Goal: Task Accomplishment & Management: Manage account settings

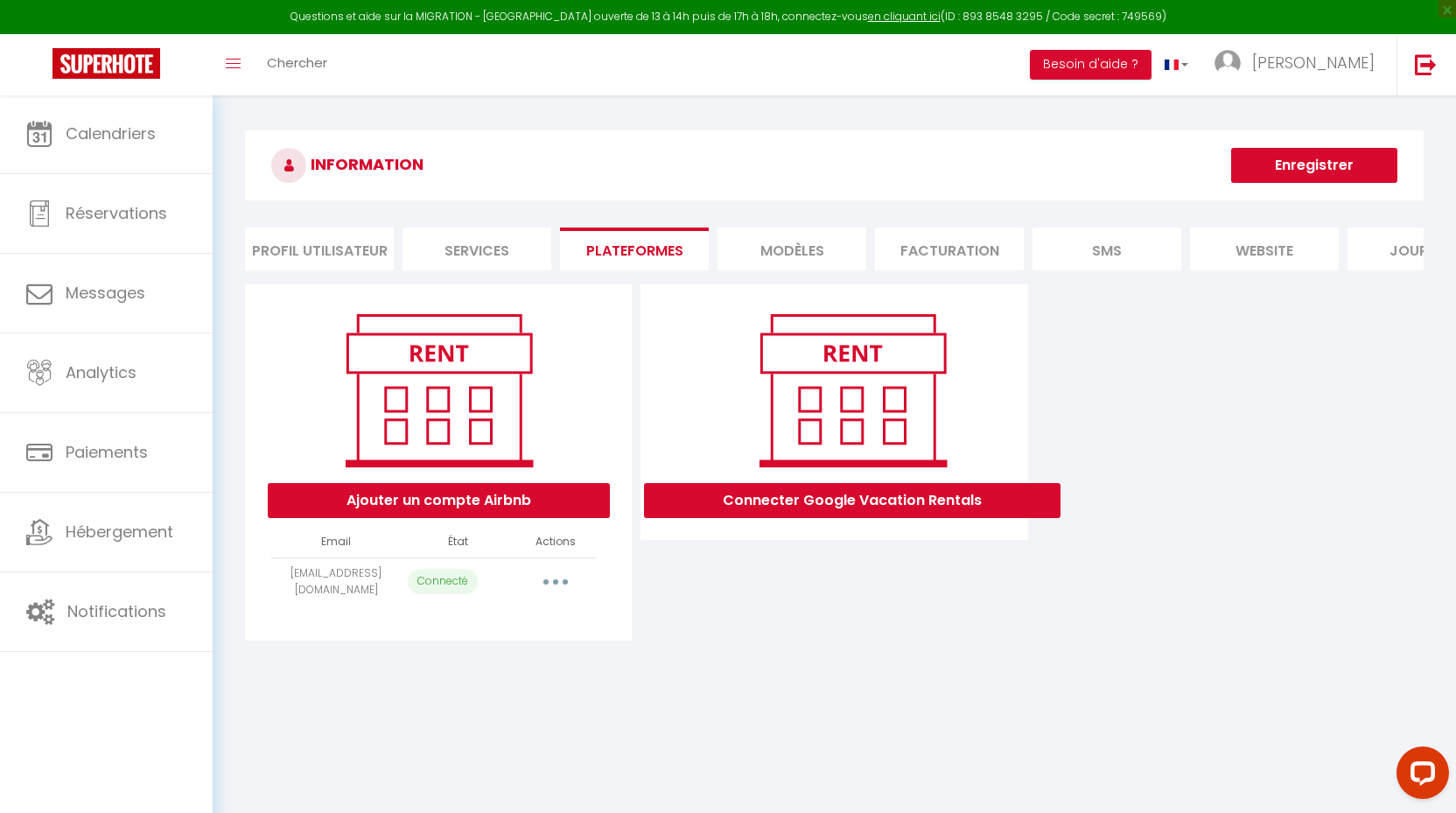
click at [136, 134] on span "Calendriers" at bounding box center [110, 133] width 90 height 21
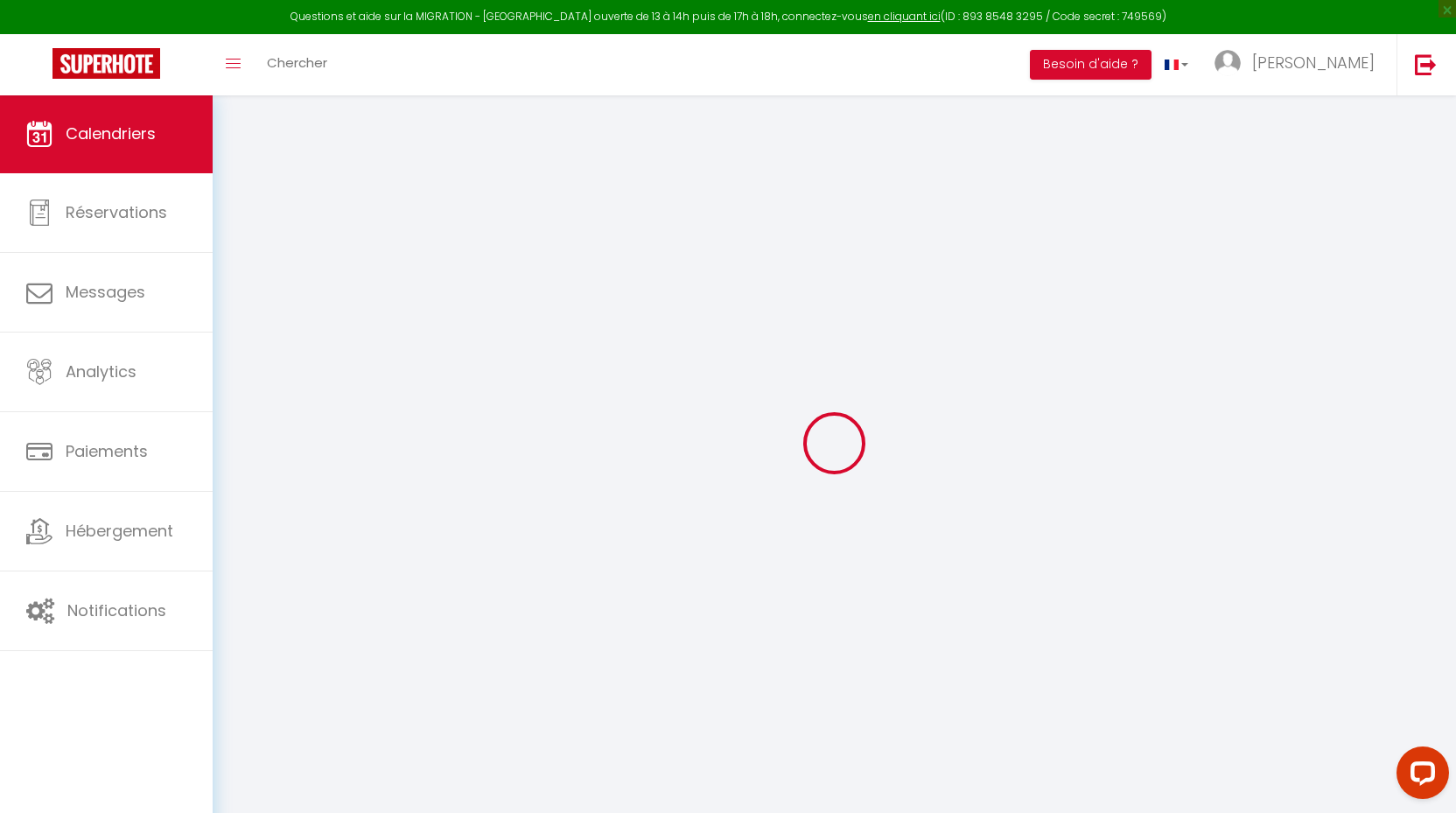
select select
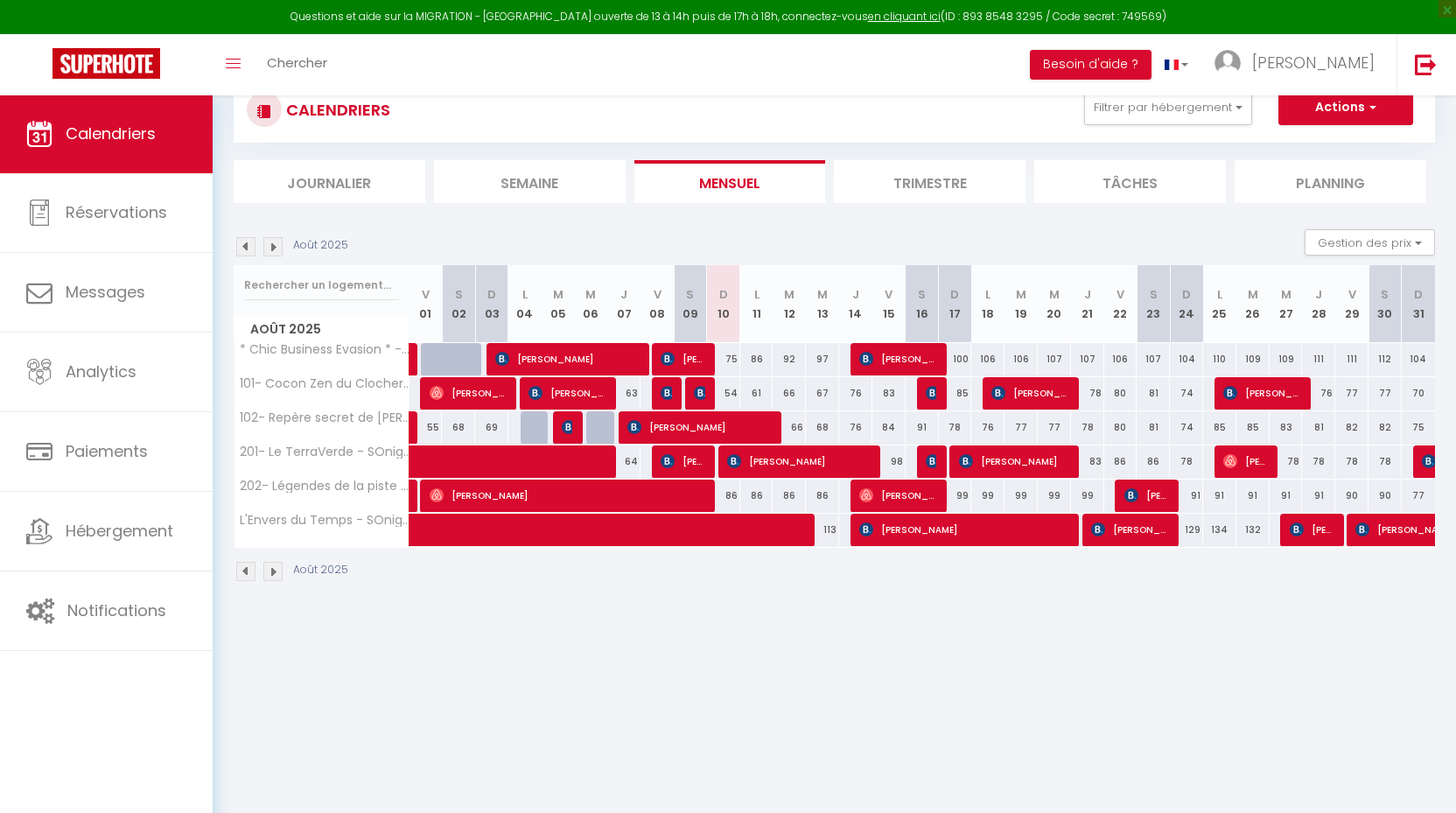
scroll to position [93, 0]
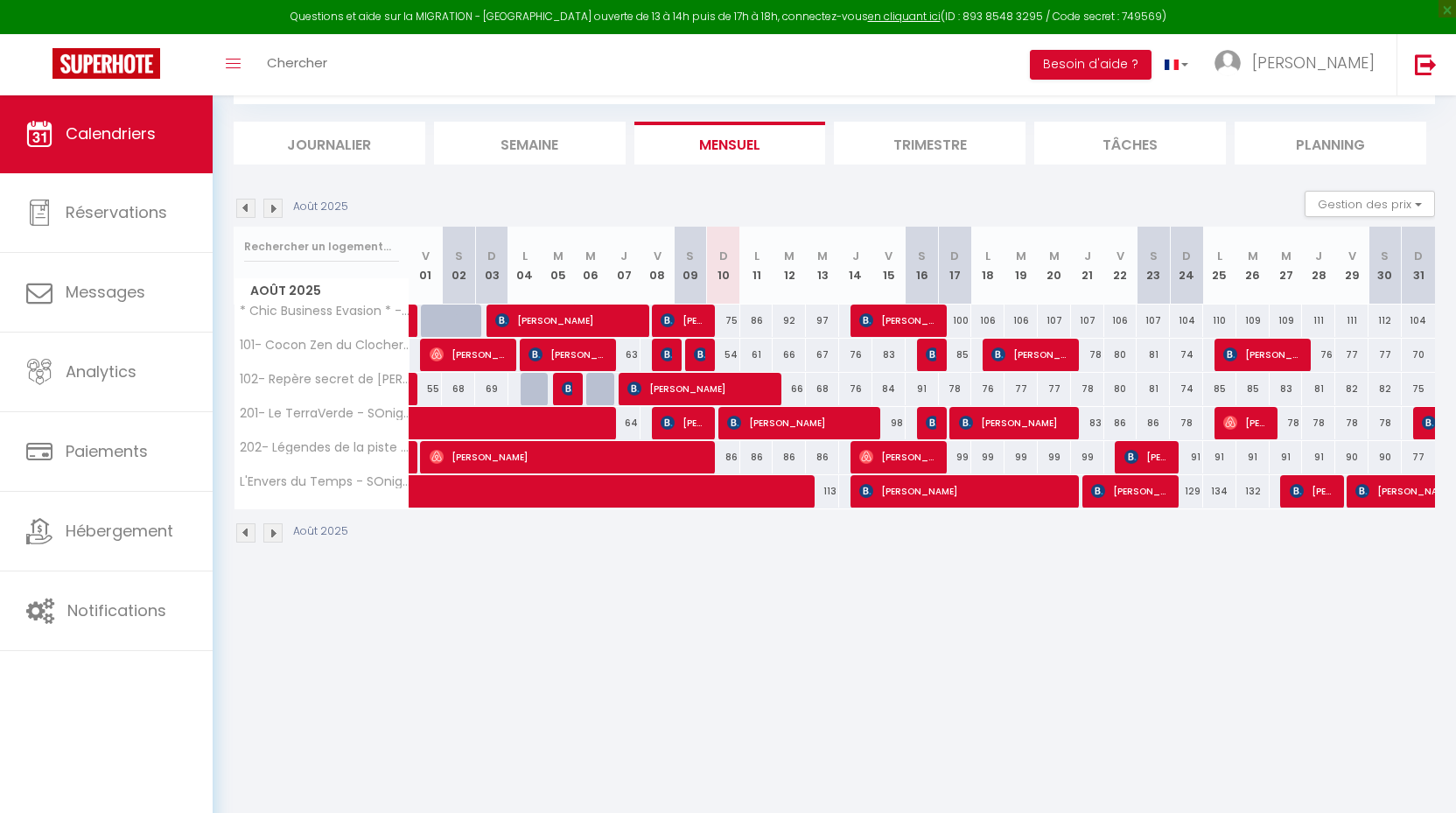
click at [704, 353] on img at bounding box center [700, 354] width 14 height 14
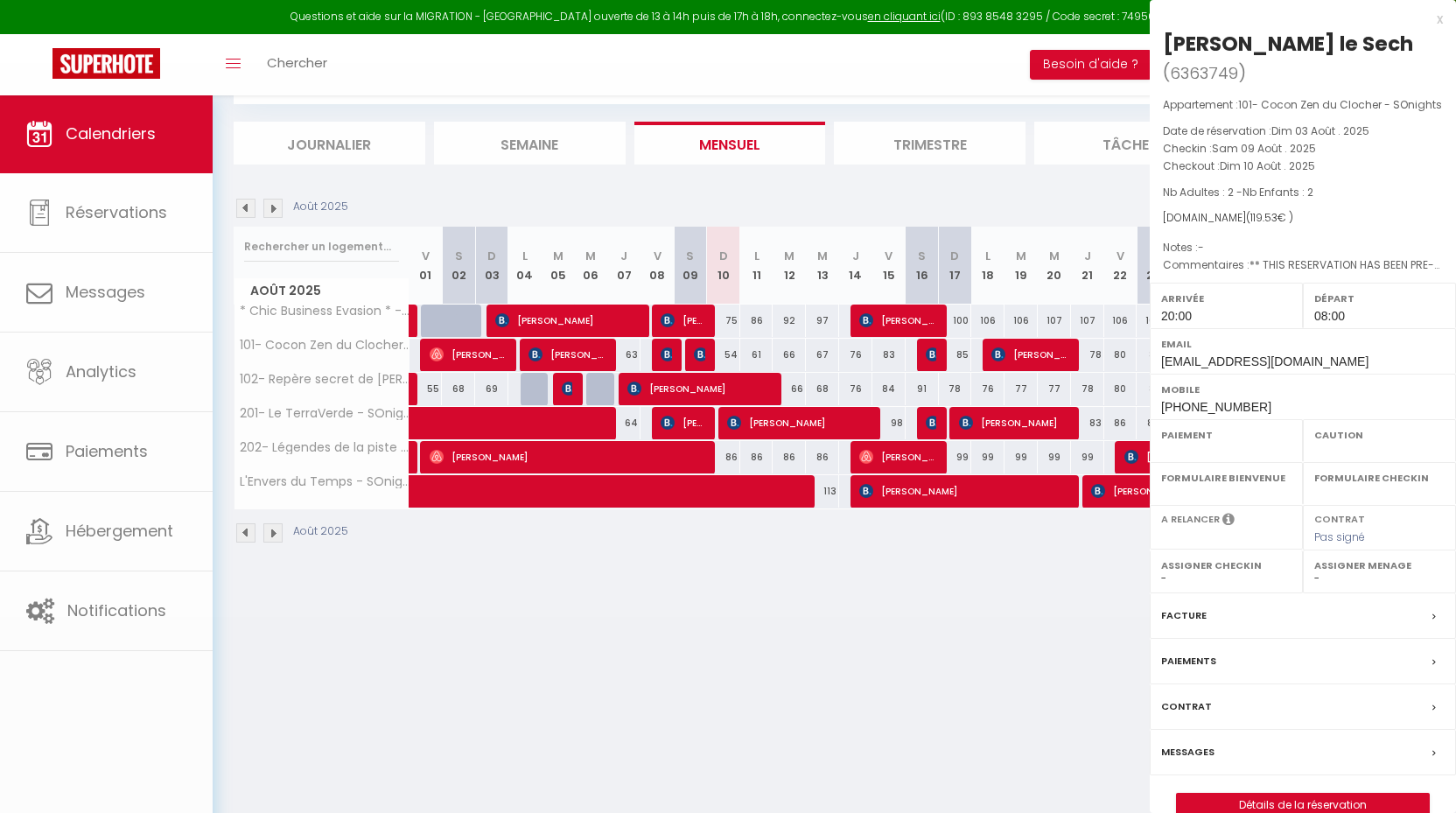
select select "OK"
select select "KO"
select select "1"
select select "0"
select select "1"
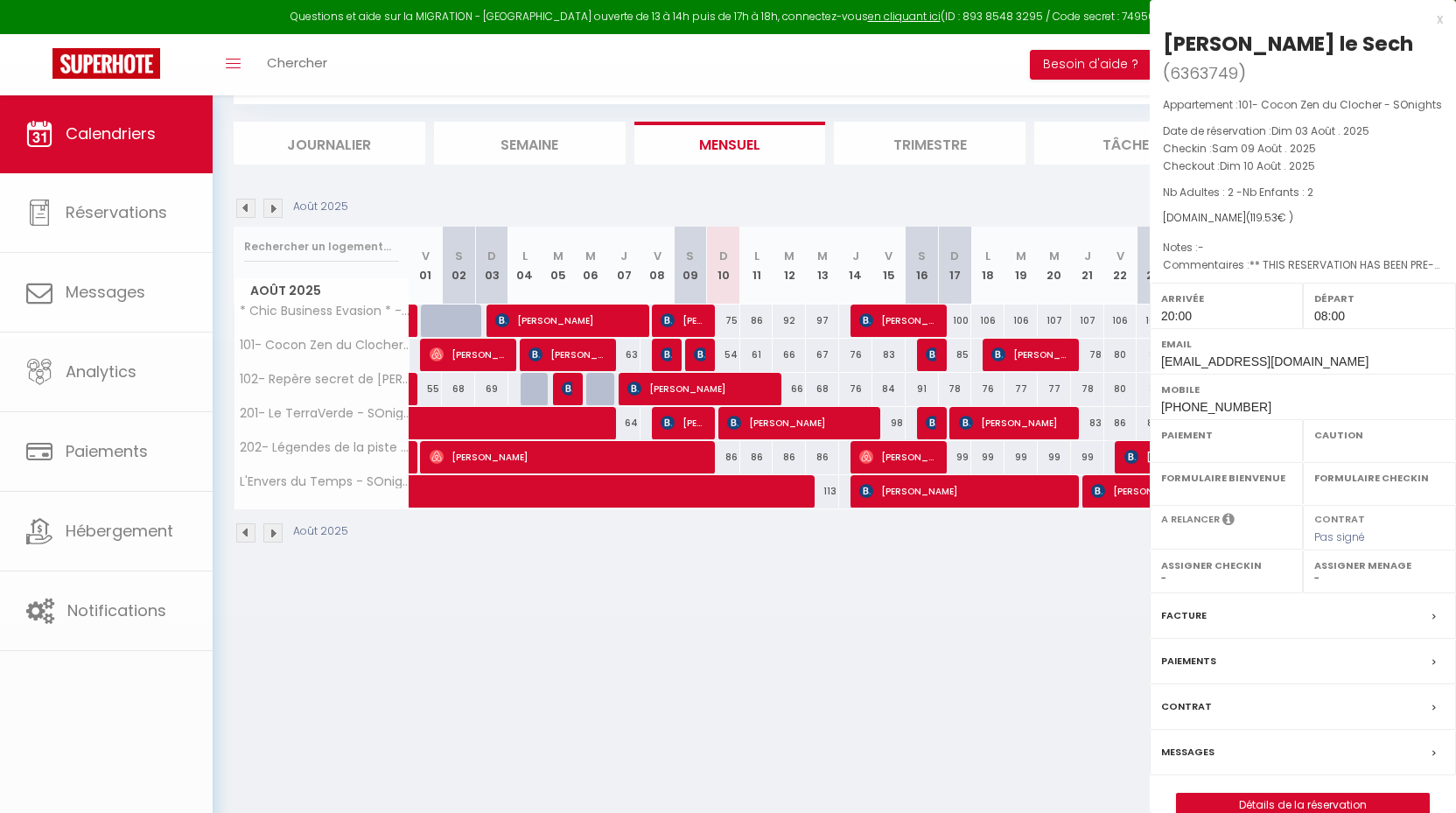
select select
select select "24218"
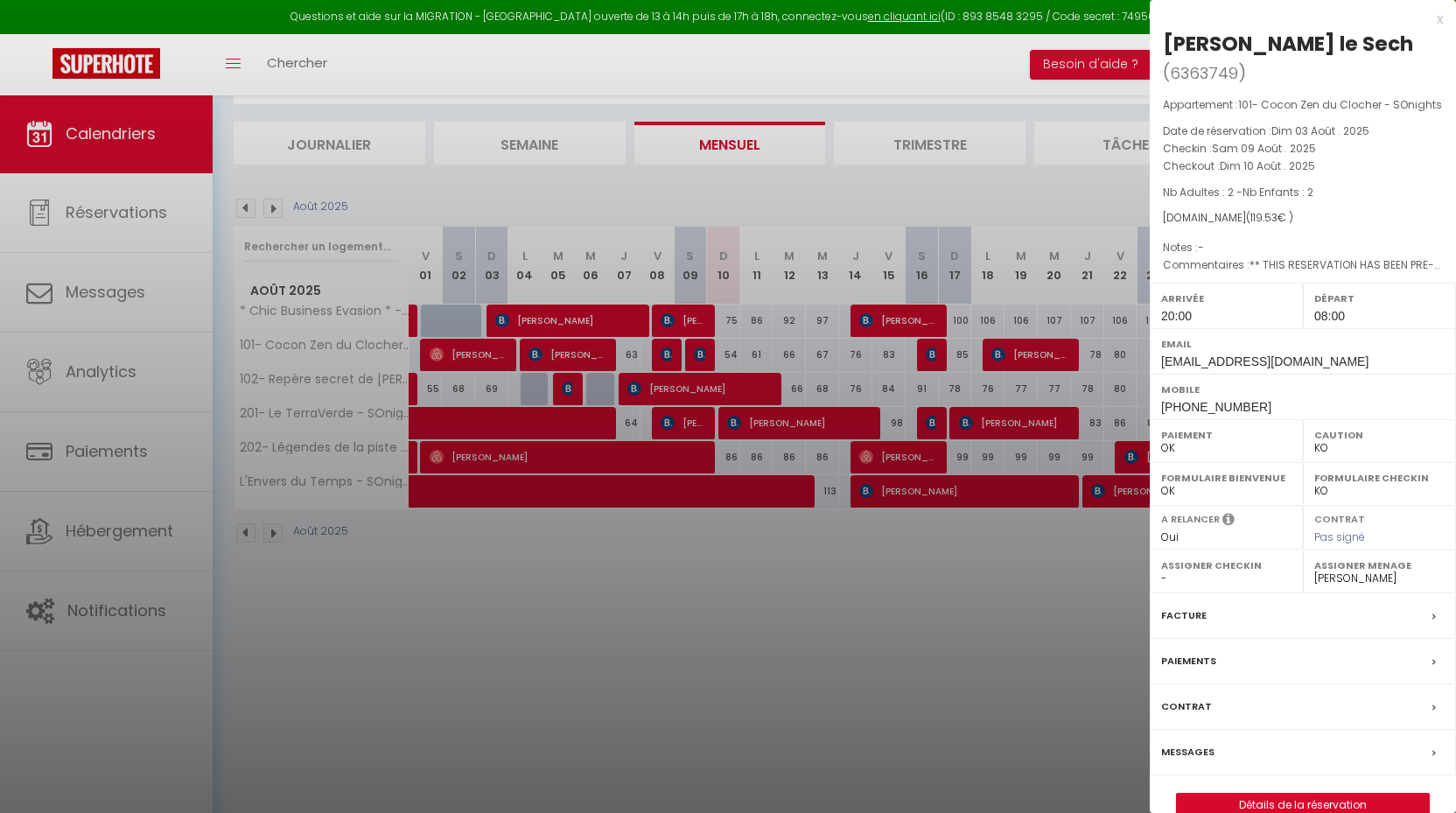
click at [699, 420] on div at bounding box center [728, 406] width 1456 height 813
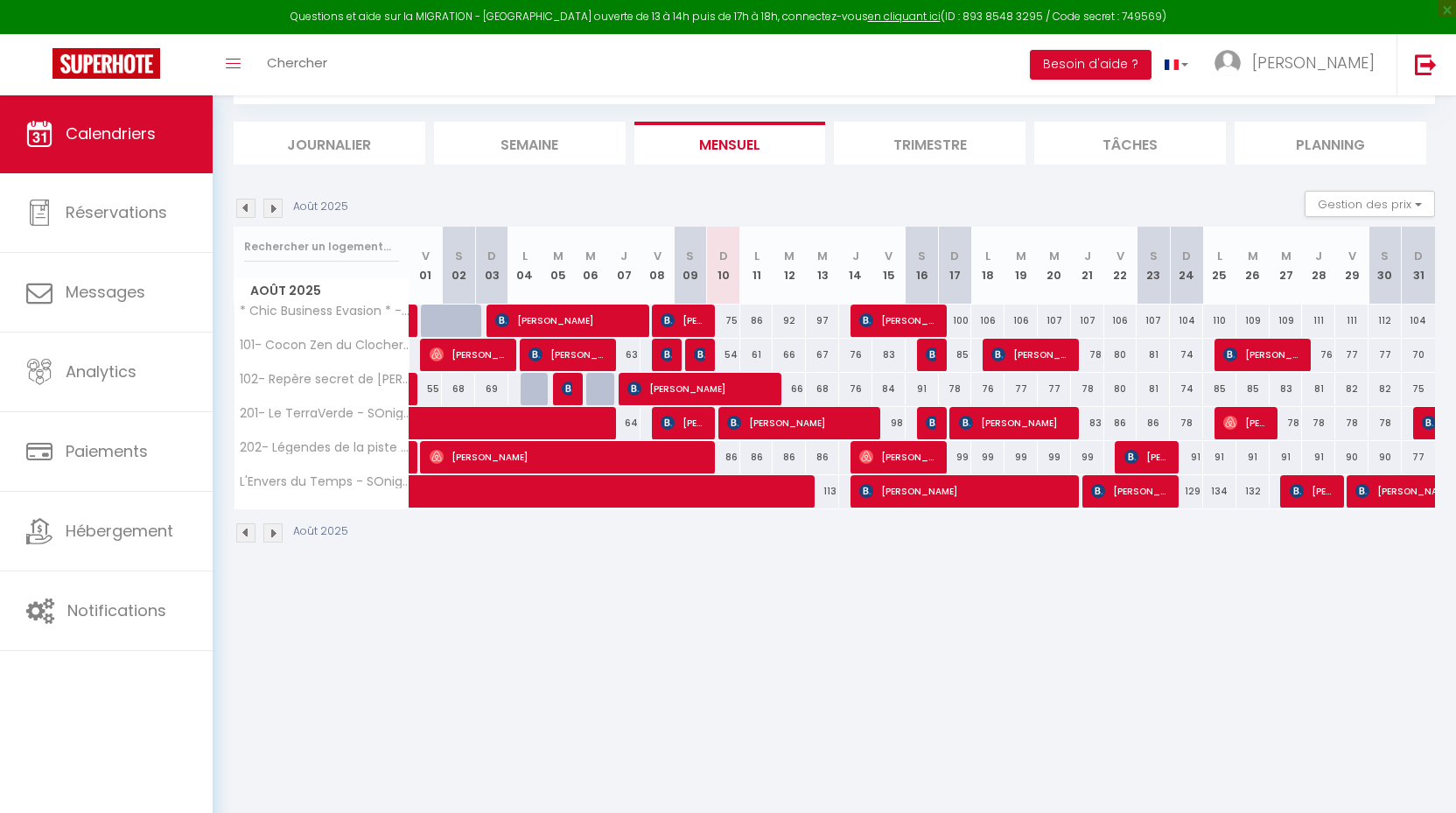
click at [699, 420] on span "[PERSON_NAME]" at bounding box center [683, 423] width 45 height 34
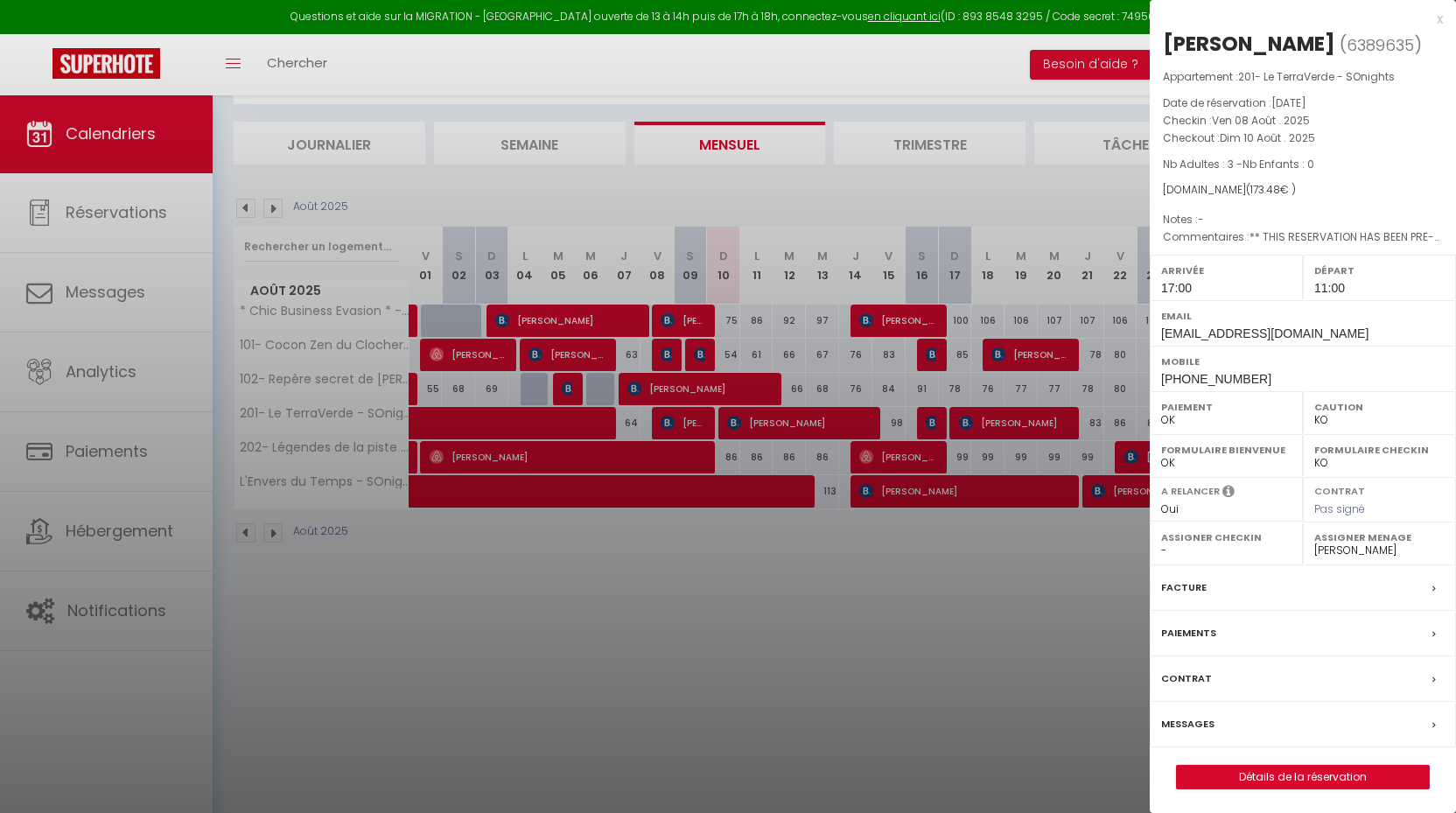
click at [693, 455] on div at bounding box center [728, 406] width 1456 height 813
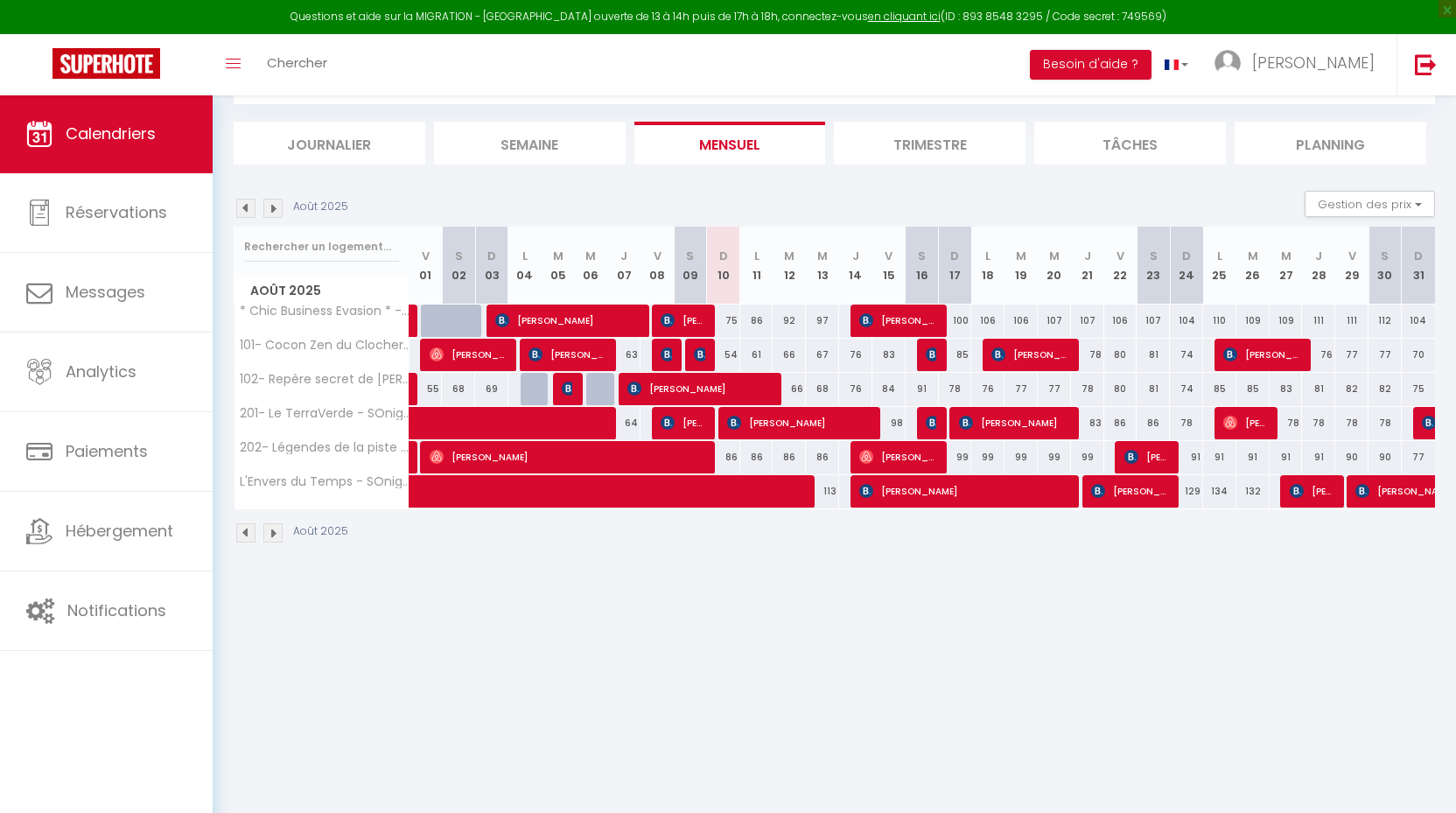
click at [693, 455] on span "[PERSON_NAME]" at bounding box center [568, 457] width 277 height 34
select select "OK"
select select "0"
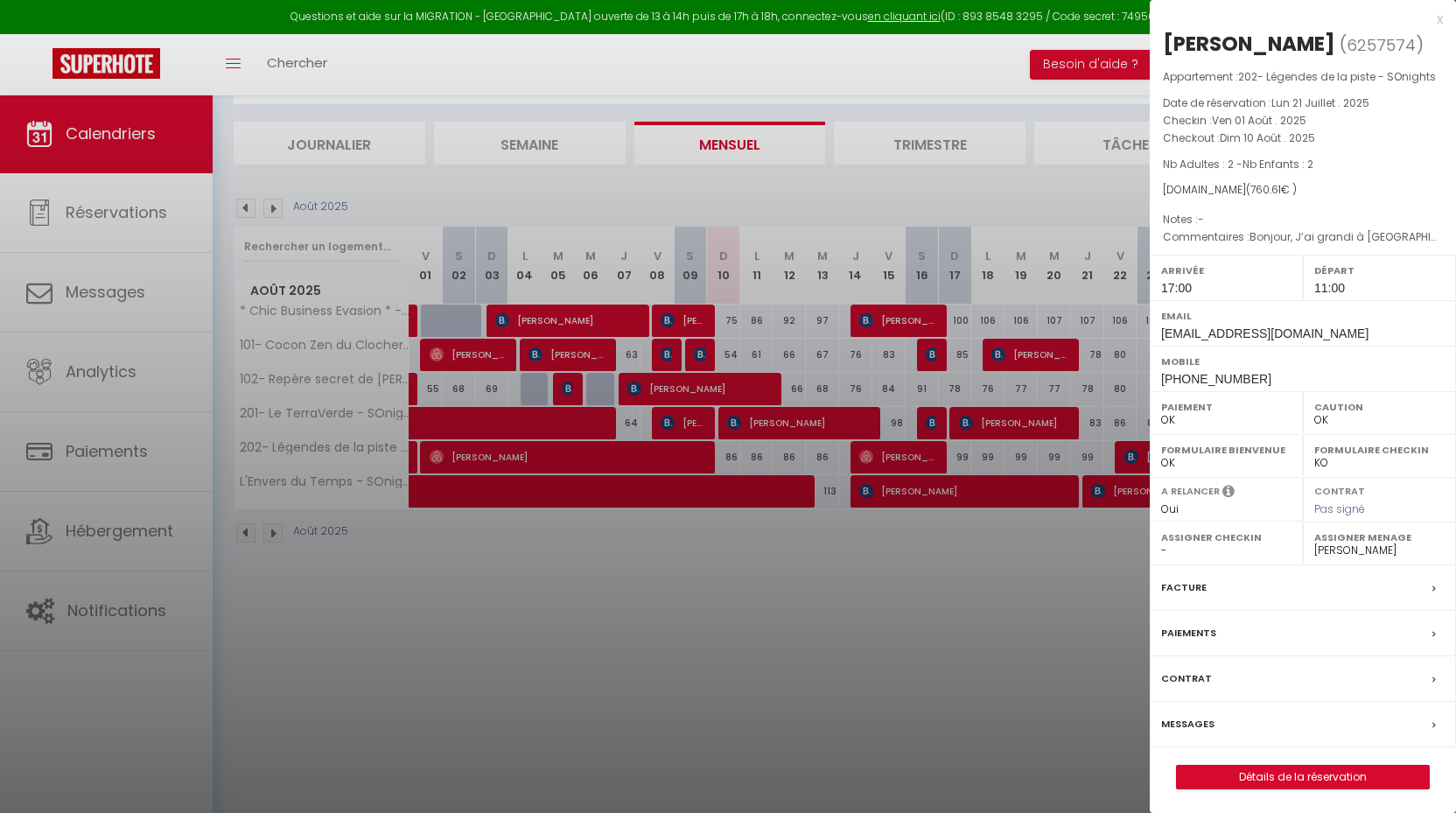
click at [791, 551] on div at bounding box center [728, 406] width 1456 height 813
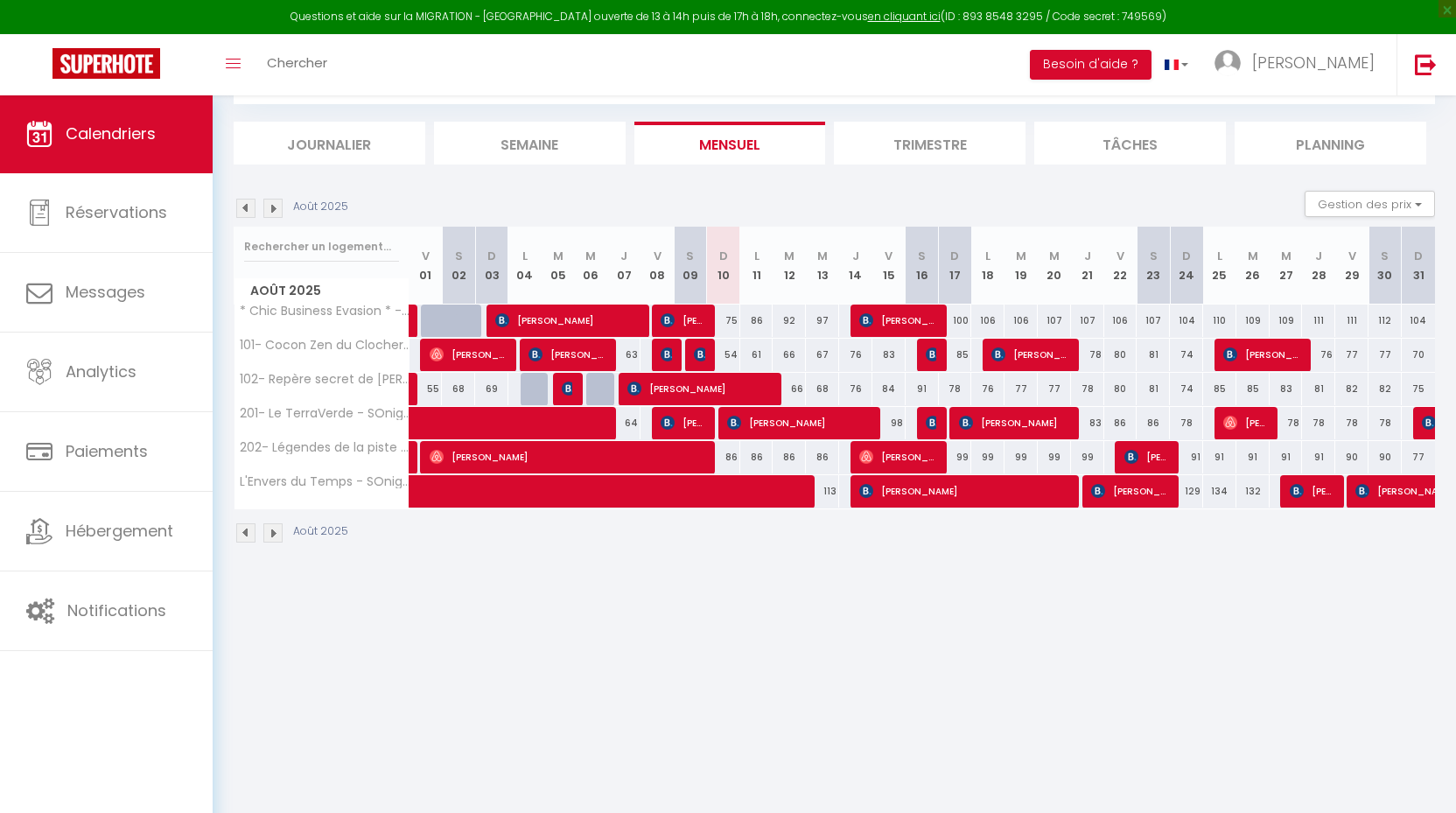
click at [922, 444] on span "[PERSON_NAME]" at bounding box center [898, 457] width 78 height 34
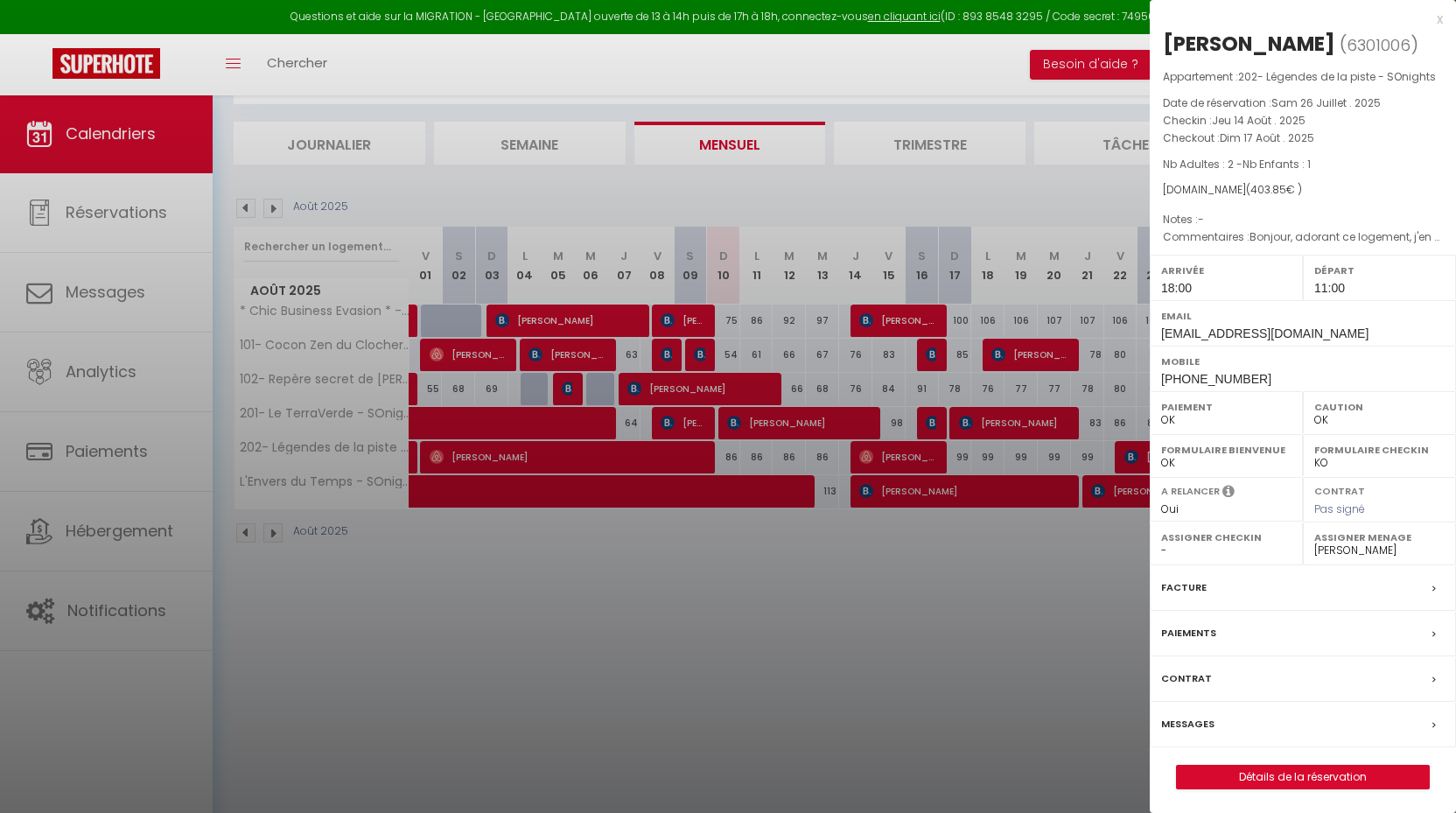
click at [811, 569] on div at bounding box center [728, 406] width 1456 height 813
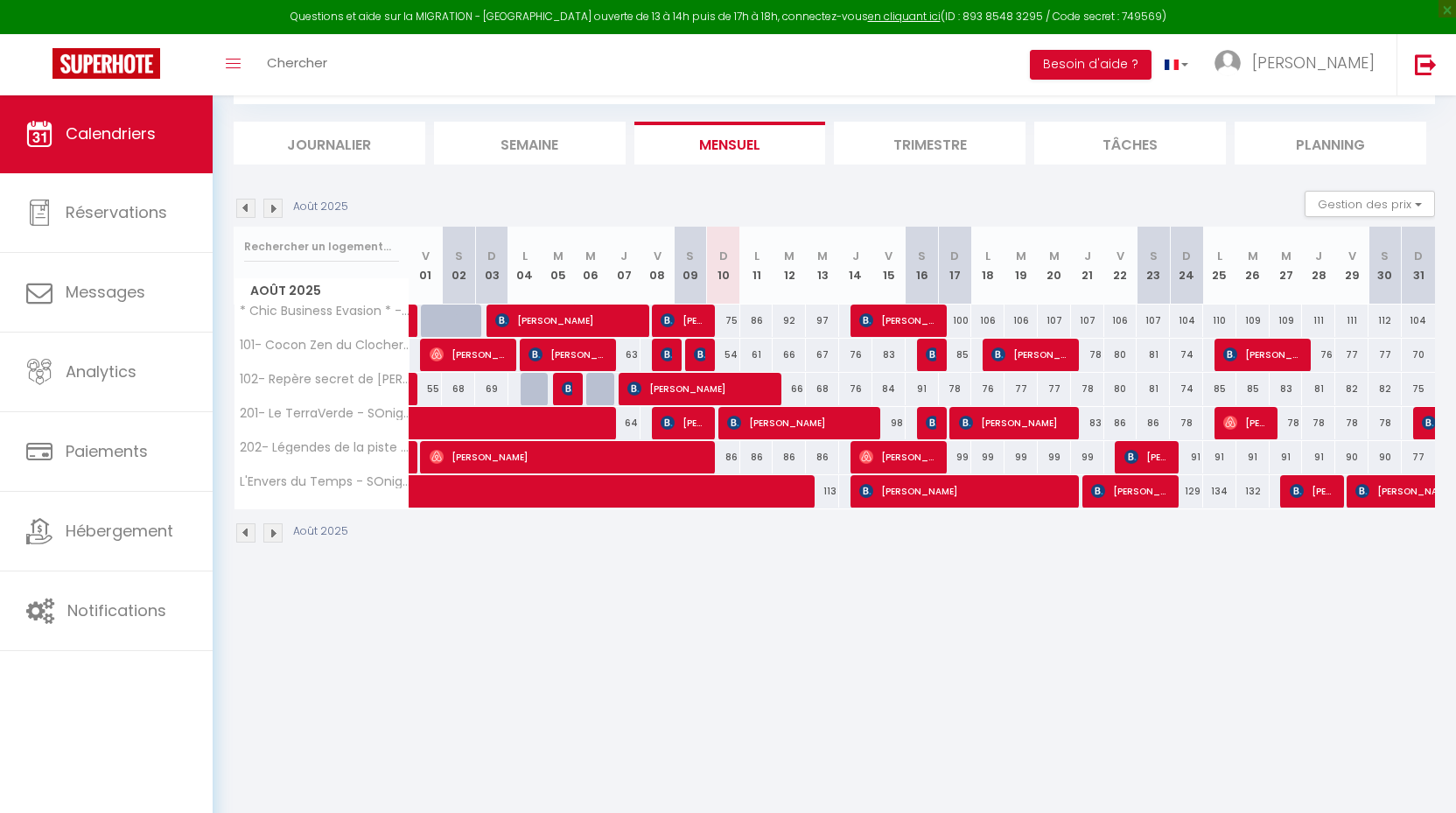
click at [820, 421] on span "[PERSON_NAME]" at bounding box center [799, 423] width 145 height 34
select select "KO"
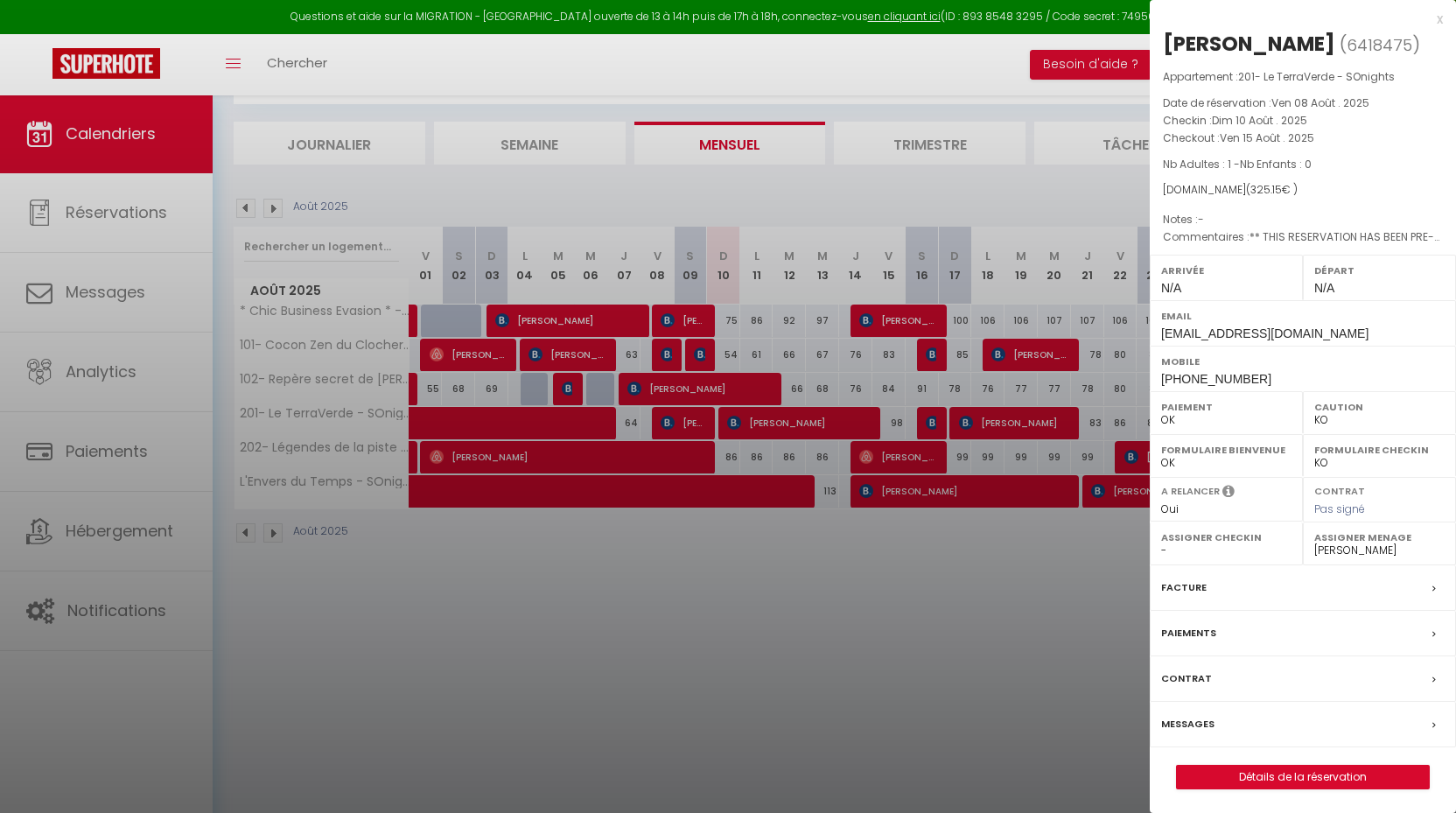
click at [820, 421] on div at bounding box center [728, 406] width 1456 height 813
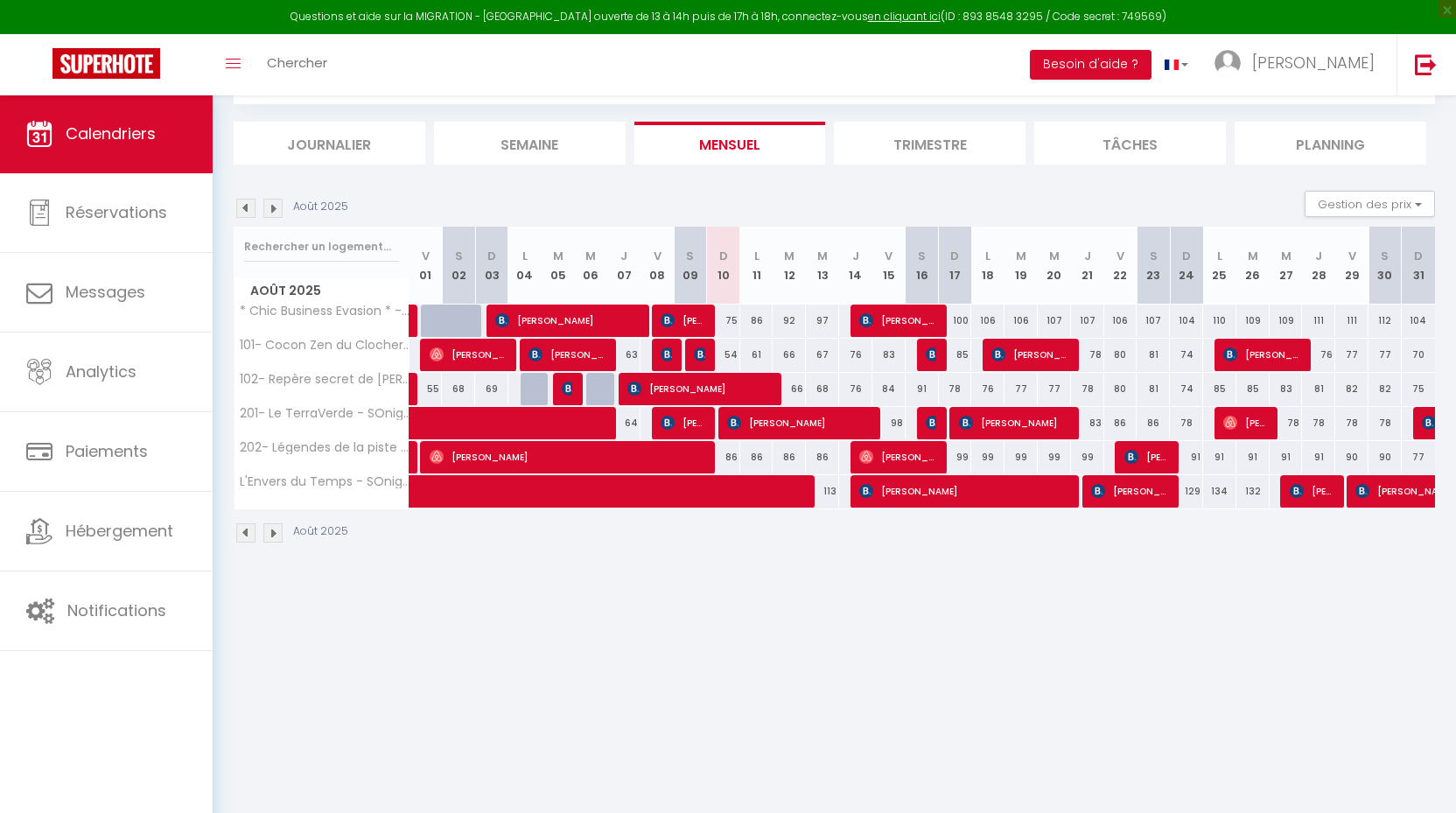
click at [880, 324] on span "[PERSON_NAME]" at bounding box center [898, 321] width 78 height 34
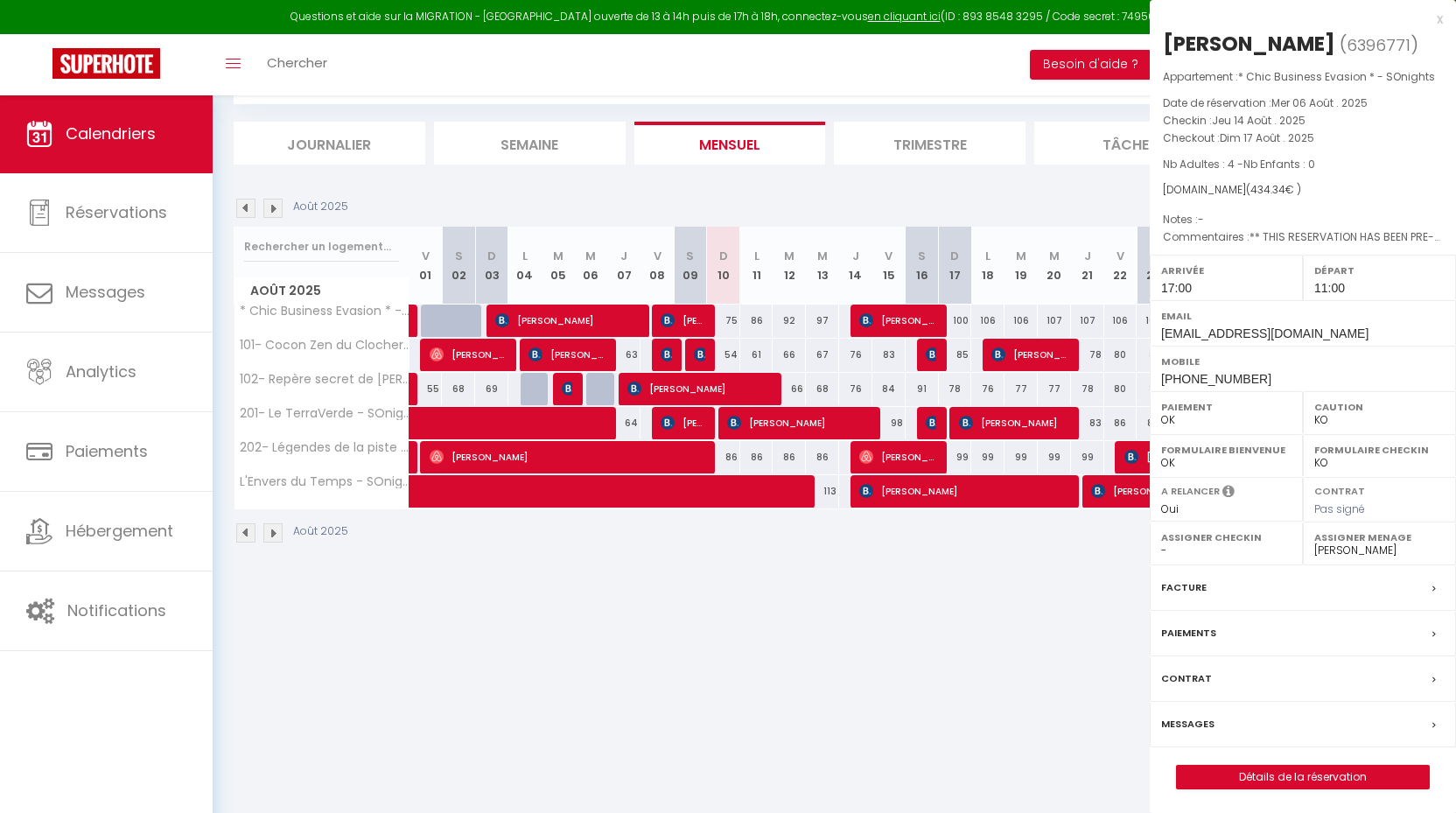
select select "1"
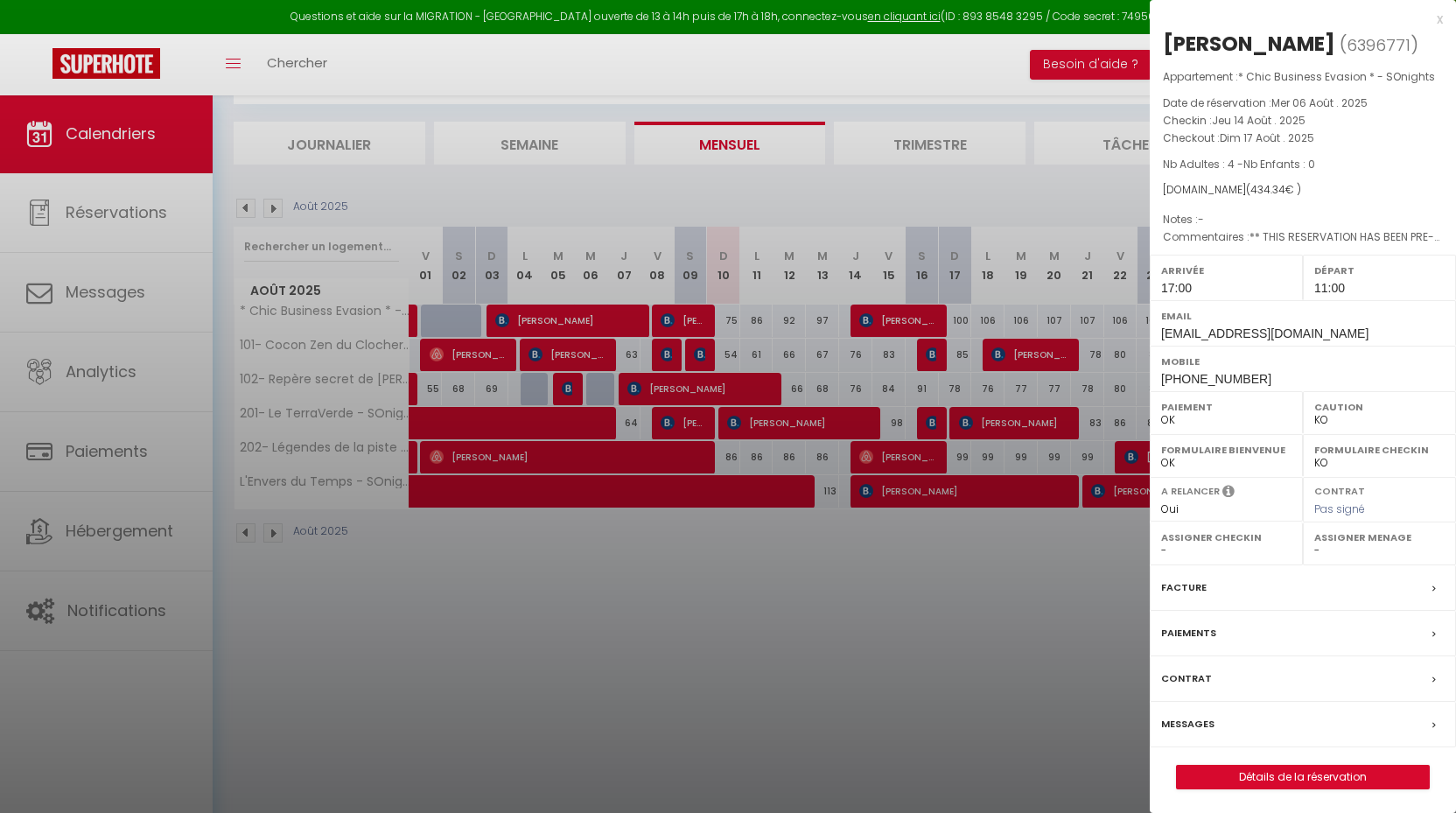
select select "16787"
click at [933, 353] on div at bounding box center [728, 406] width 1456 height 813
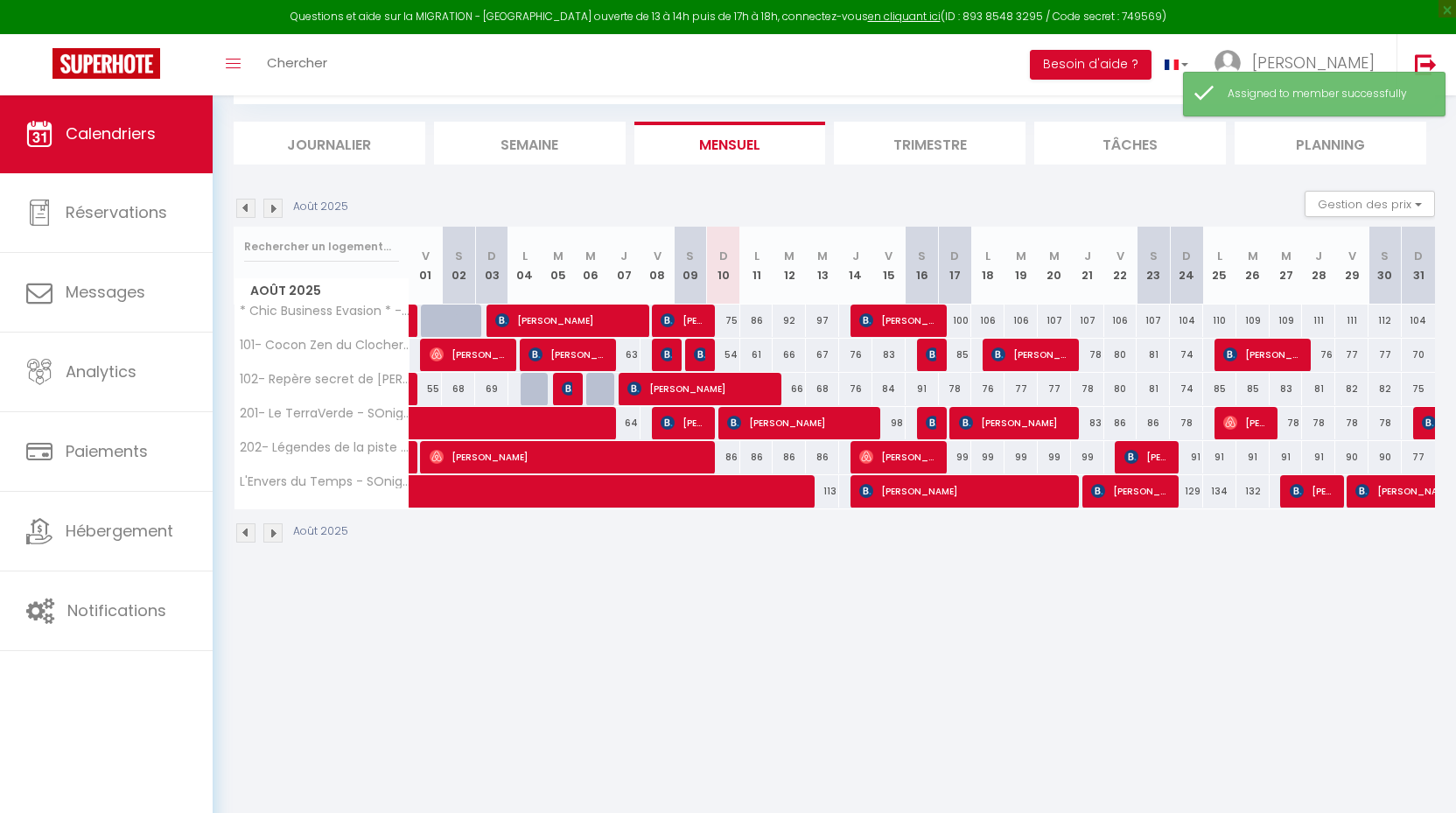
click at [933, 353] on img at bounding box center [932, 354] width 14 height 14
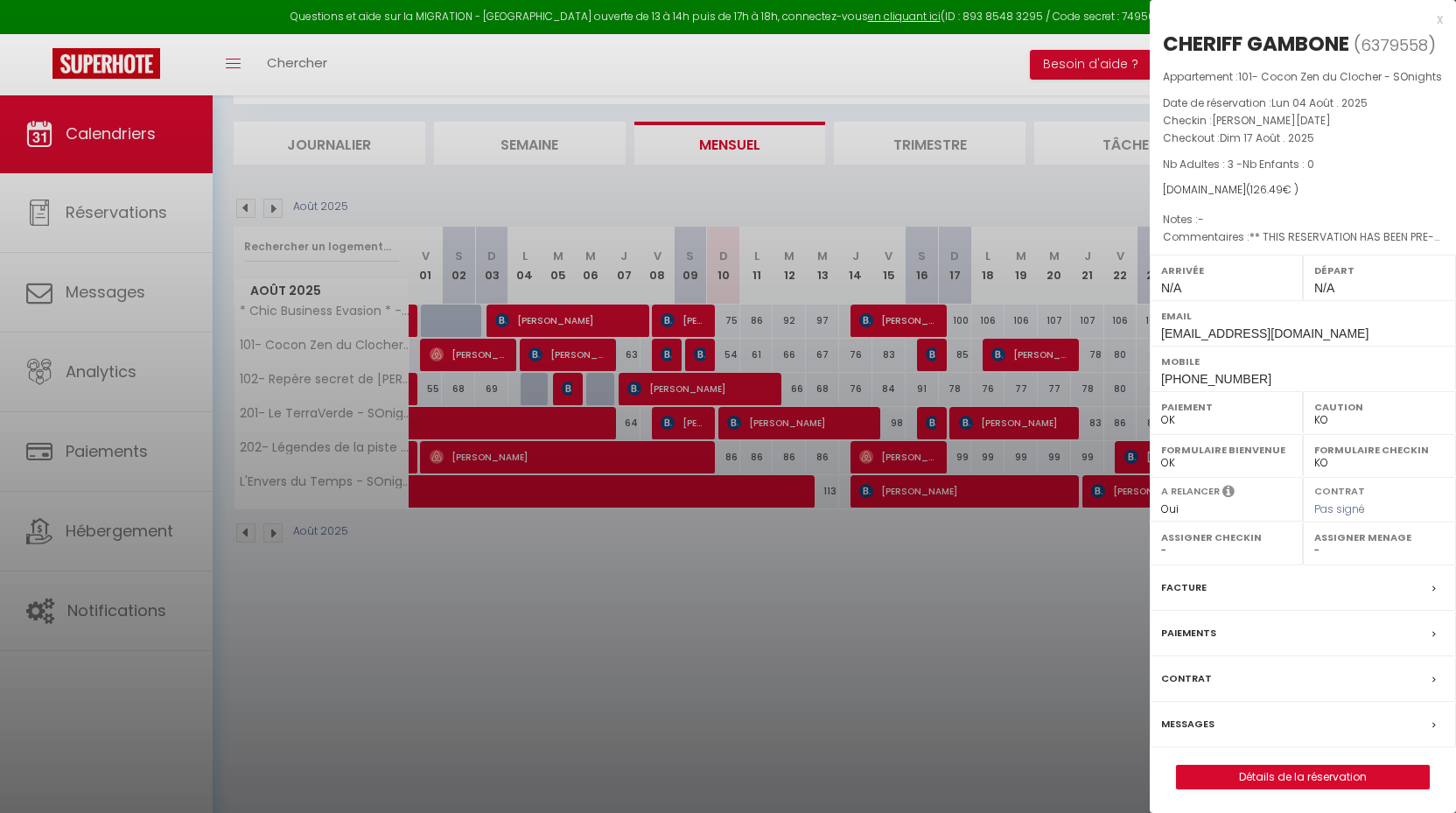
select select "24218"
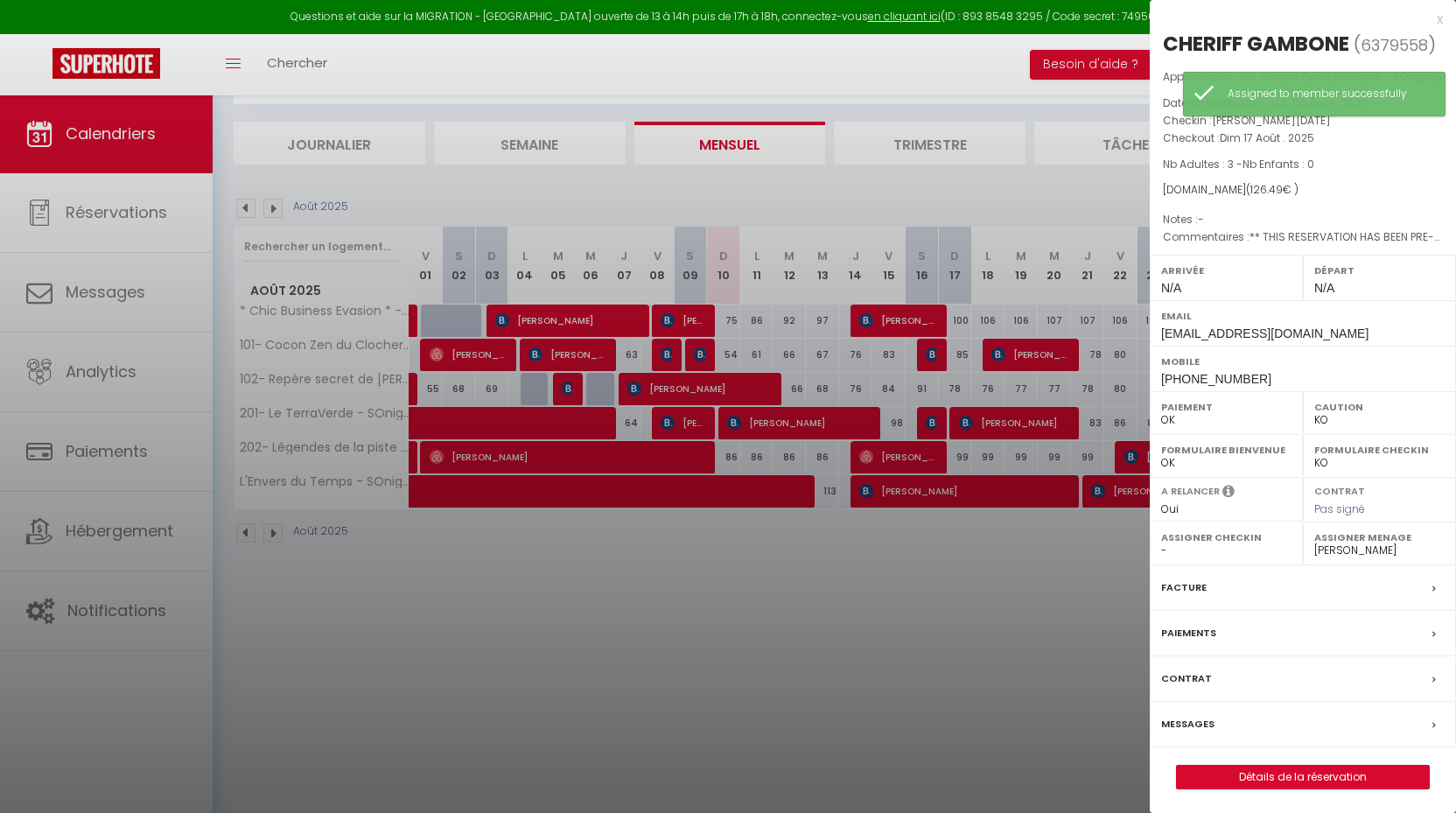
click at [1029, 354] on div at bounding box center [728, 406] width 1456 height 813
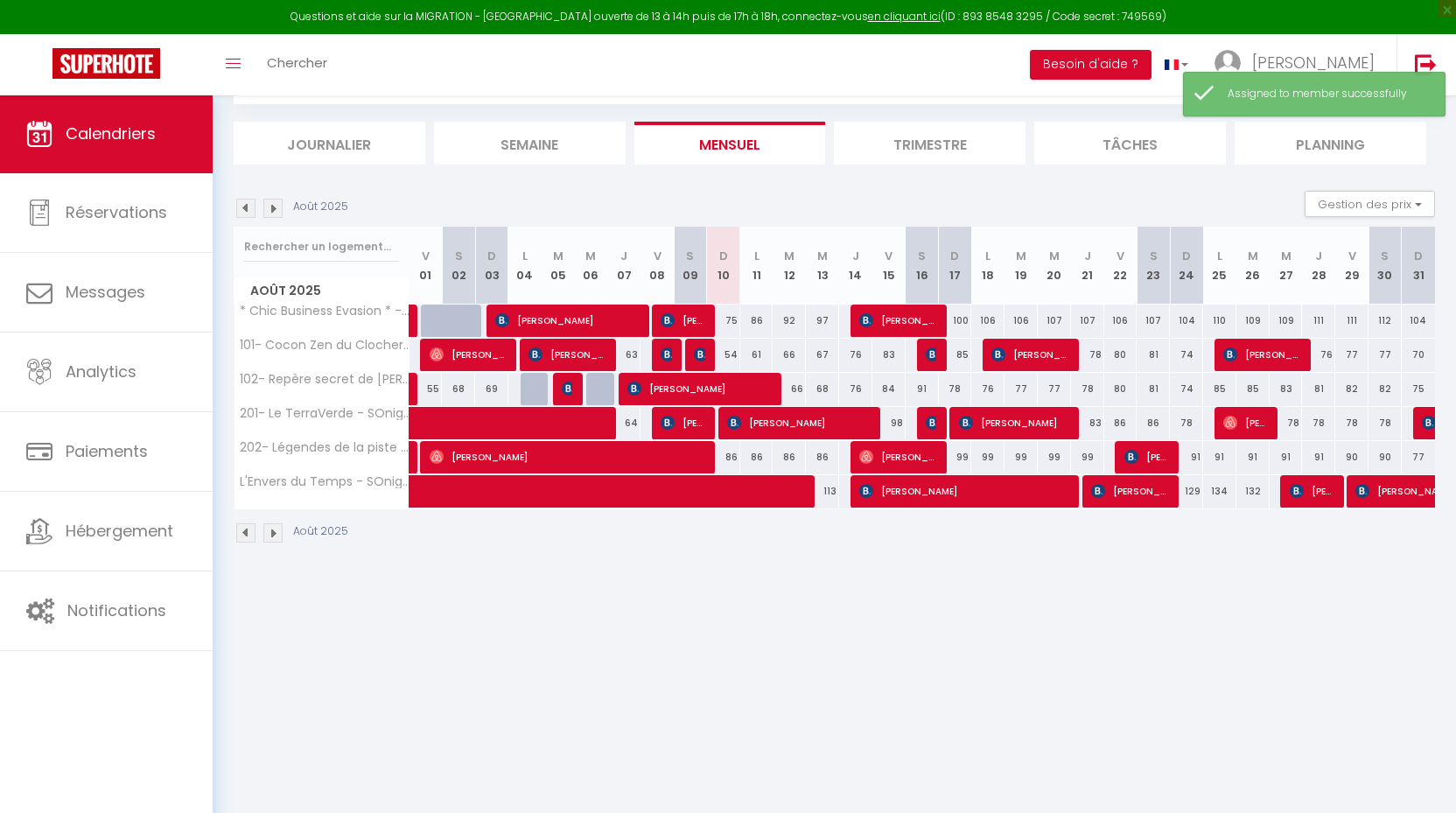
click at [1029, 354] on span "[PERSON_NAME]" at bounding box center [1029, 355] width 78 height 34
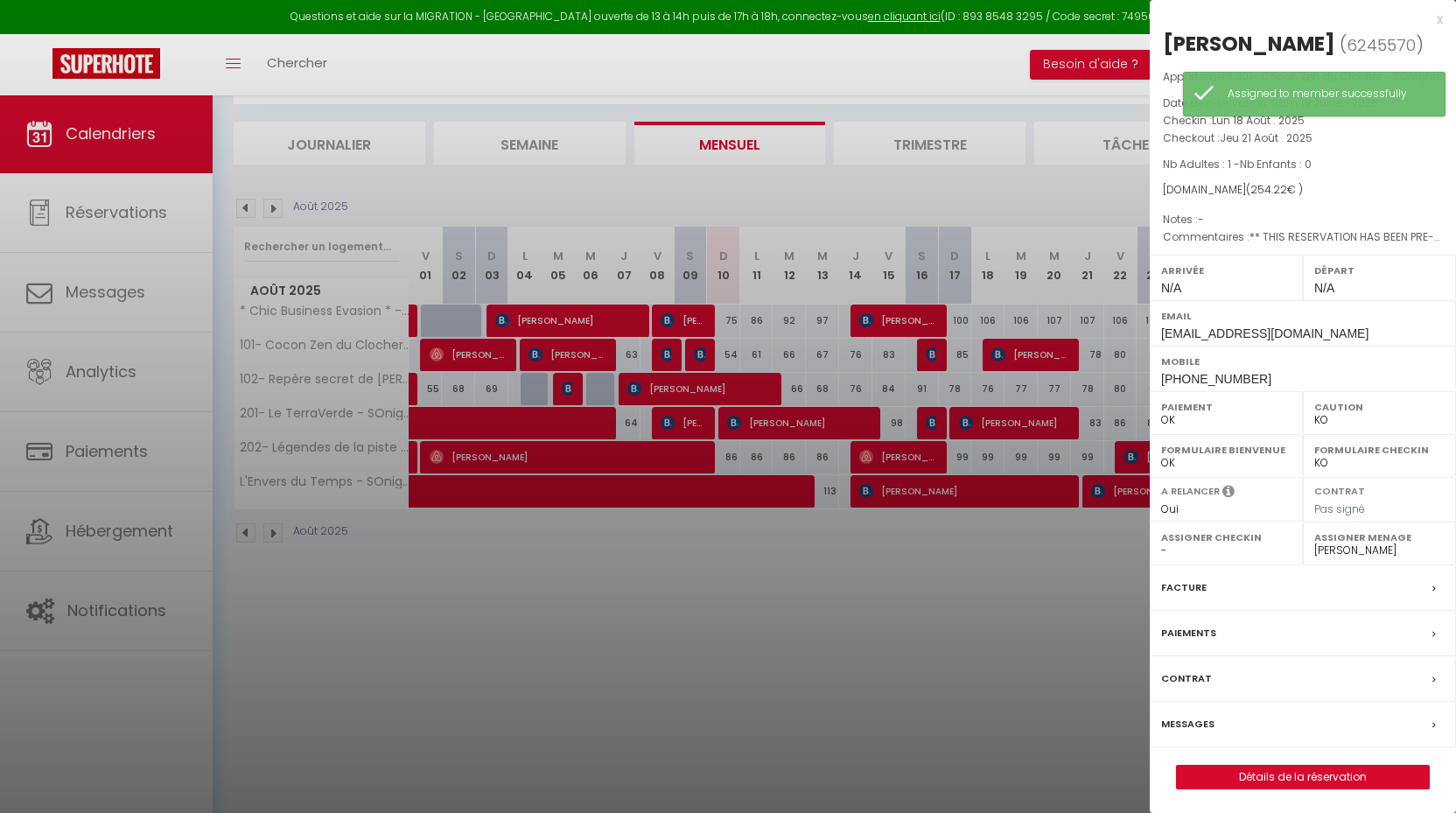
click at [1029, 354] on div at bounding box center [728, 406] width 1456 height 813
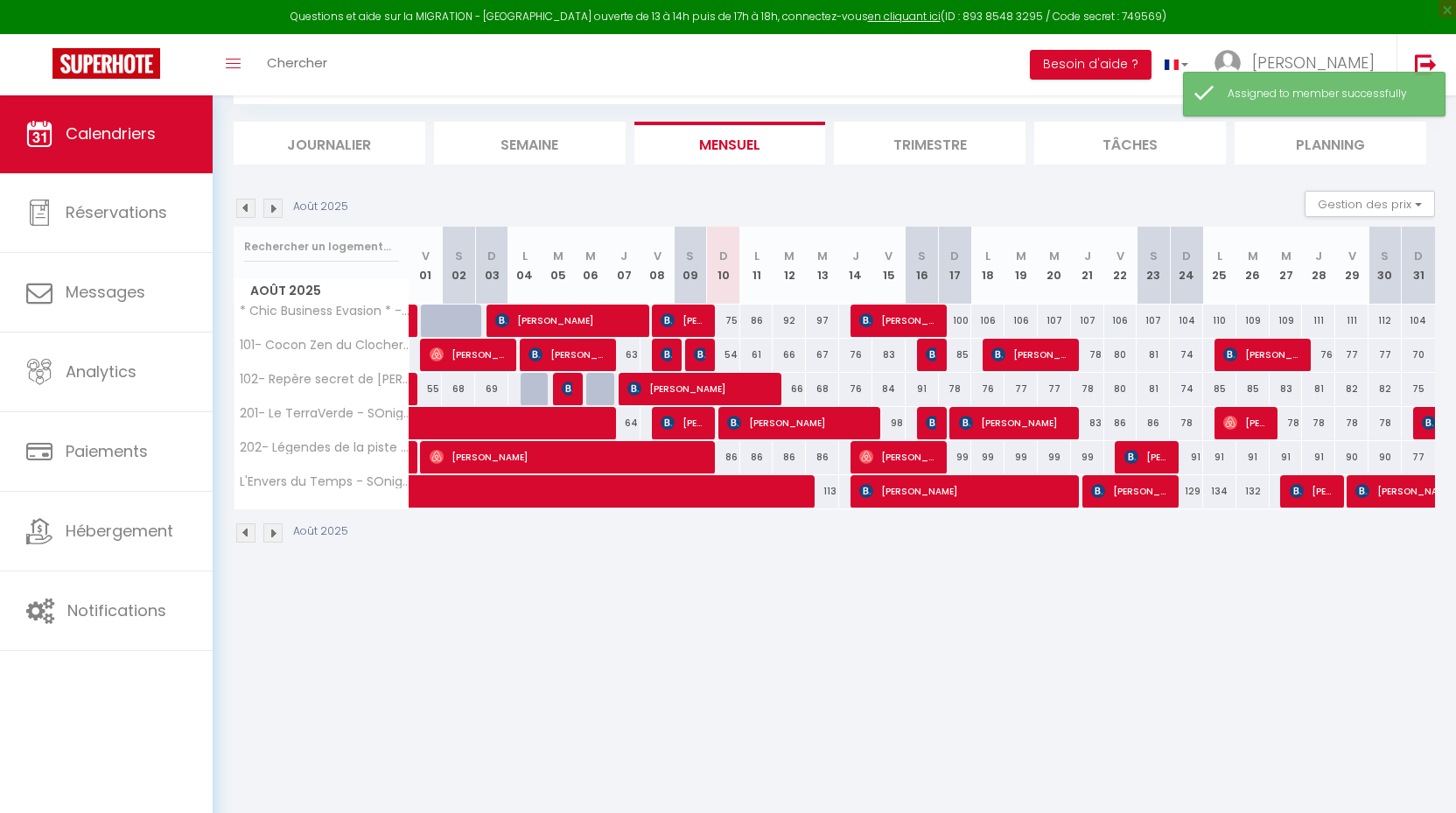
click at [1251, 364] on span "[PERSON_NAME]" at bounding box center [1261, 355] width 78 height 34
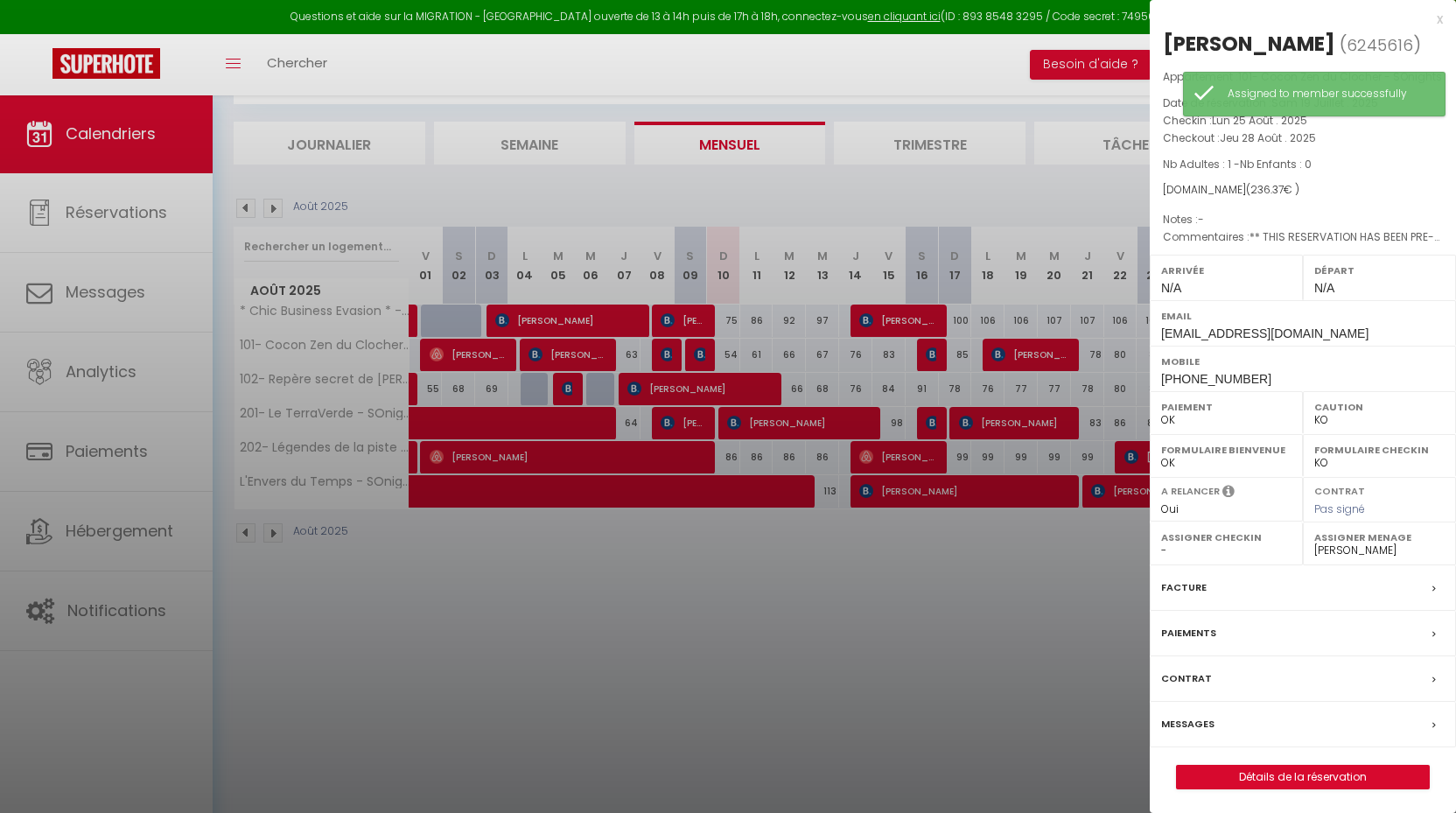
click at [982, 529] on div at bounding box center [728, 406] width 1456 height 813
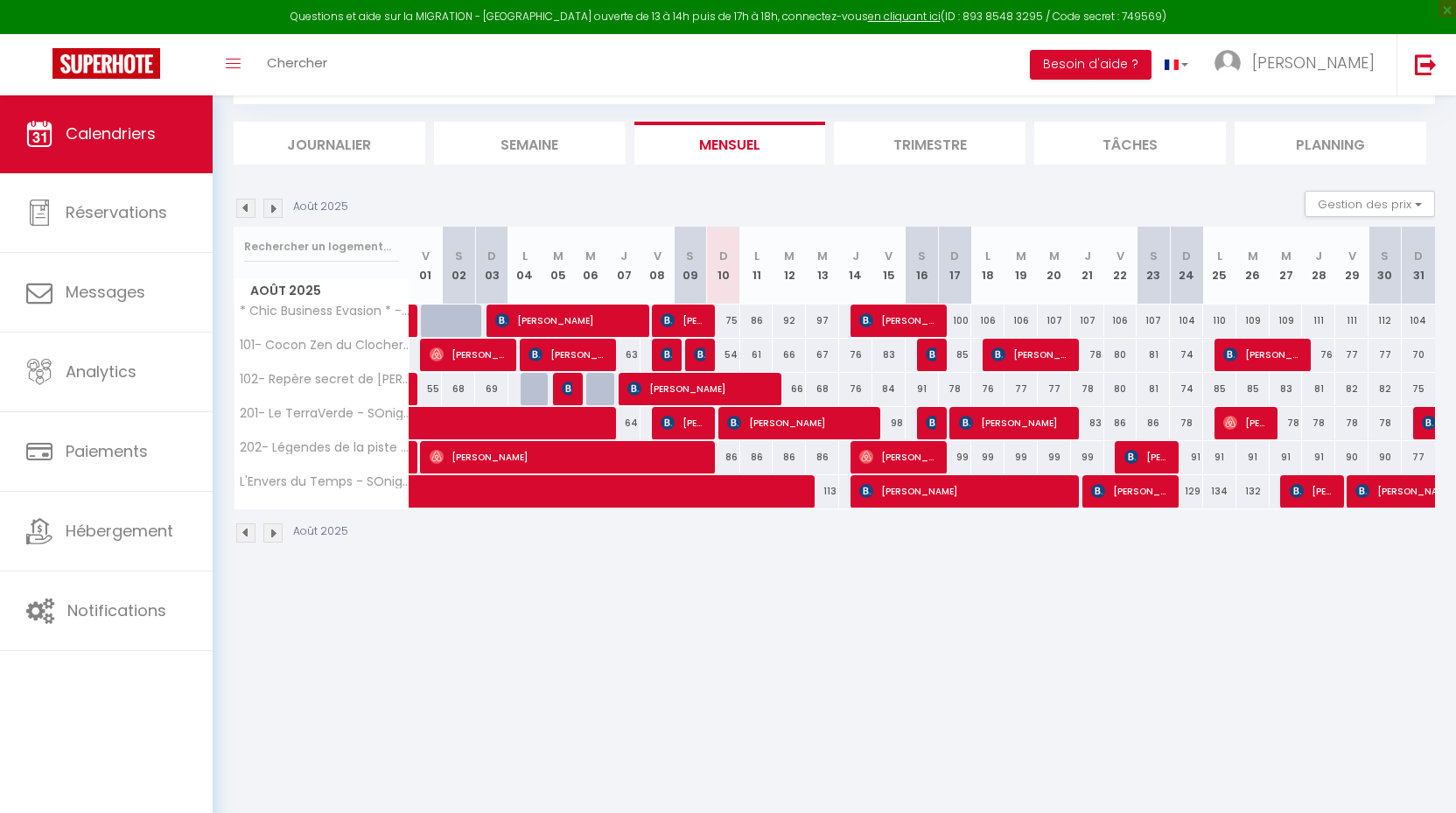
click at [924, 421] on div at bounding box center [934, 424] width 34 height 34
click at [930, 421] on img at bounding box center [932, 422] width 14 height 14
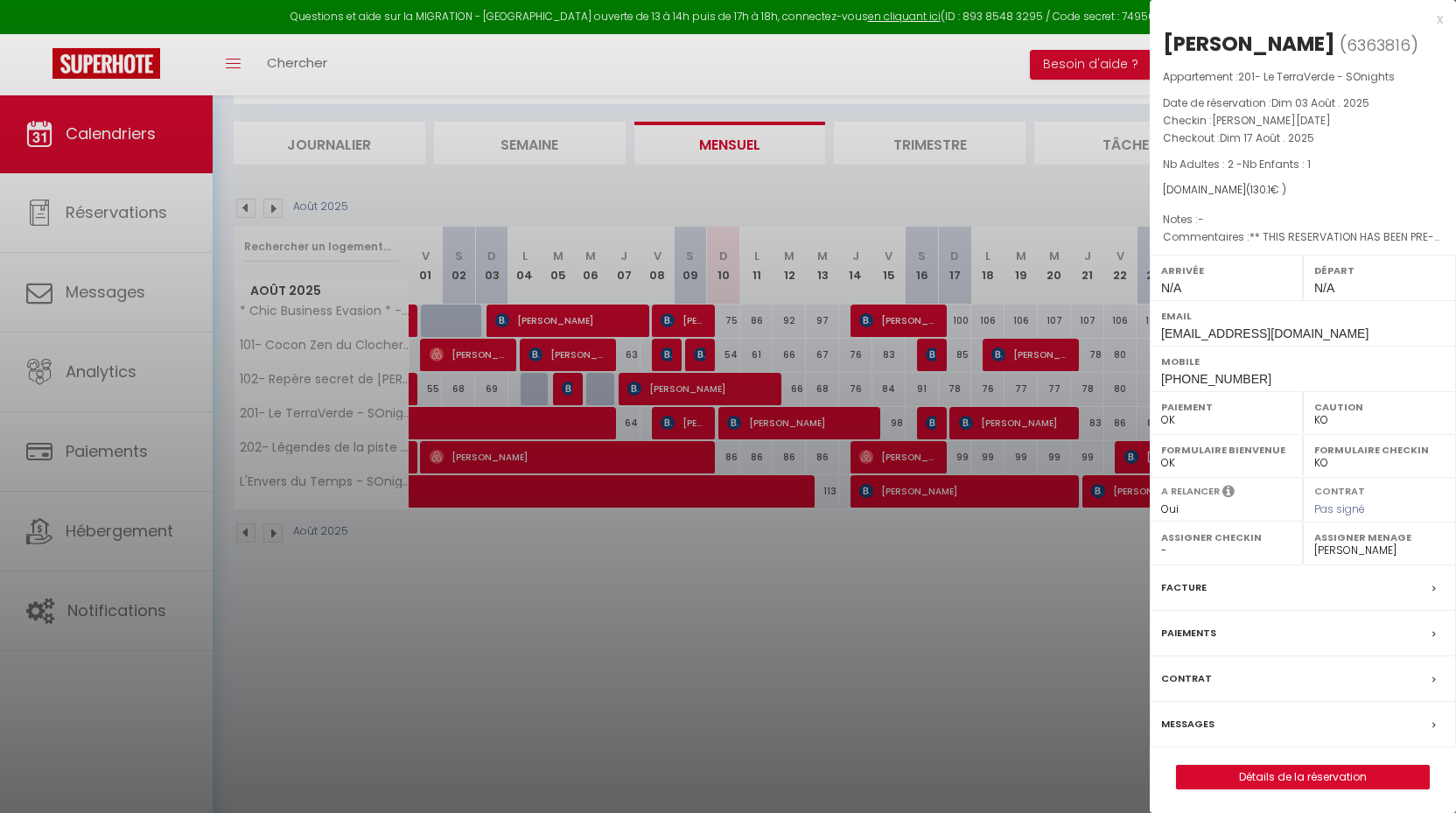
click at [930, 421] on div at bounding box center [728, 406] width 1456 height 813
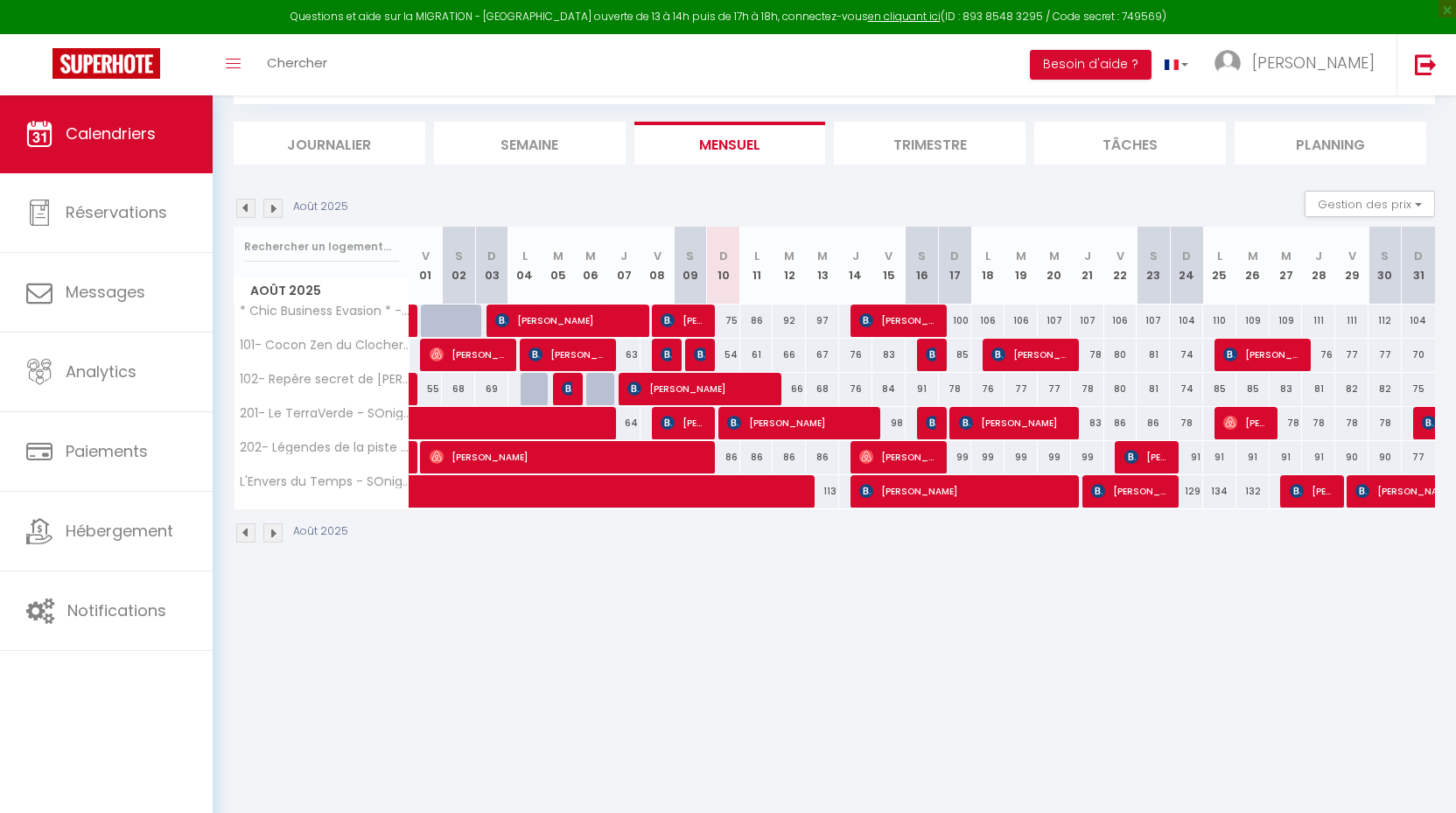
click at [1007, 426] on span "[PERSON_NAME]" at bounding box center [1014, 423] width 111 height 34
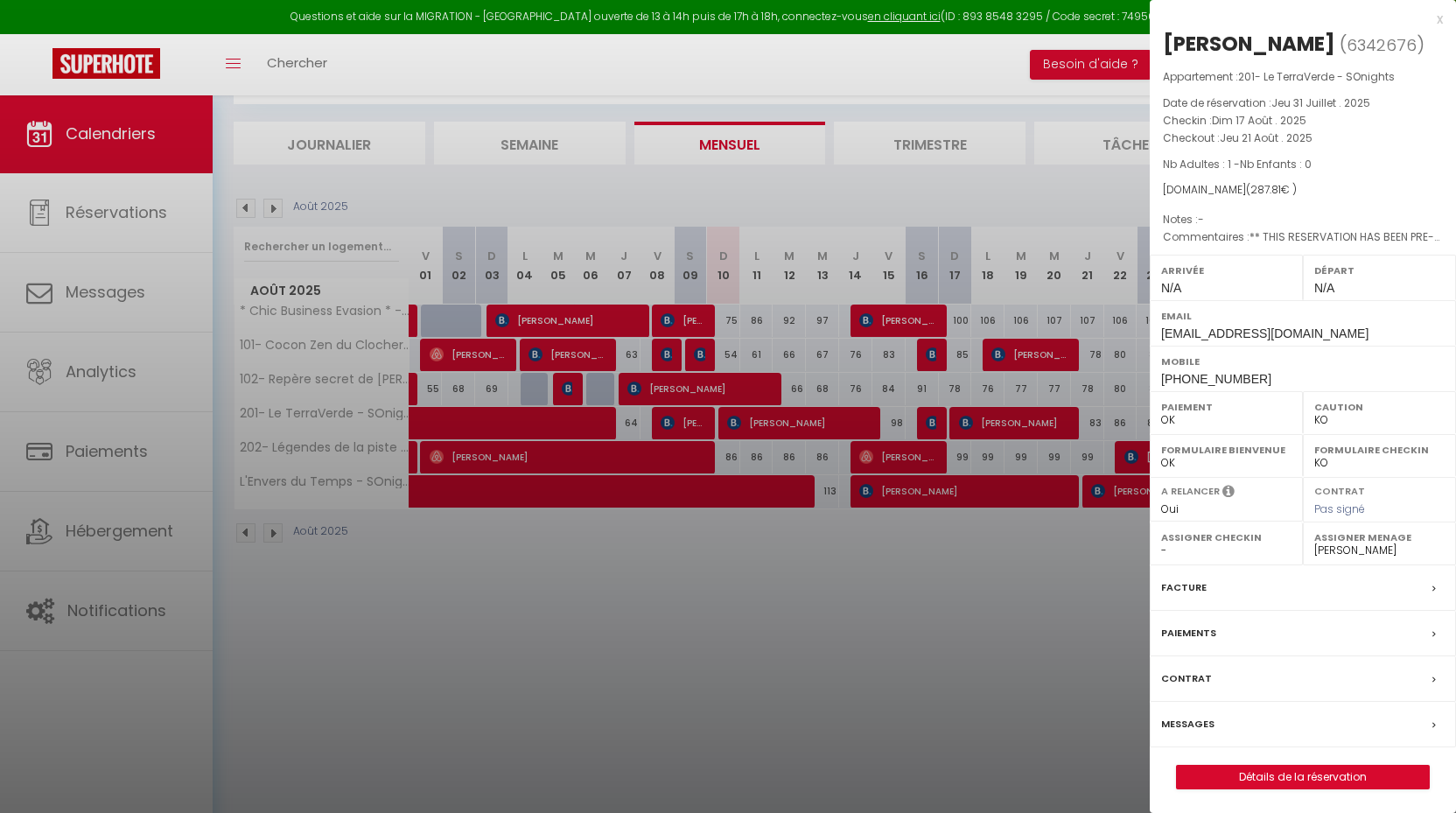
click at [1007, 426] on div at bounding box center [728, 406] width 1456 height 813
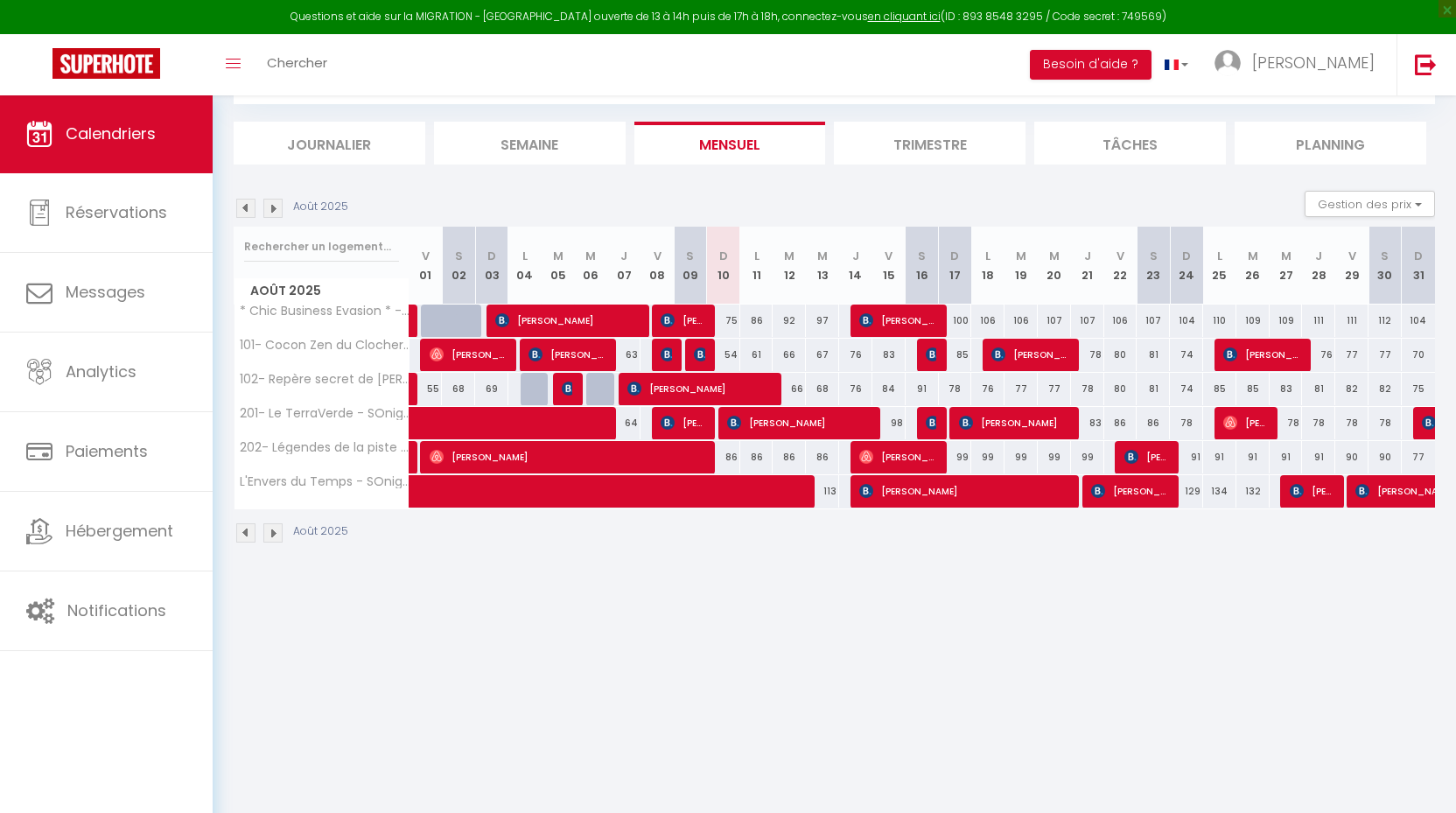
click at [1255, 414] on span "[PERSON_NAME]" at bounding box center [1245, 423] width 45 height 34
select select "OK"
select select "1"
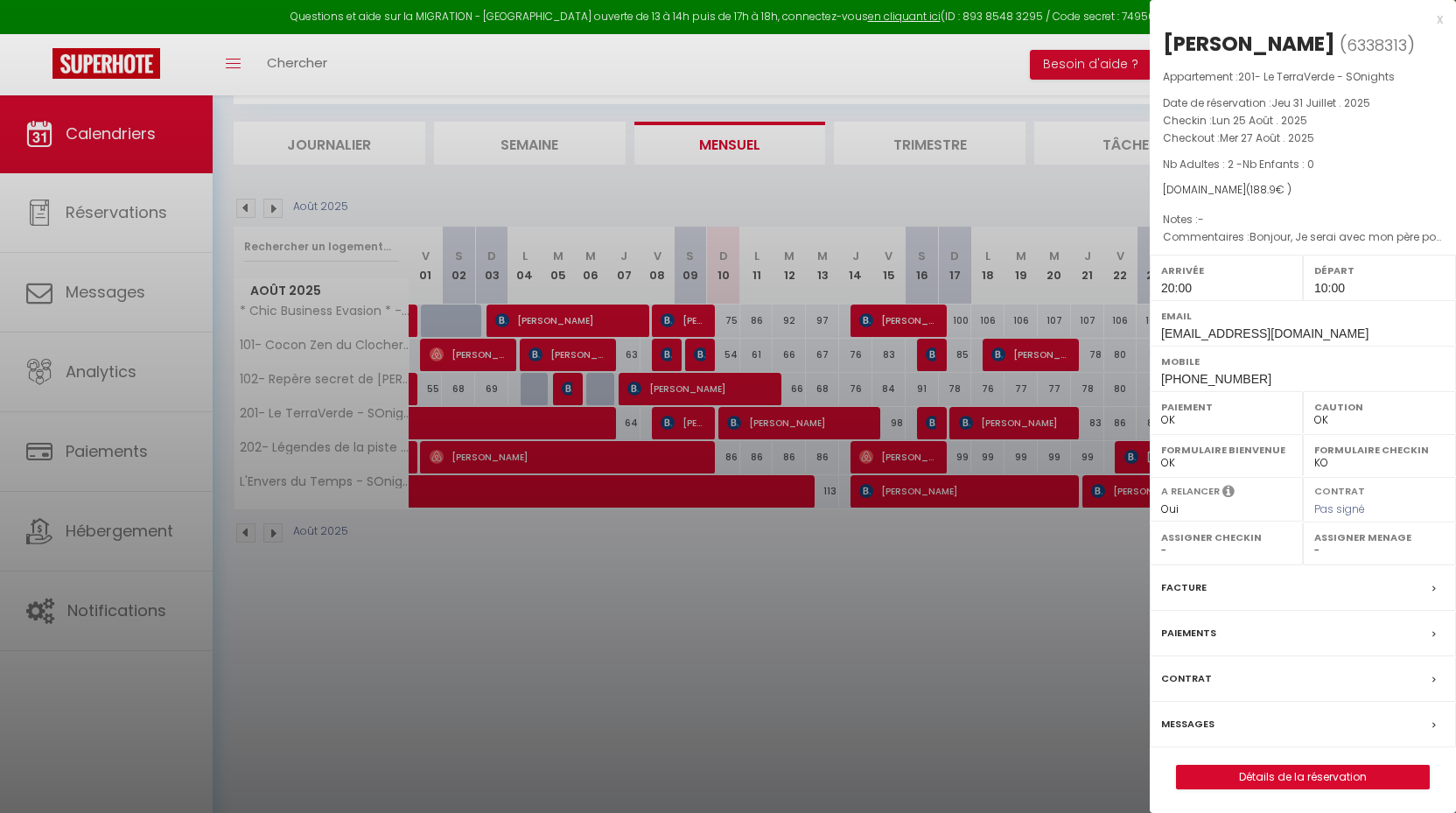
click at [1390, 541] on label "Assigner Menage" at bounding box center [1379, 537] width 131 height 18
click at [1338, 555] on div "Assigner Menage - Olivier Saugues Sylvie Gnidokponou Ulrich Jeatsa Samantha Gag…" at bounding box center [1379, 544] width 153 height 43
select select "24218"
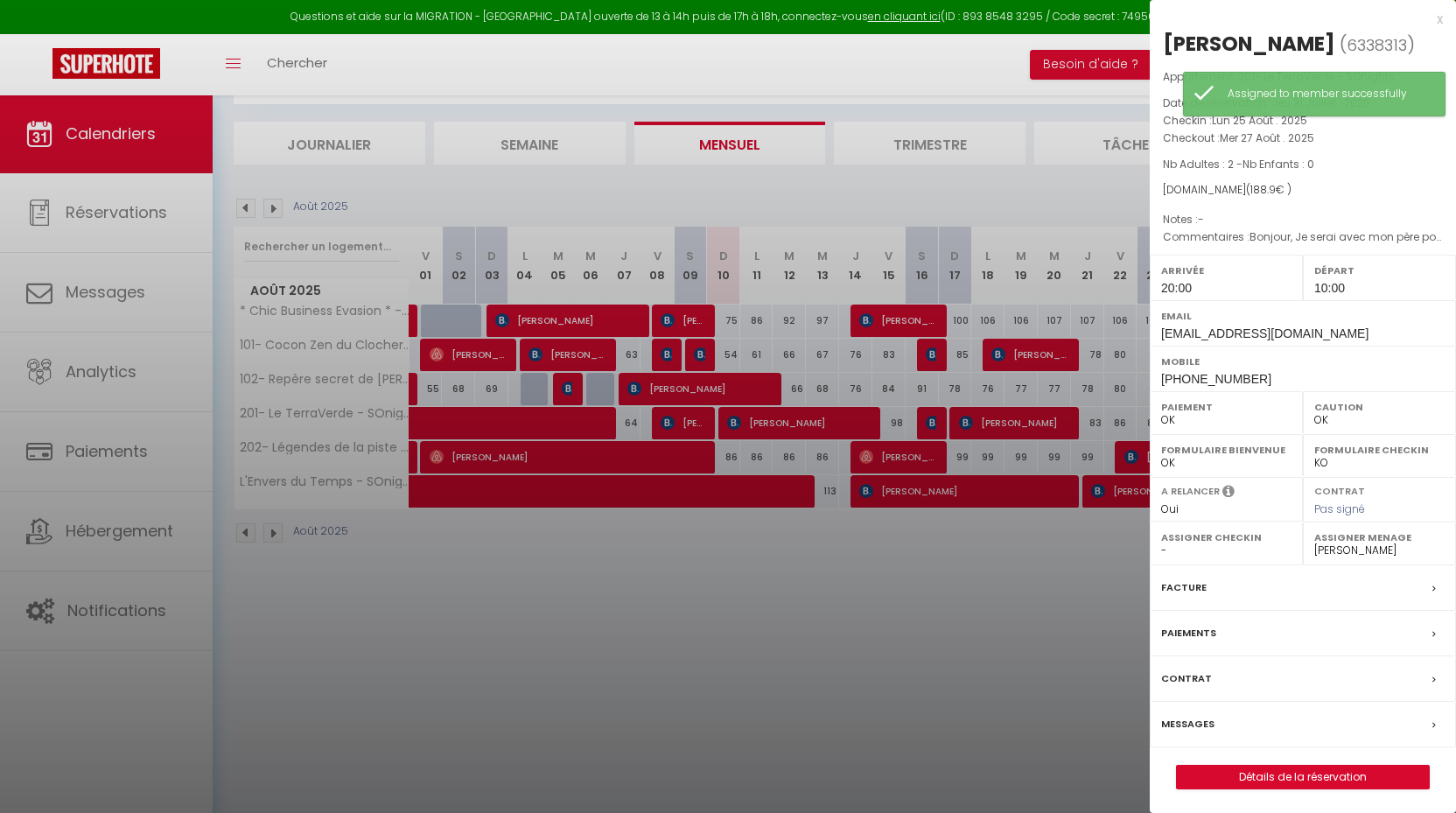
click at [1041, 588] on div at bounding box center [728, 406] width 1456 height 813
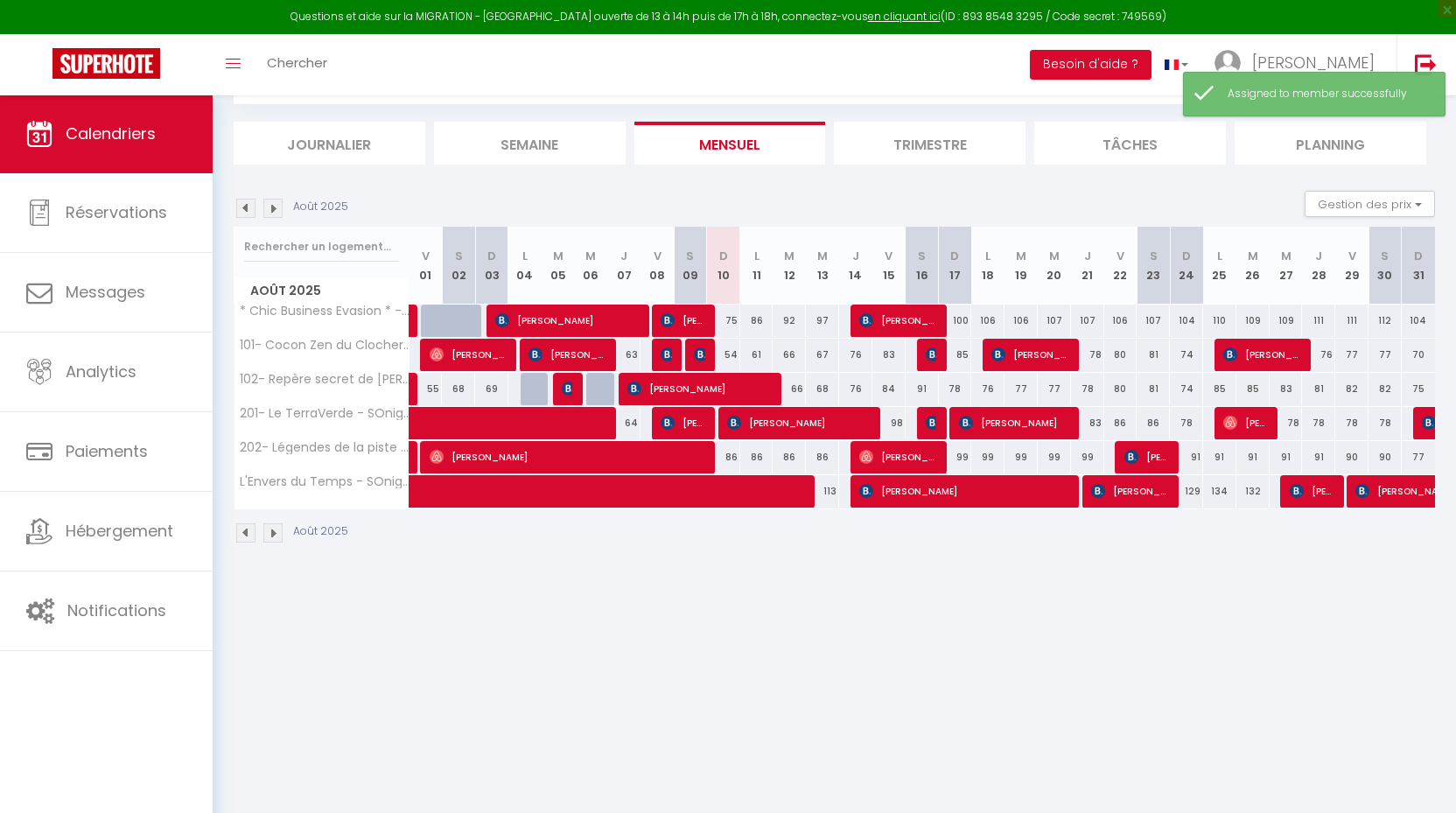
click at [1419, 421] on div at bounding box center [1430, 424] width 34 height 34
click at [1424, 421] on img at bounding box center [1428, 422] width 14 height 14
select select "KO"
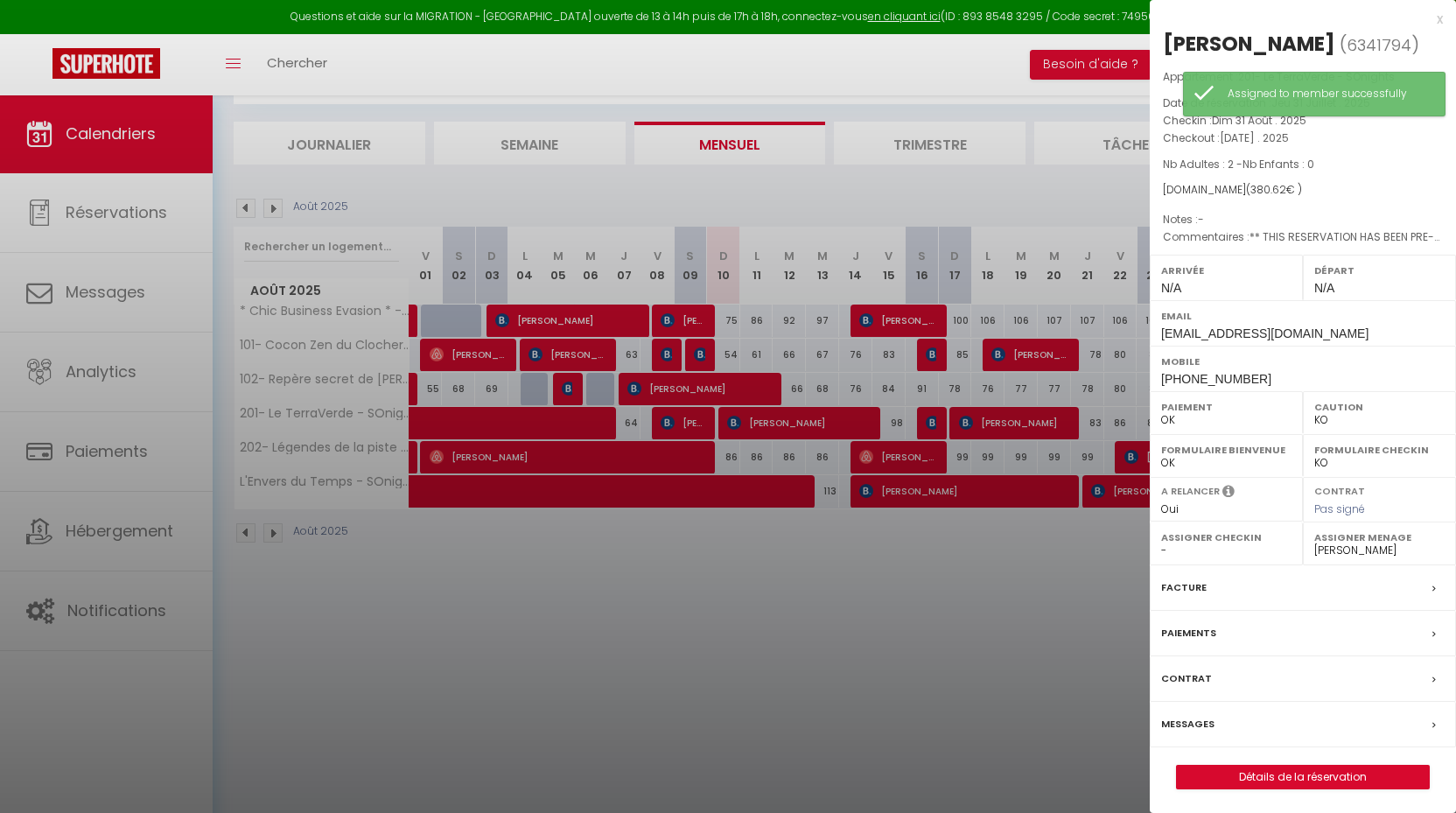
click at [997, 592] on div at bounding box center [728, 406] width 1456 height 813
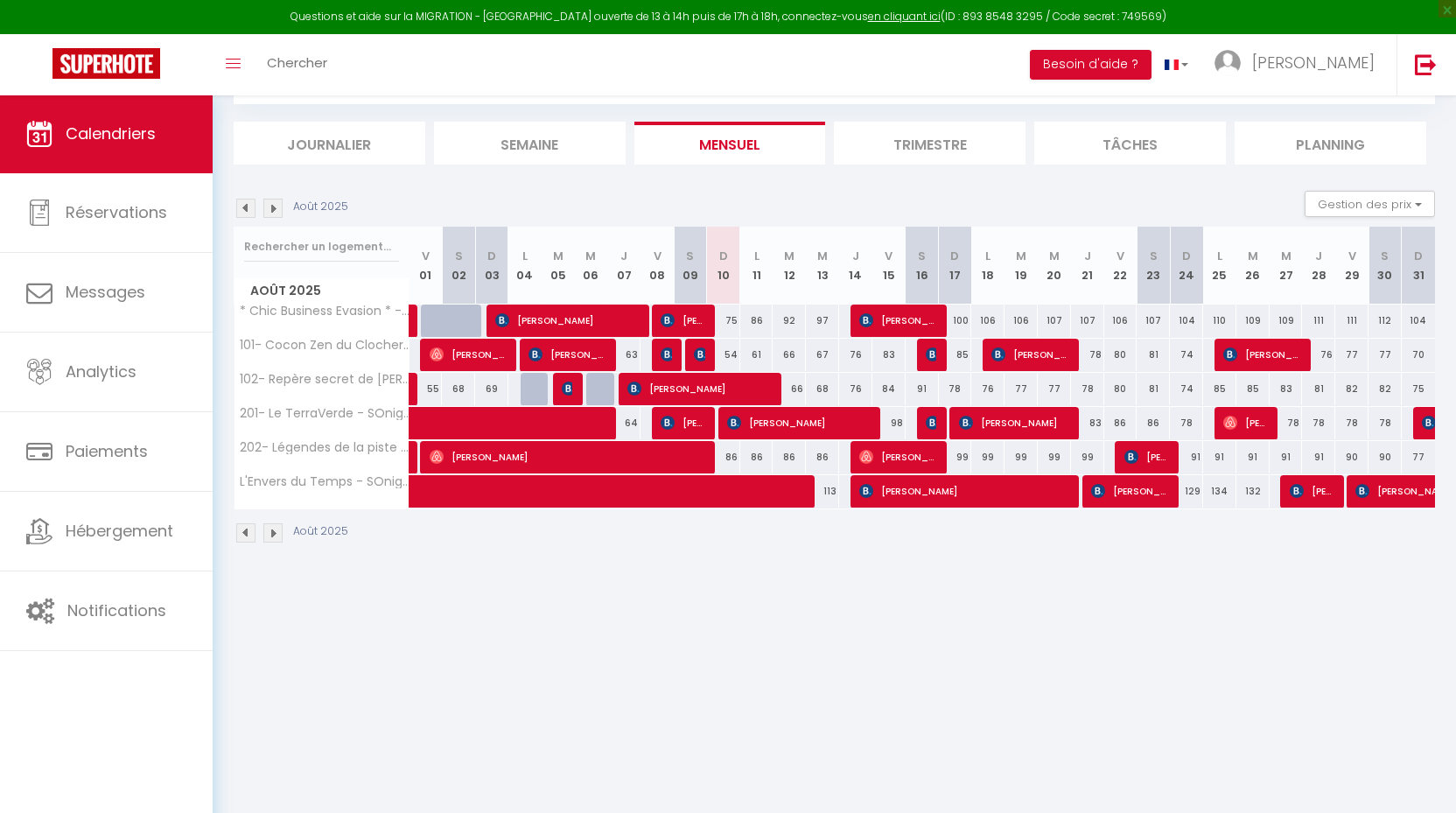
click at [1390, 483] on span "[PERSON_NAME]" at bounding box center [1415, 492] width 120 height 34
select select "1"
select select "30180"
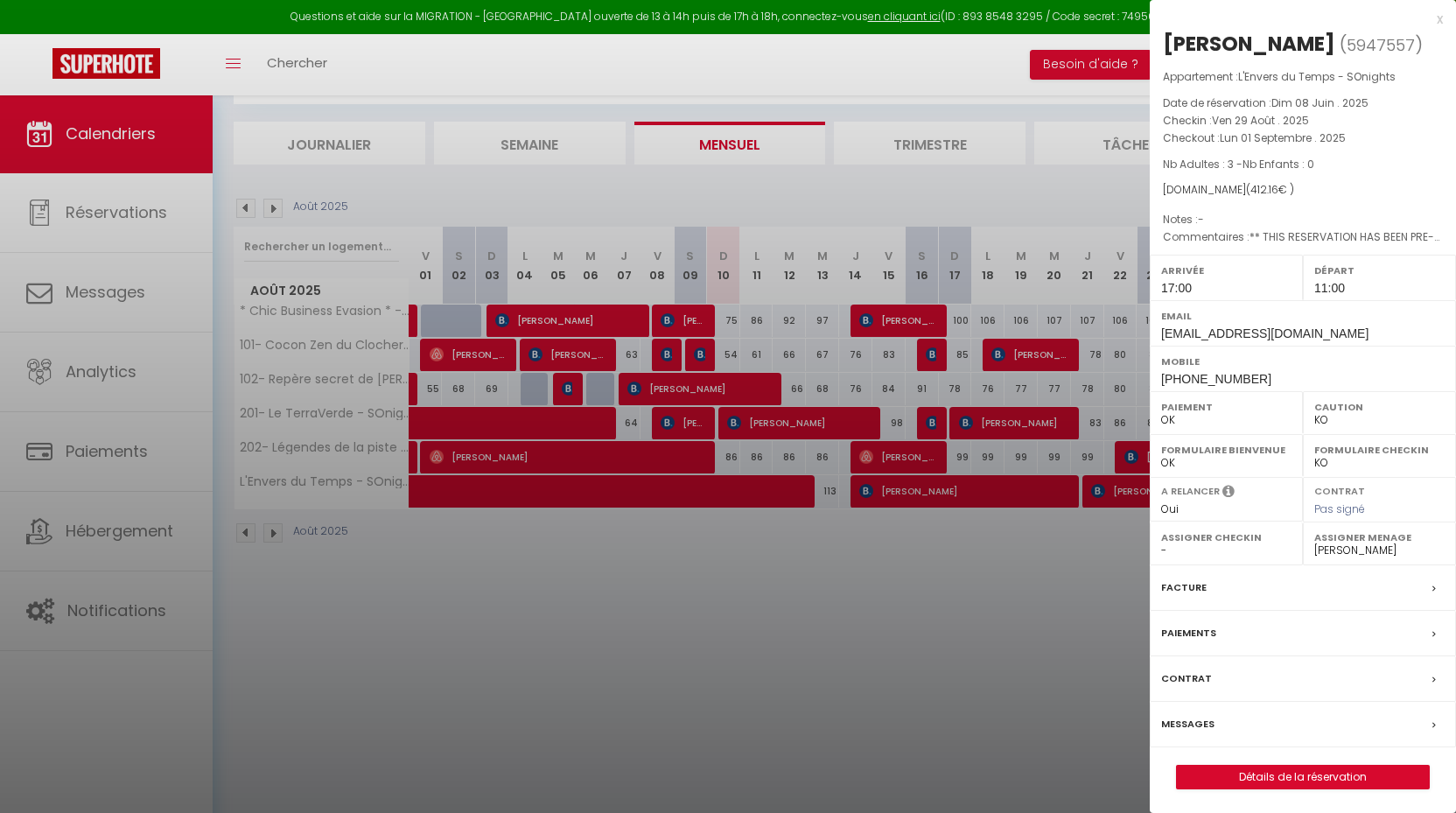
click at [1057, 613] on div at bounding box center [728, 406] width 1456 height 813
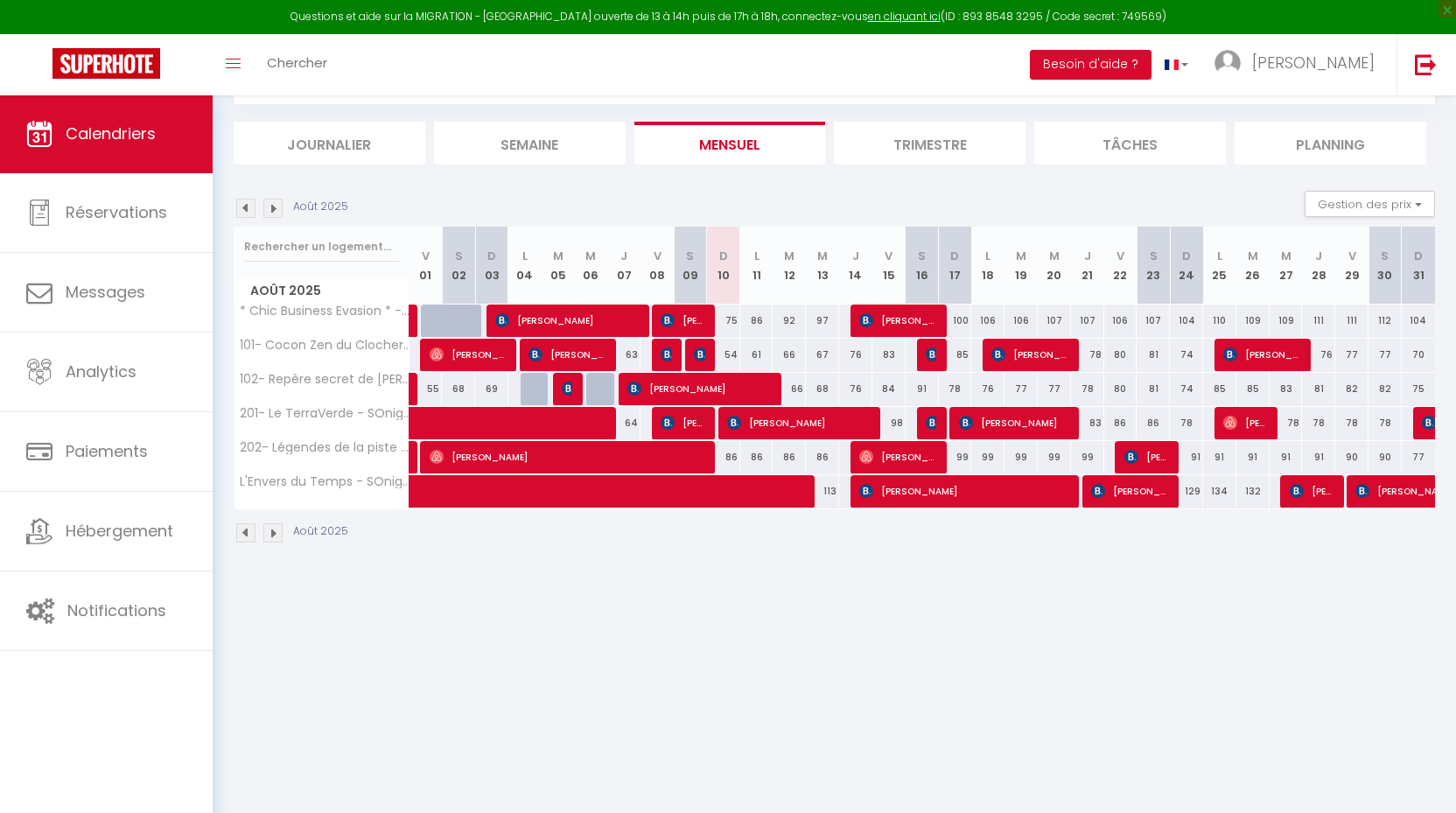
click at [793, 492] on span at bounding box center [671, 492] width 483 height 34
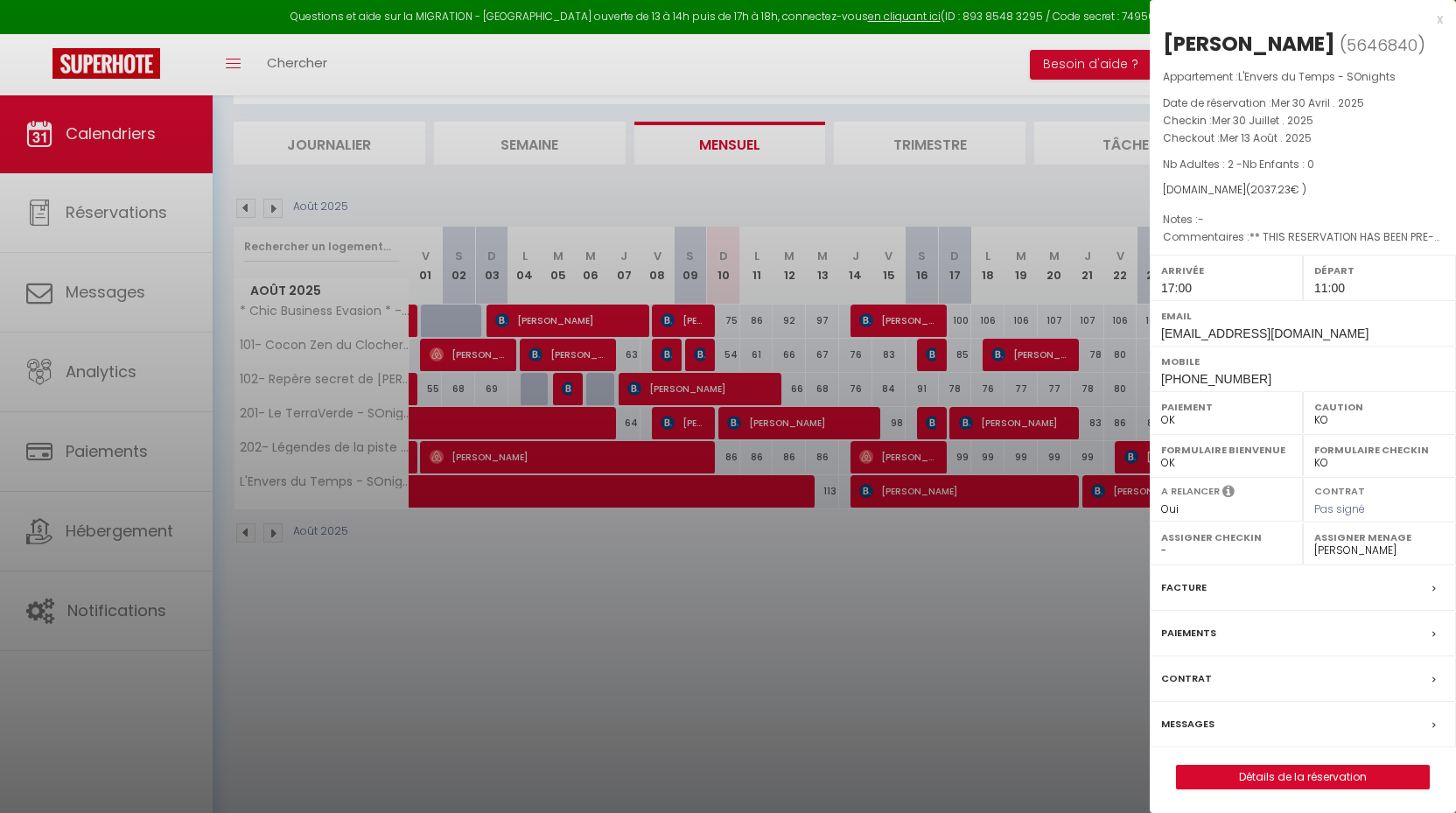
click at [793, 492] on div at bounding box center [728, 406] width 1456 height 813
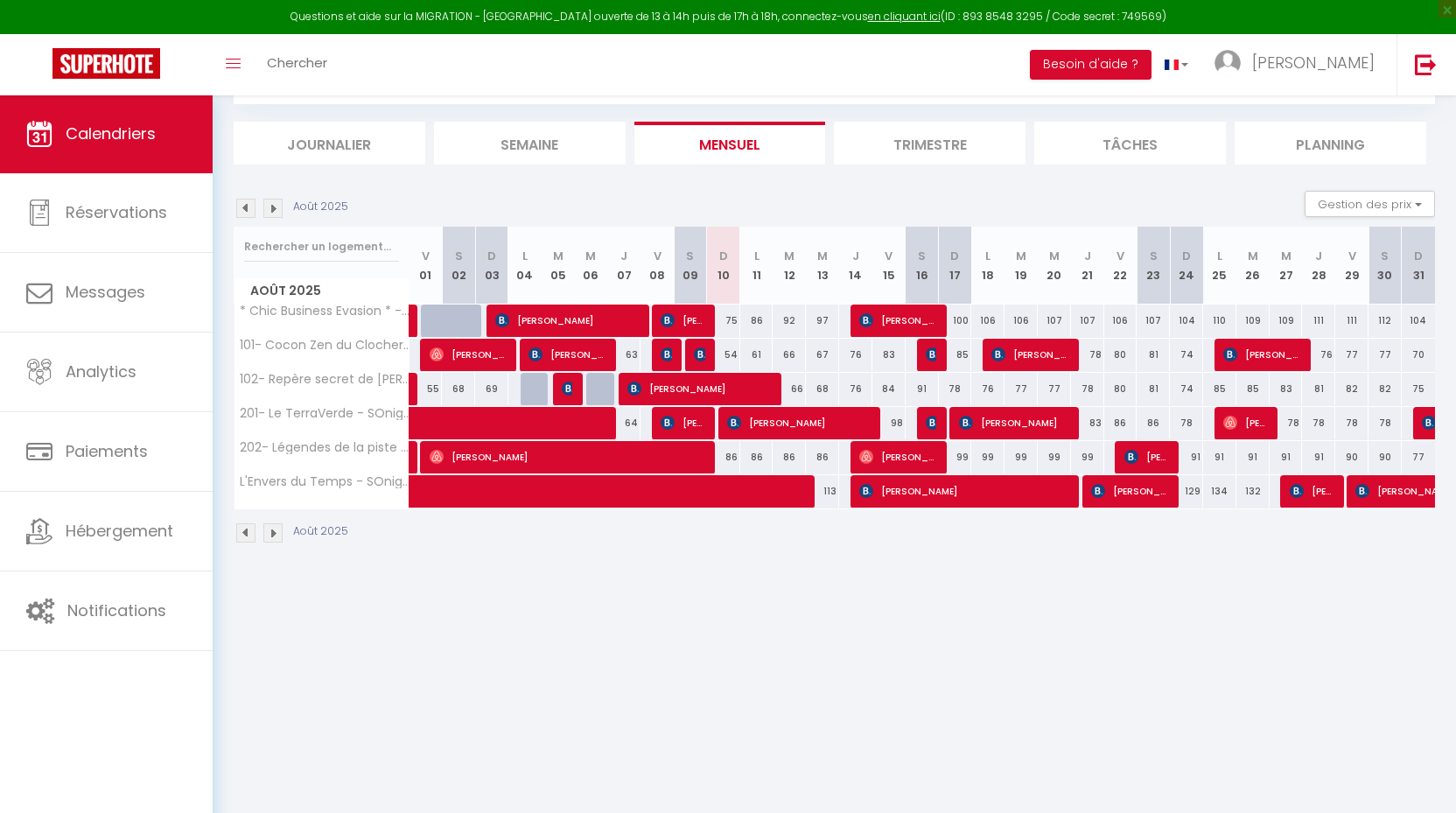
click at [920, 489] on span "[PERSON_NAME]" at bounding box center [965, 492] width 211 height 34
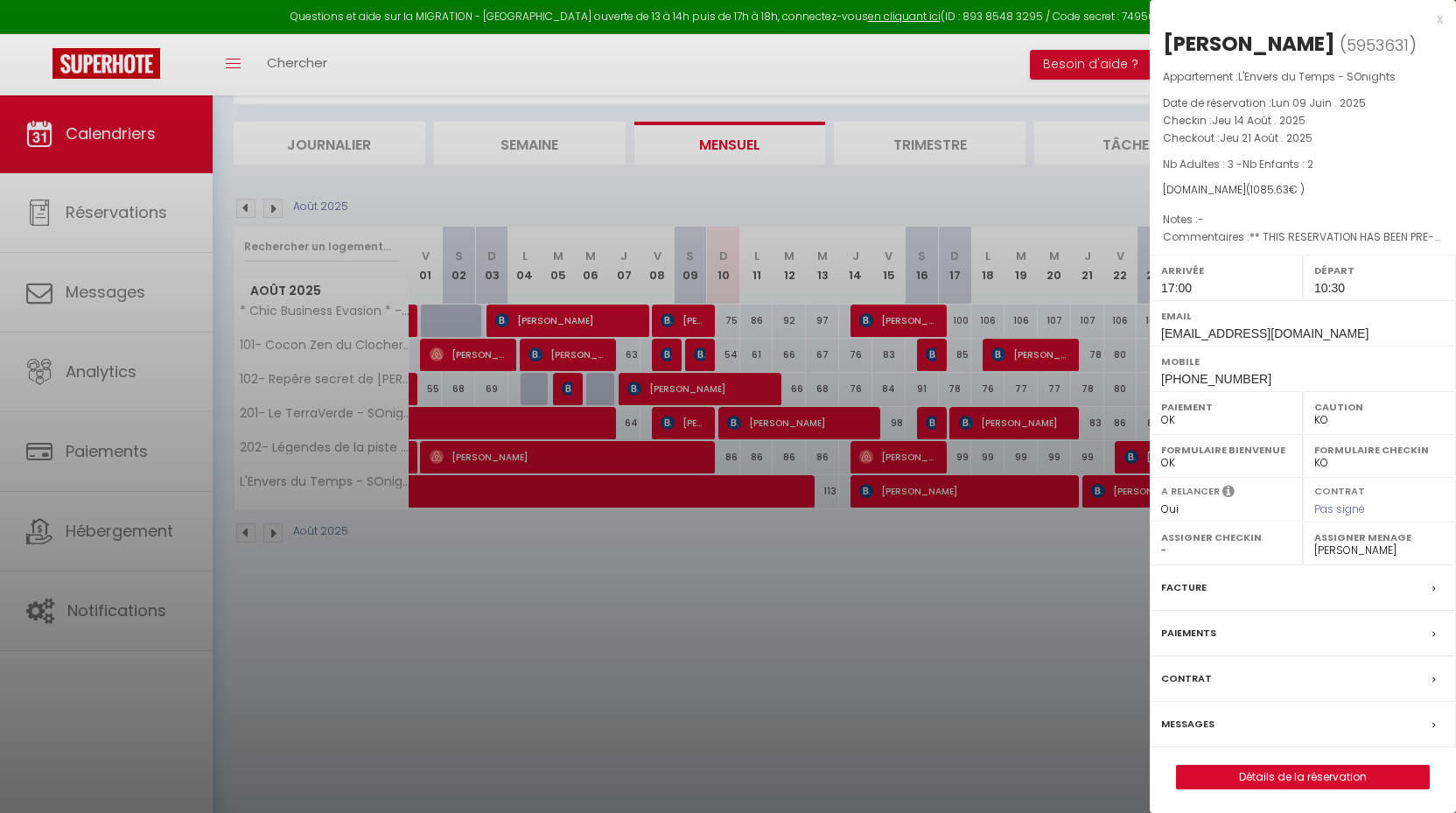
click at [920, 489] on div at bounding box center [728, 406] width 1456 height 813
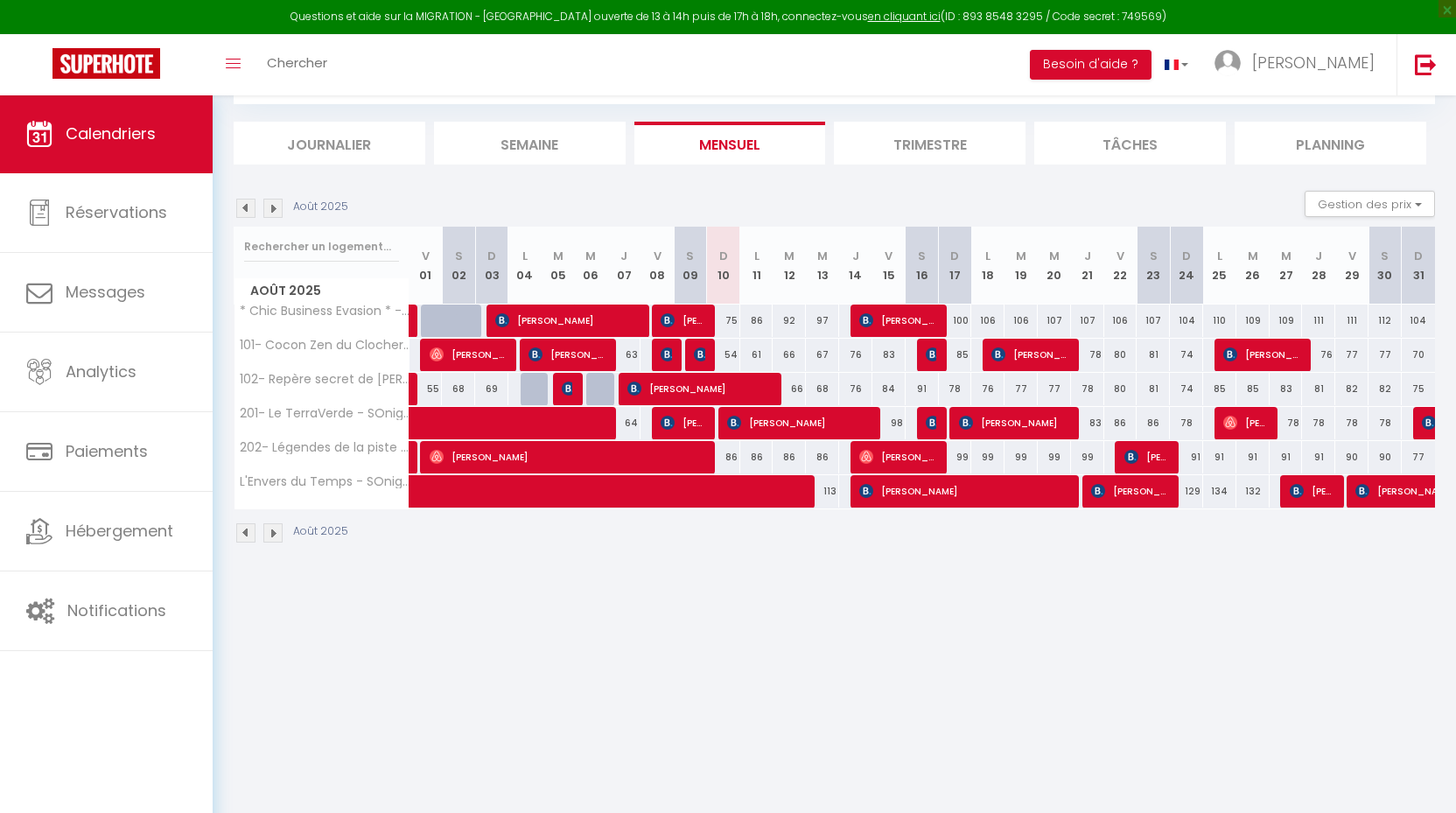
click at [1136, 489] on span "[PERSON_NAME]" at bounding box center [1129, 492] width 78 height 34
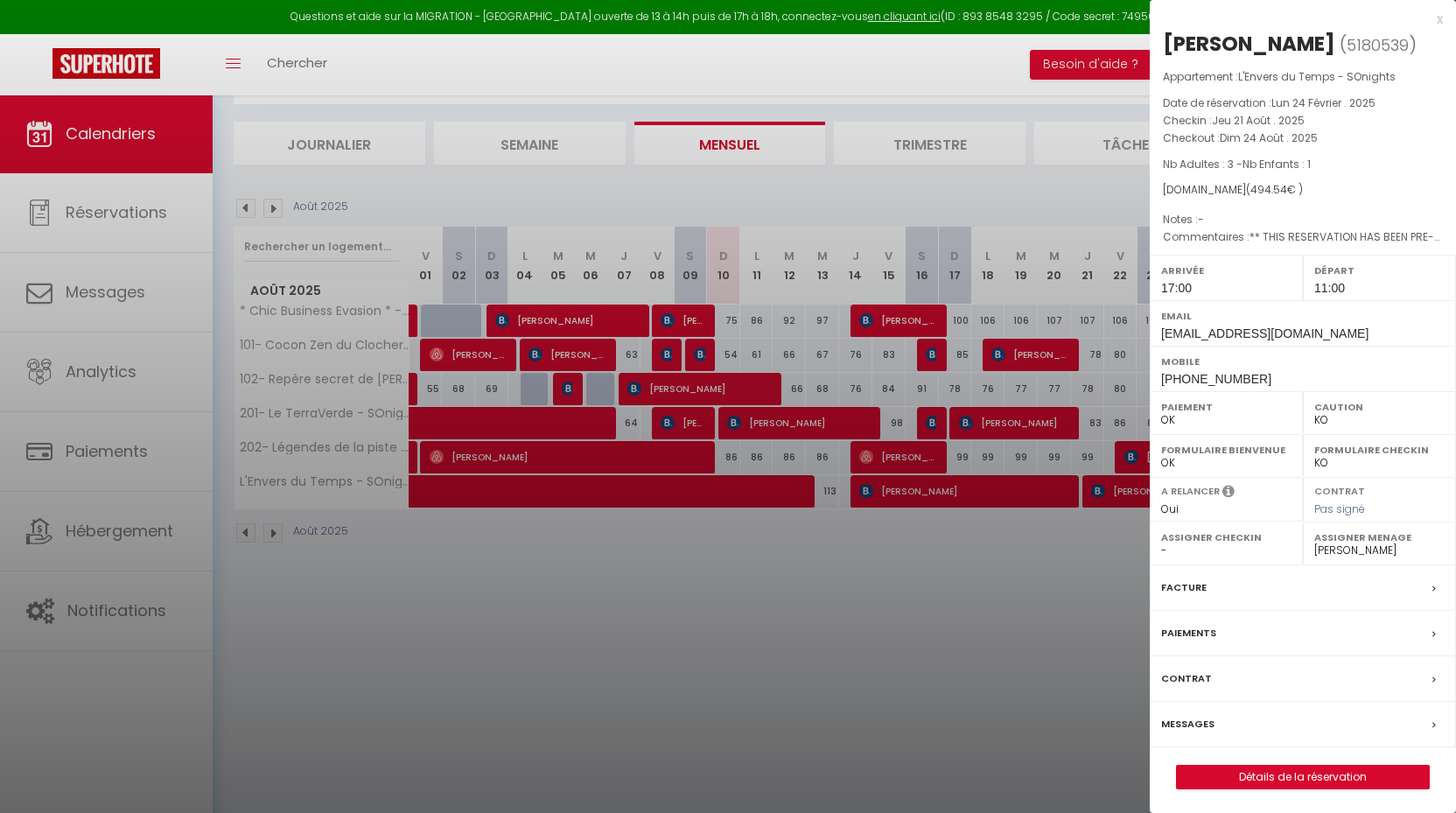
click at [1136, 489] on div at bounding box center [728, 406] width 1456 height 813
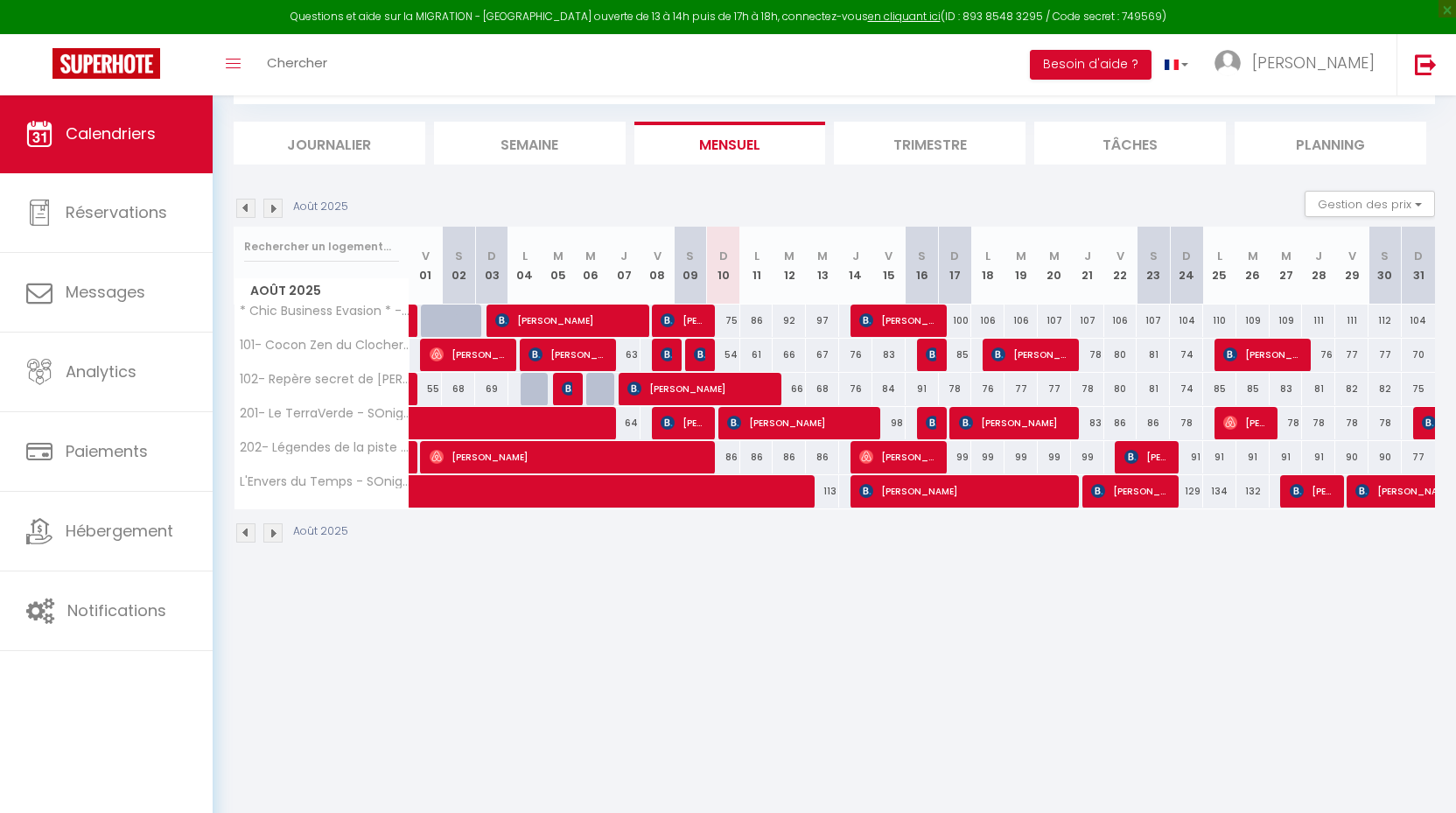
click at [276, 532] on img at bounding box center [273, 533] width 20 height 20
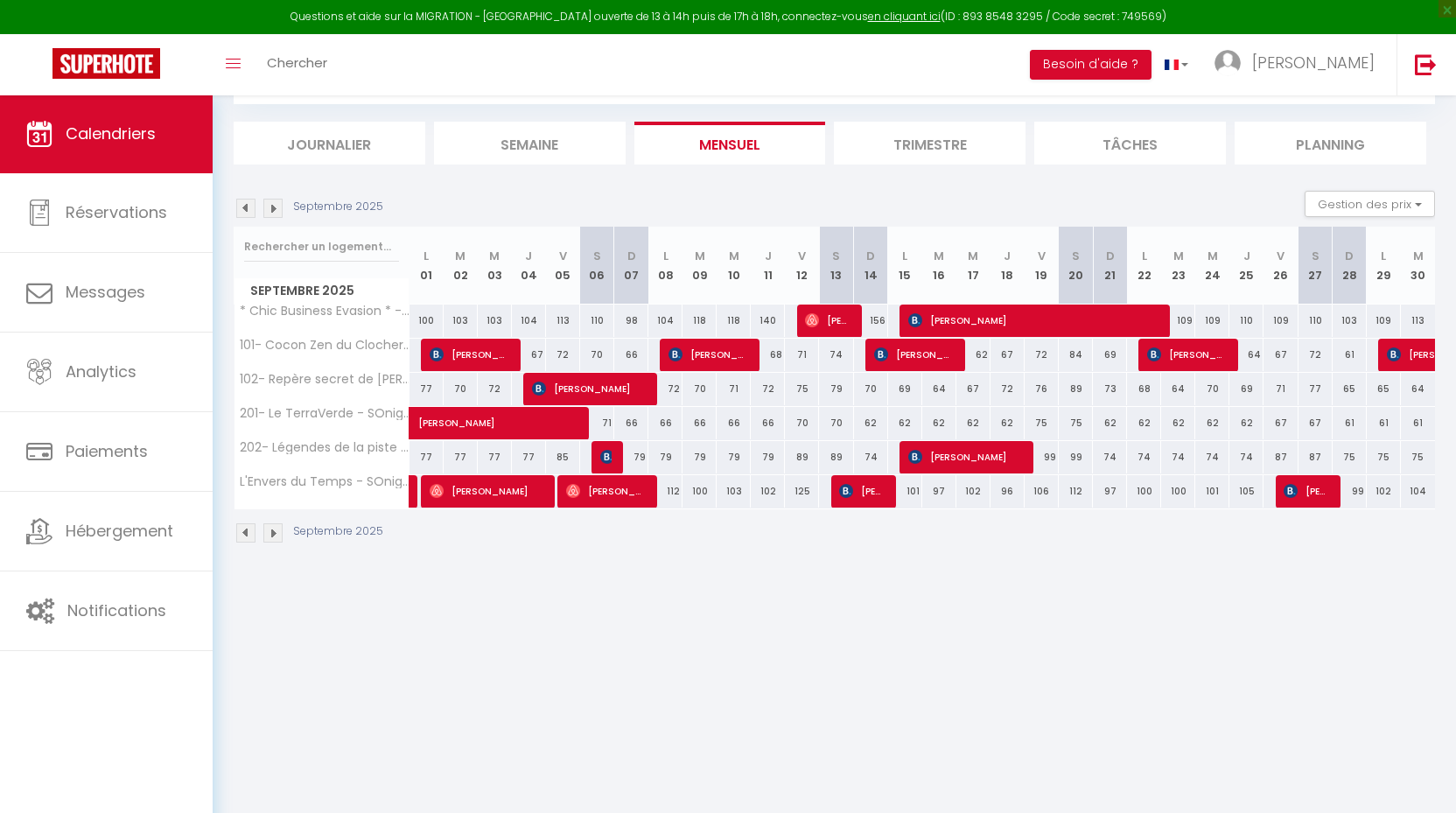
click at [601, 490] on span "Virginie Labonne" at bounding box center [605, 492] width 79 height 34
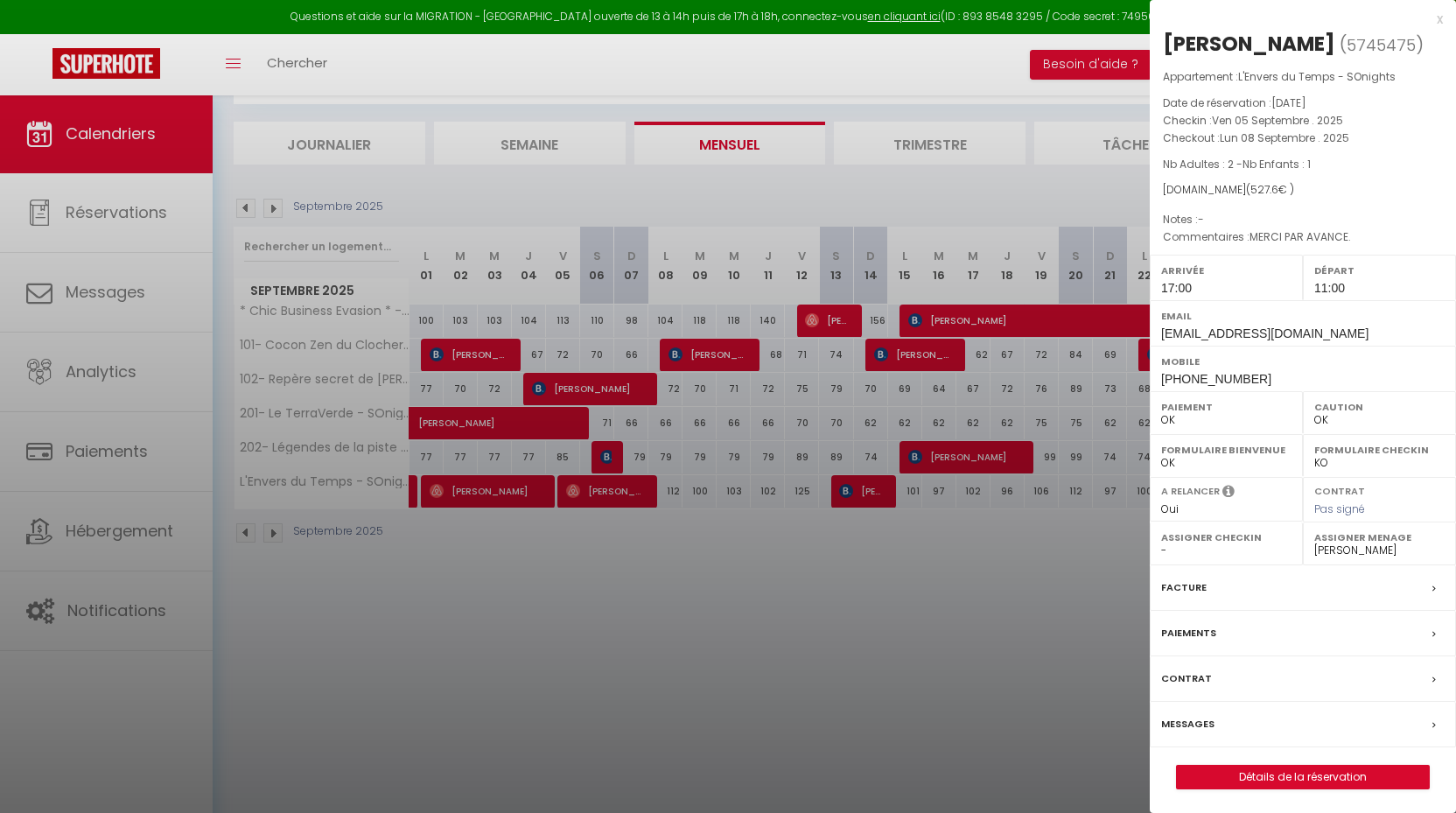
click at [860, 489] on div at bounding box center [728, 406] width 1456 height 813
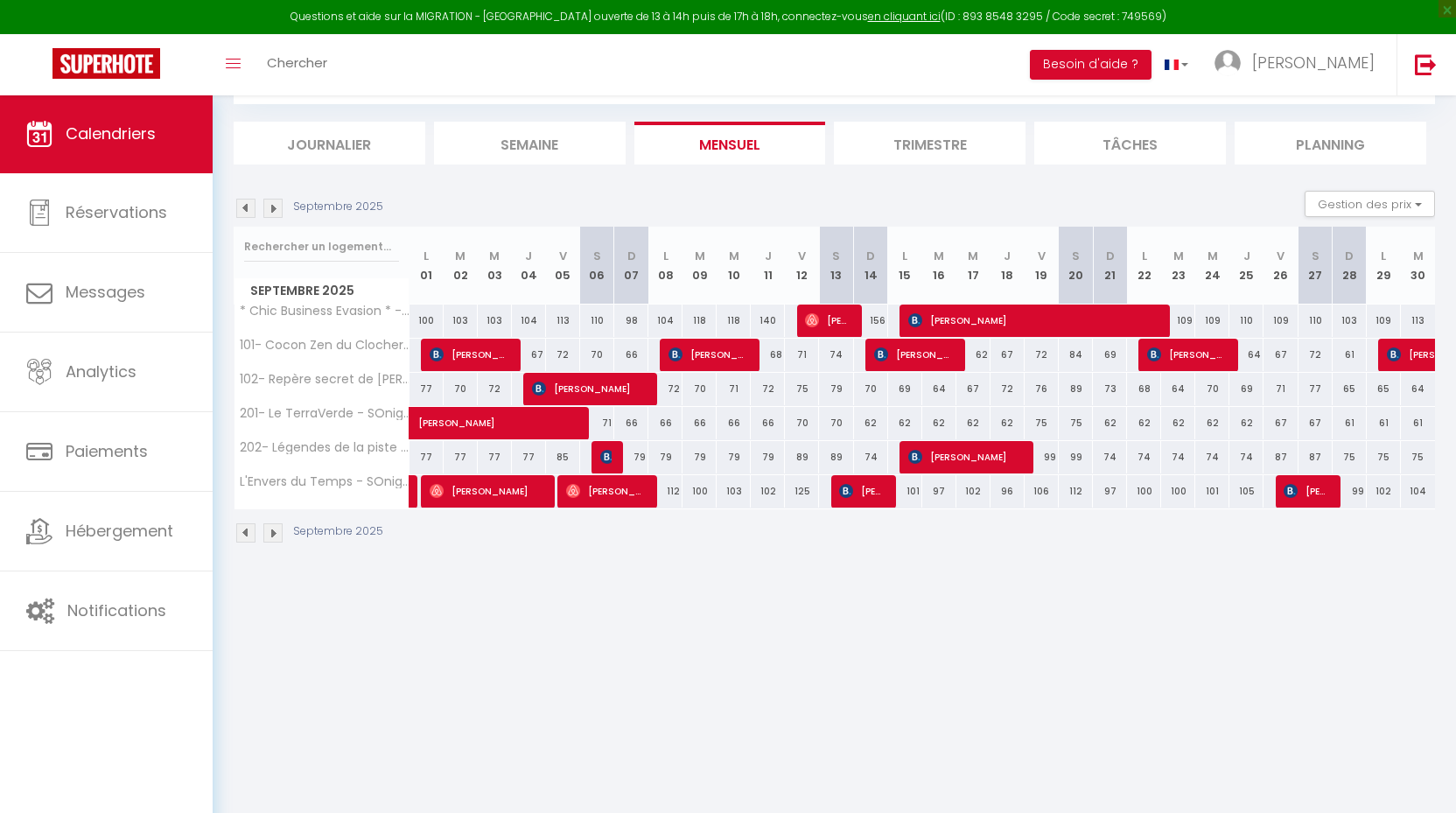
click at [860, 489] on body "Questions et aide sur la MIGRATION - Salle Zoom ouverte de 13 à 14h puis de 17h…" at bounding box center [728, 407] width 1456 height 813
click at [860, 491] on span "Aleah Niemczyk" at bounding box center [861, 492] width 46 height 34
select select "KO"
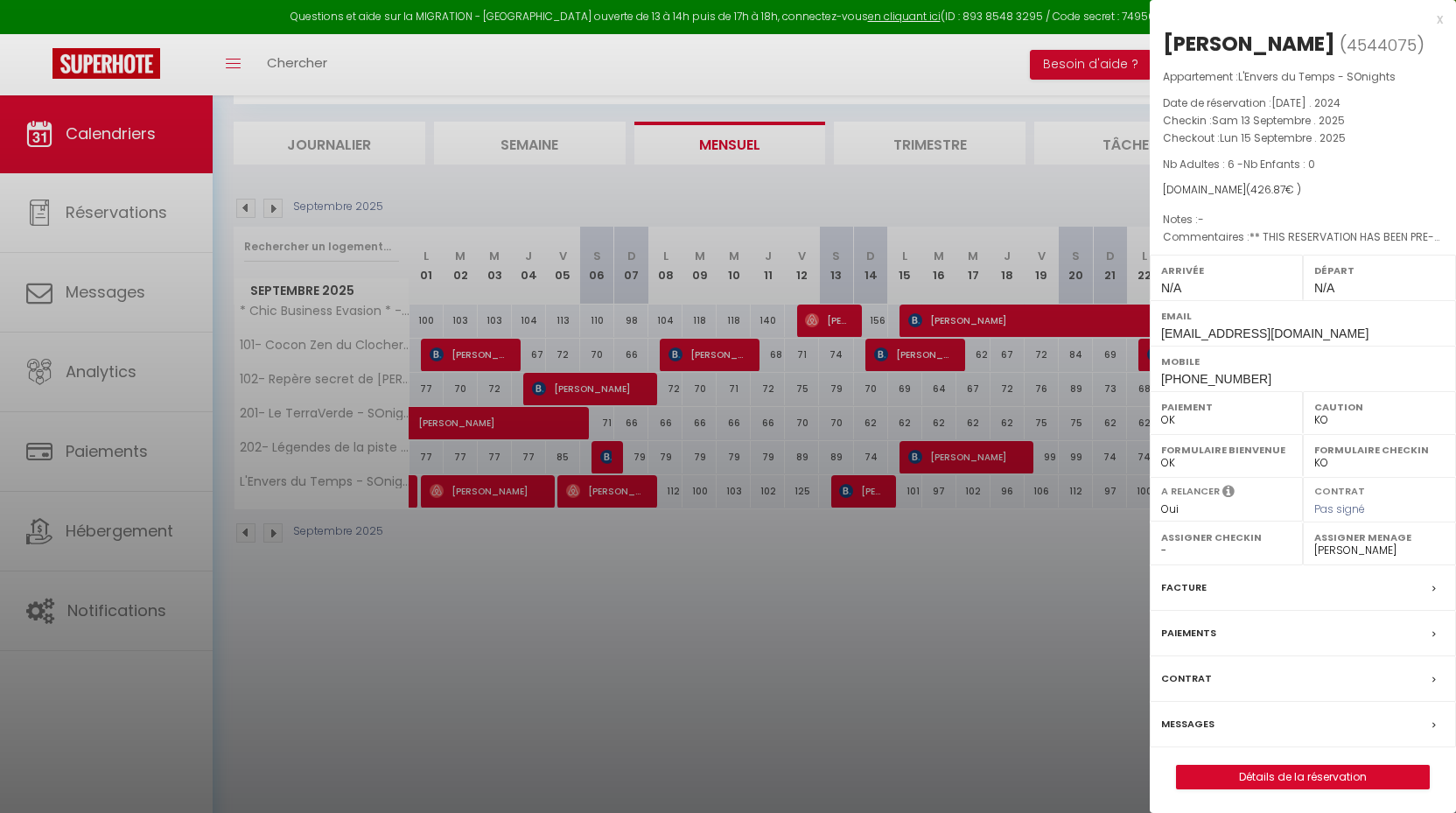
click at [860, 491] on div at bounding box center [728, 406] width 1456 height 813
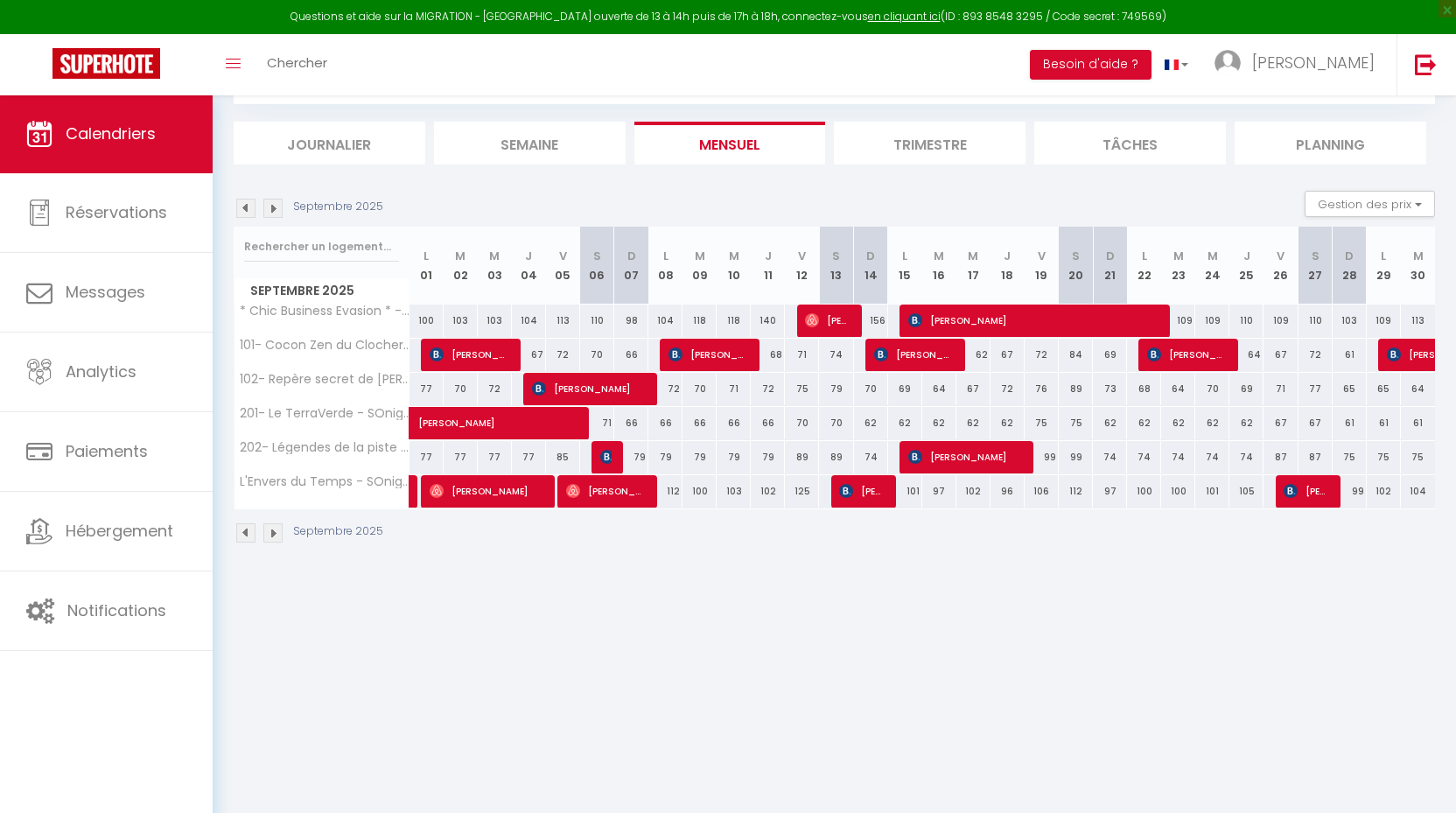
click at [1289, 493] on img at bounding box center [1290, 491] width 14 height 14
select select "1"
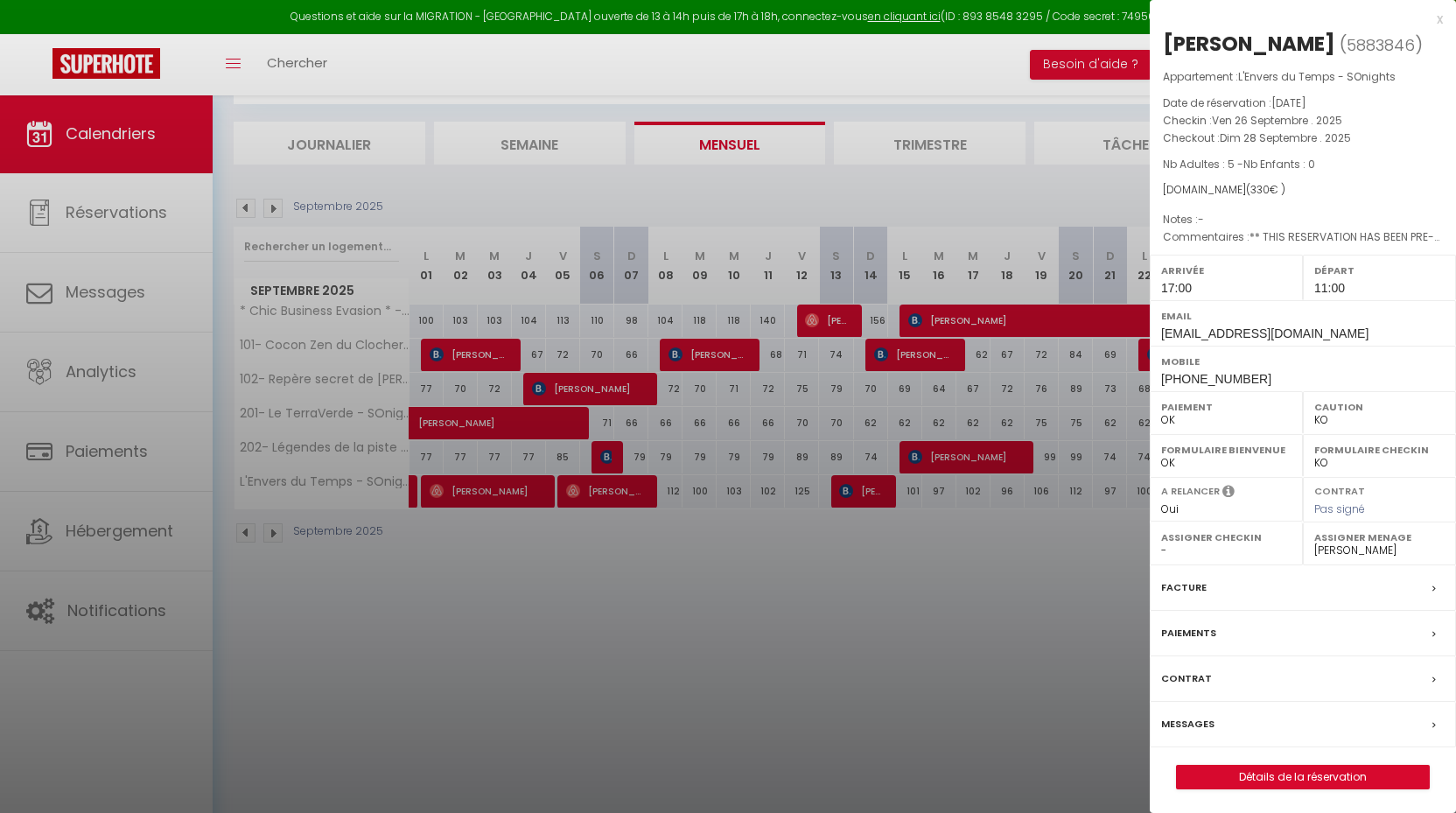
click at [836, 563] on div at bounding box center [728, 406] width 1456 height 813
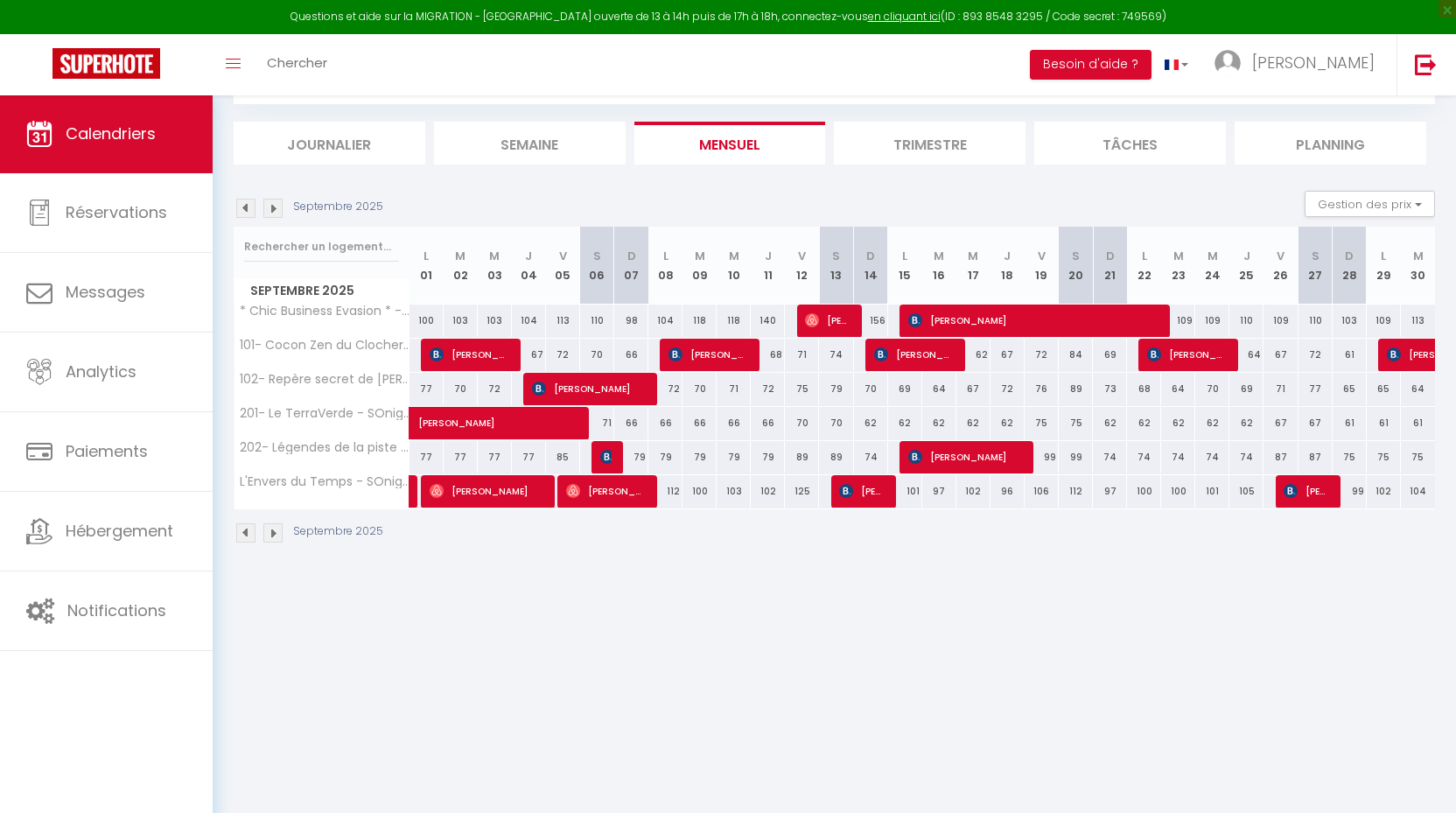
click at [246, 528] on img at bounding box center [246, 533] width 20 height 20
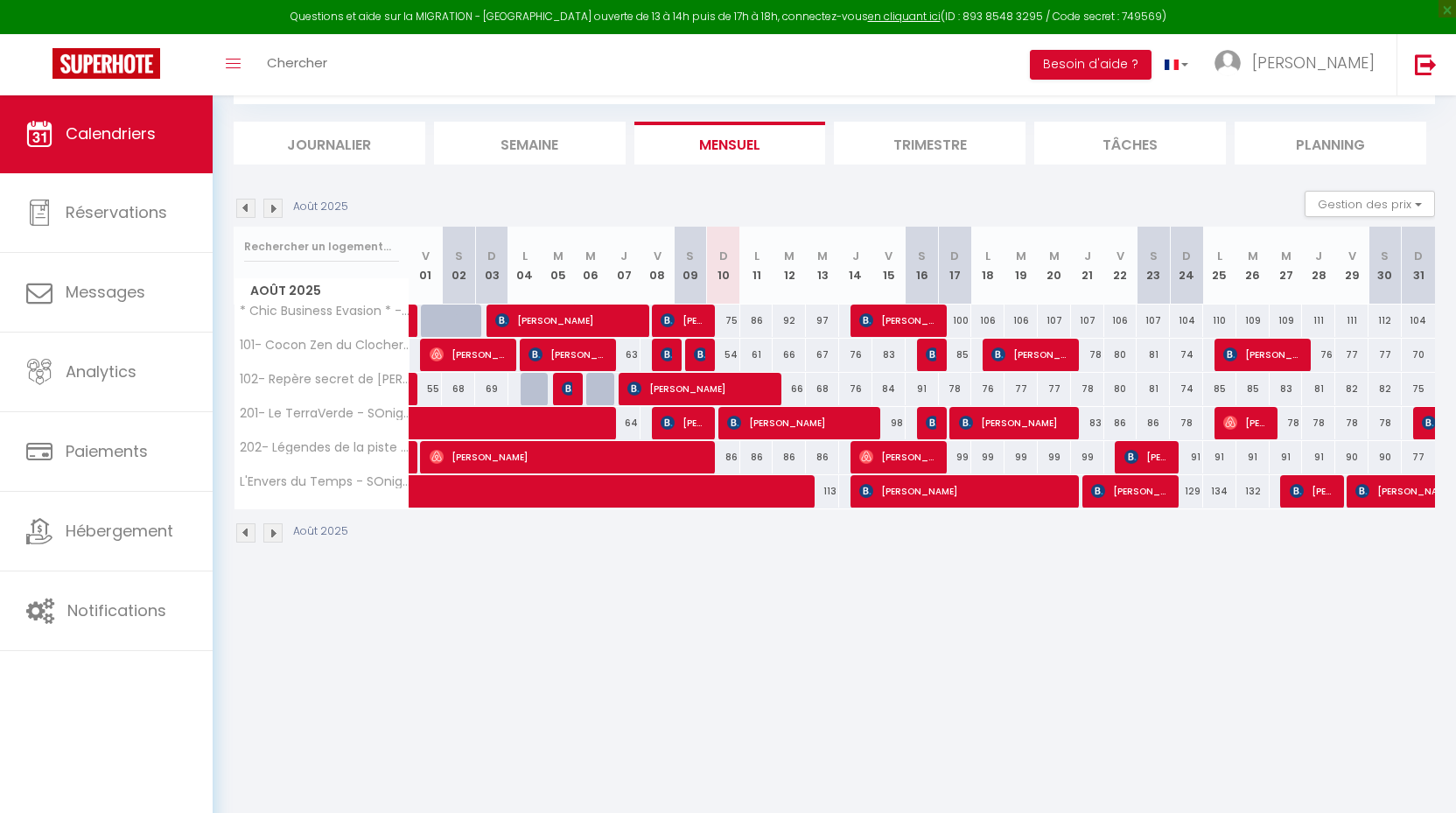
click at [518, 491] on span at bounding box center [671, 492] width 483 height 34
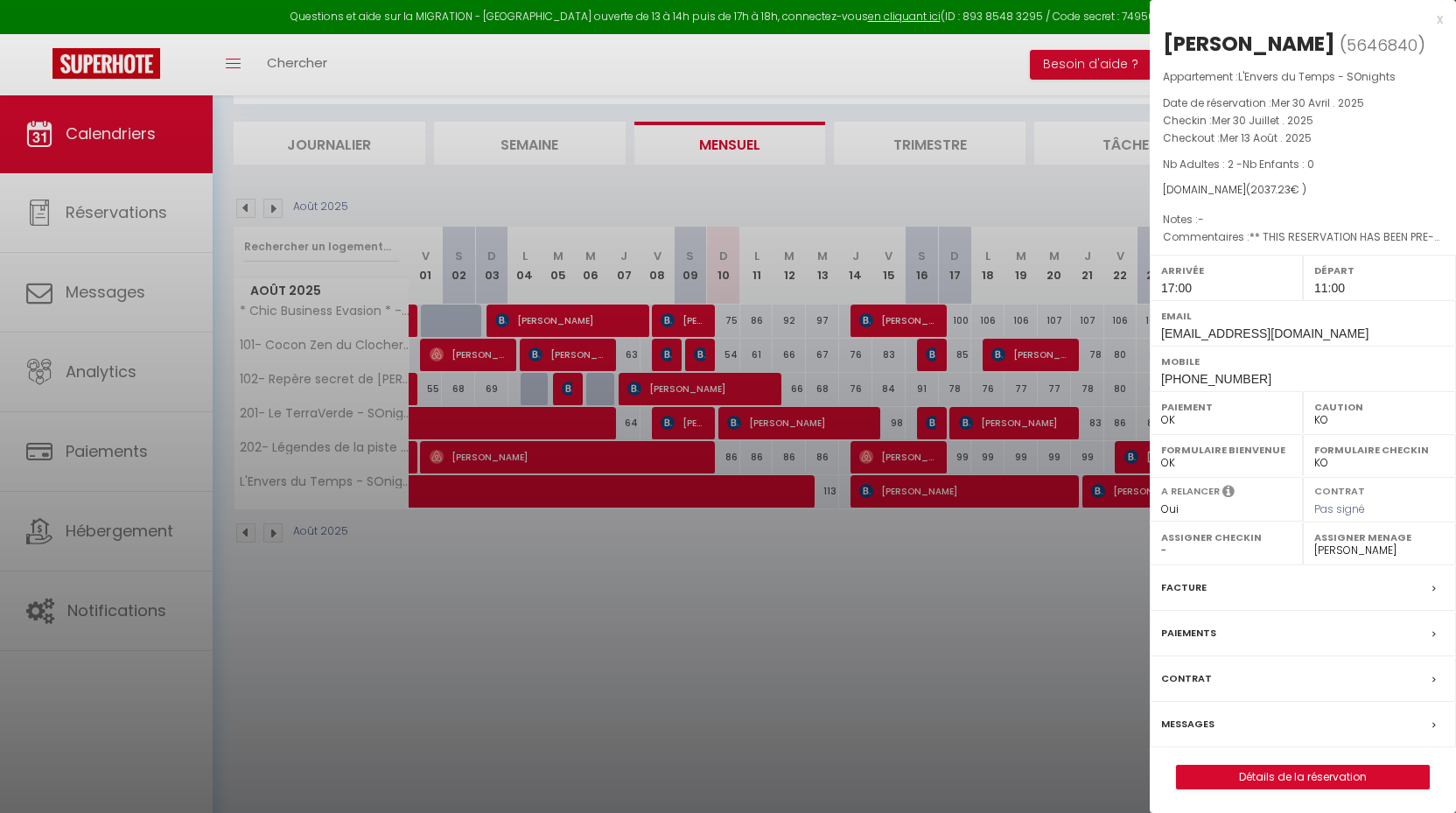
click at [519, 582] on div at bounding box center [728, 406] width 1456 height 813
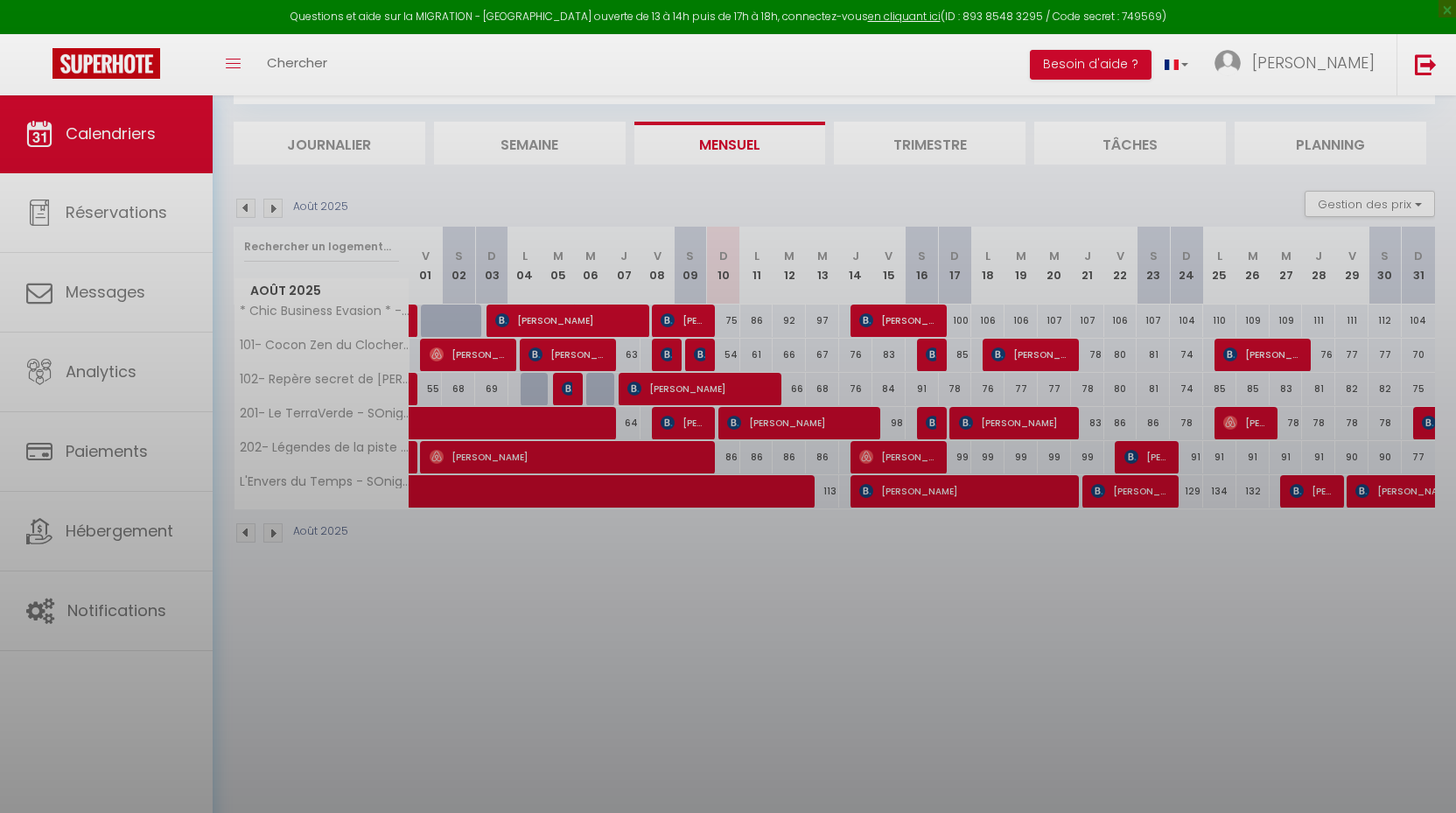
click at [519, 582] on div at bounding box center [728, 406] width 1456 height 813
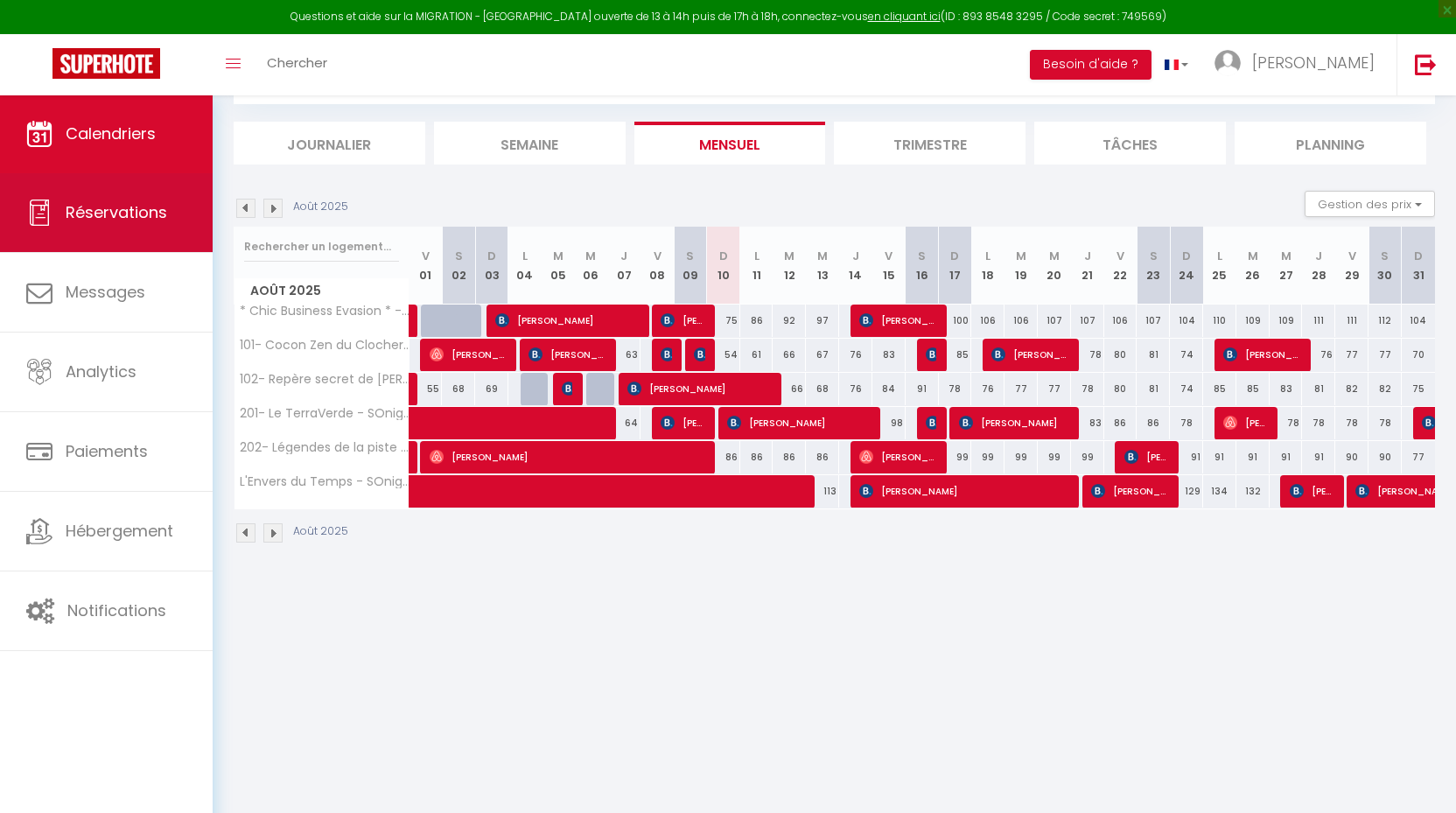
click at [132, 230] on link "Réservations" at bounding box center [106, 212] width 213 height 78
select select "not_cancelled"
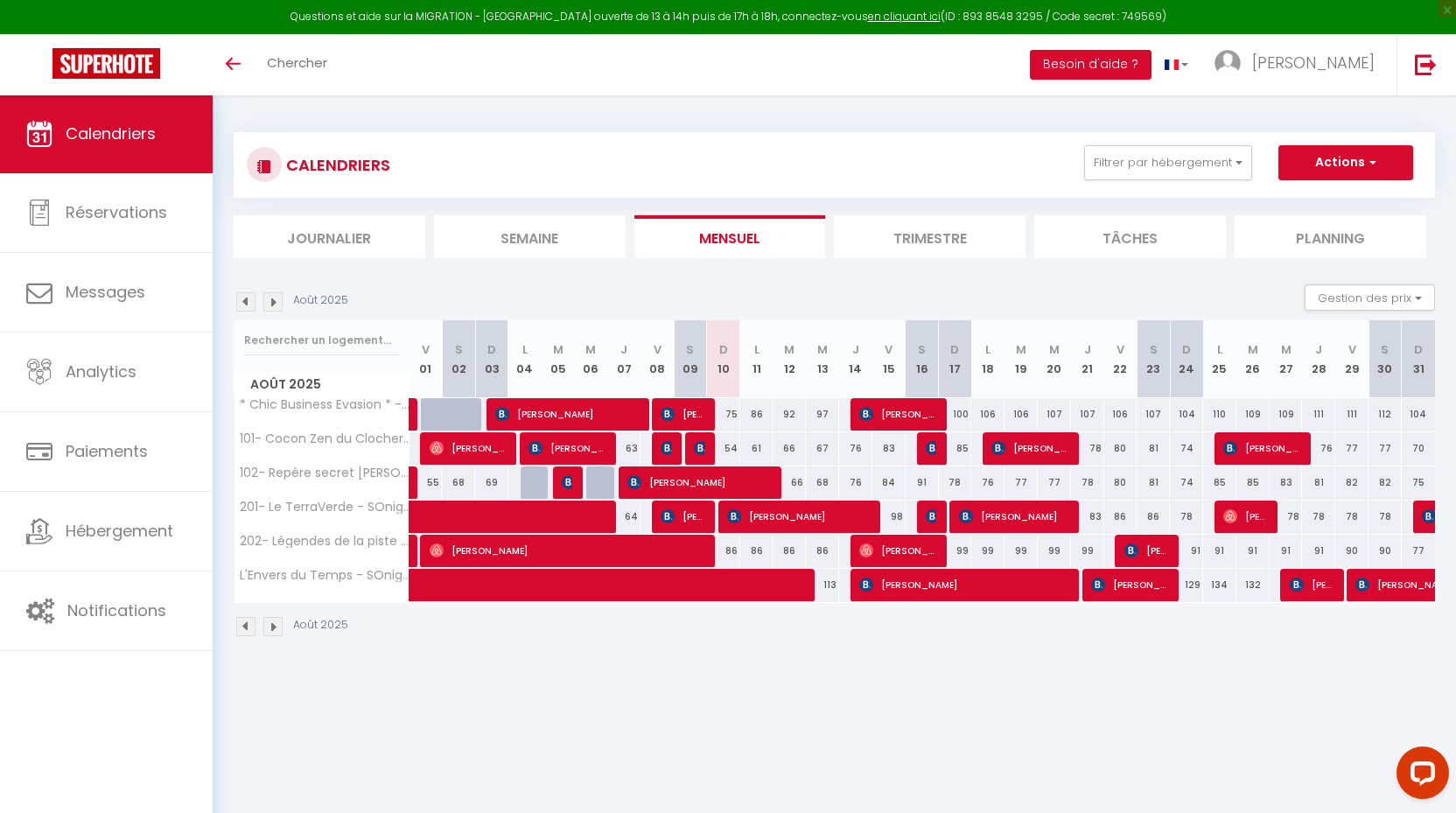
click at [662, 447] on img at bounding box center [667, 448] width 14 height 14
select select "OK"
select select "KO"
select select "0"
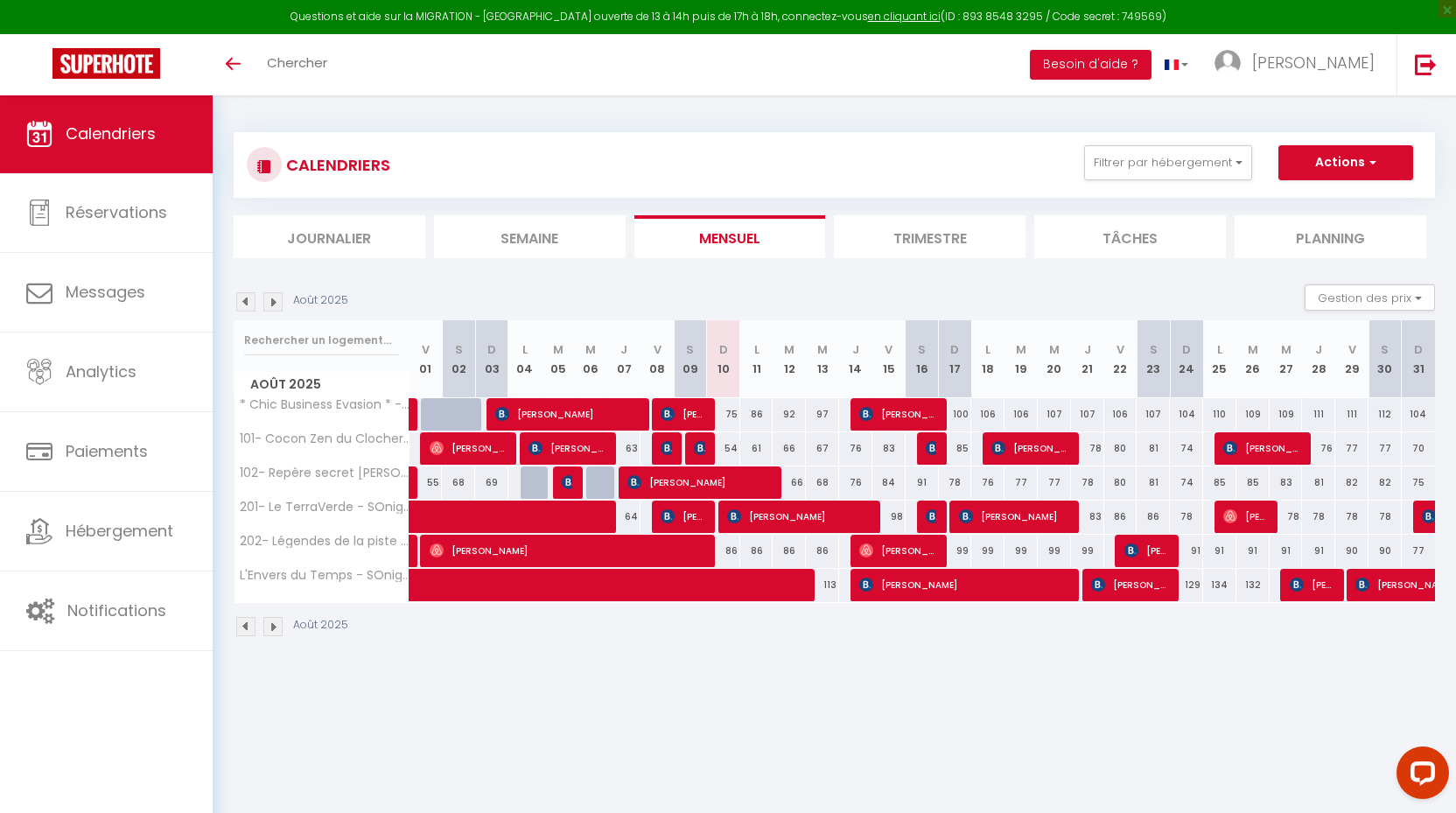
select select "1"
select select
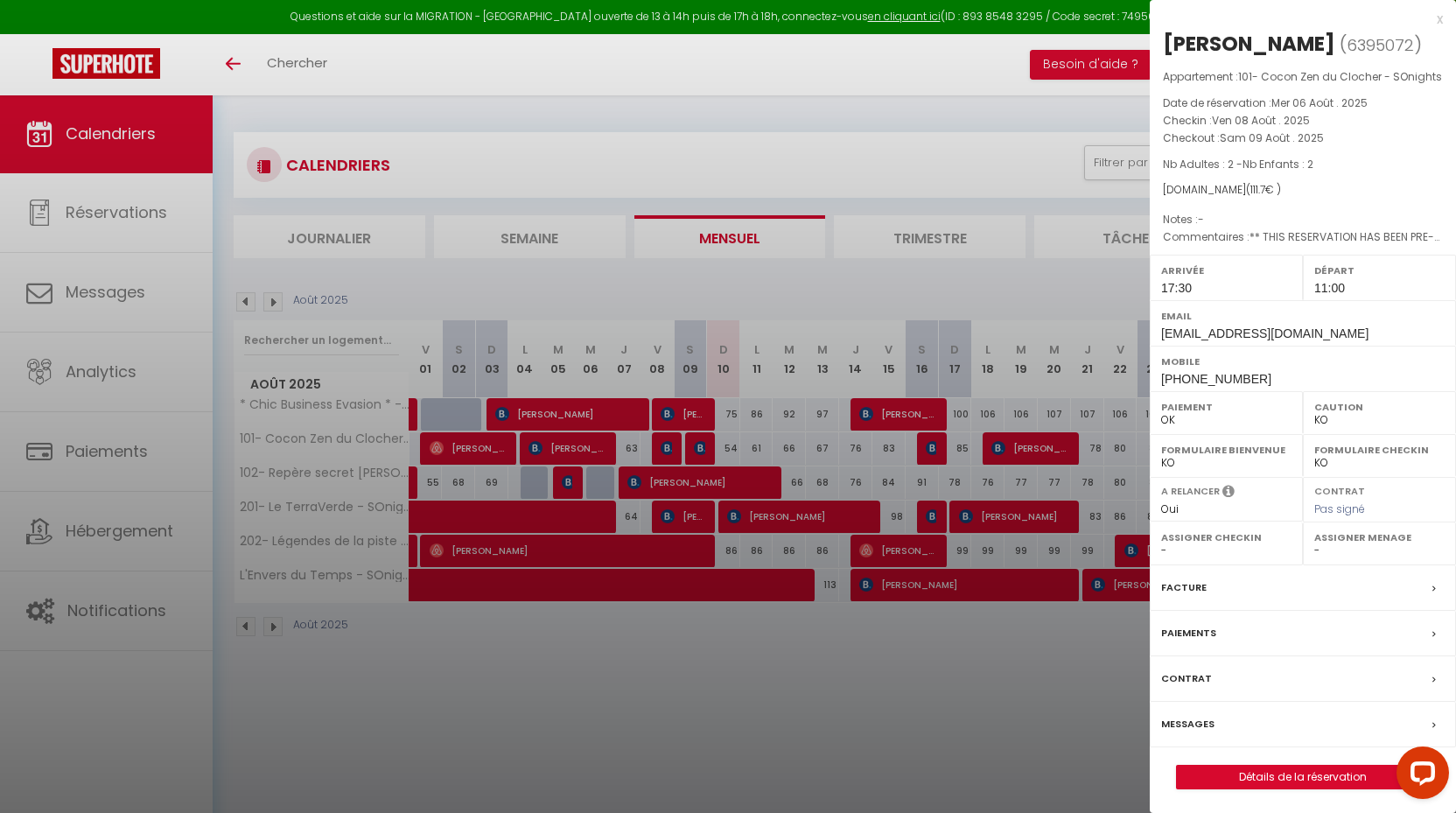
select select "24218"
click at [1284, 768] on link "Détails de la réservation" at bounding box center [1303, 777] width 252 height 22
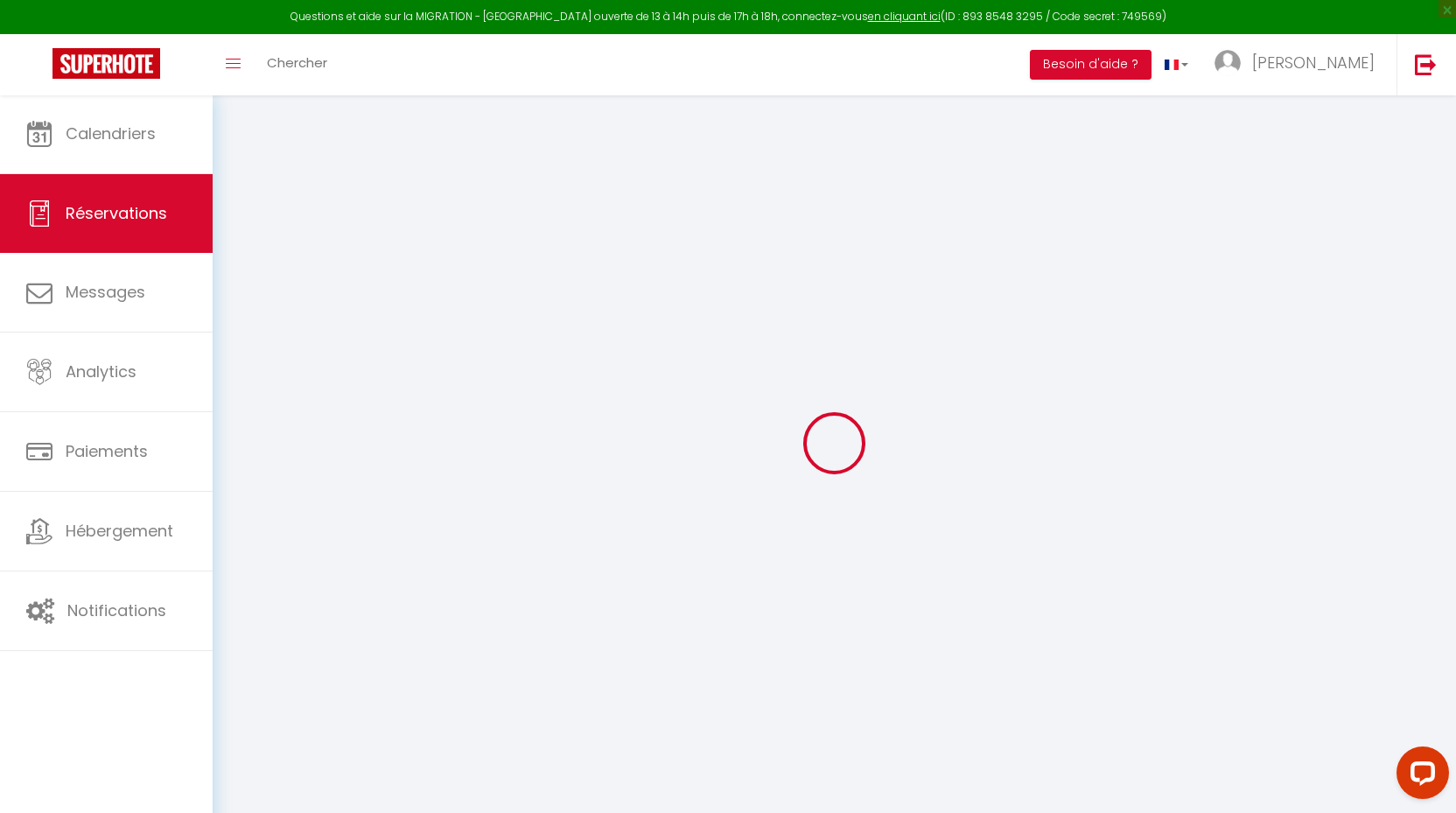
select select
checkbox input "false"
type textarea "** THIS RESERVATION HAS BEEN PRE-PAID ** BOOKING NOTE : Payment charge is EUR 1…"
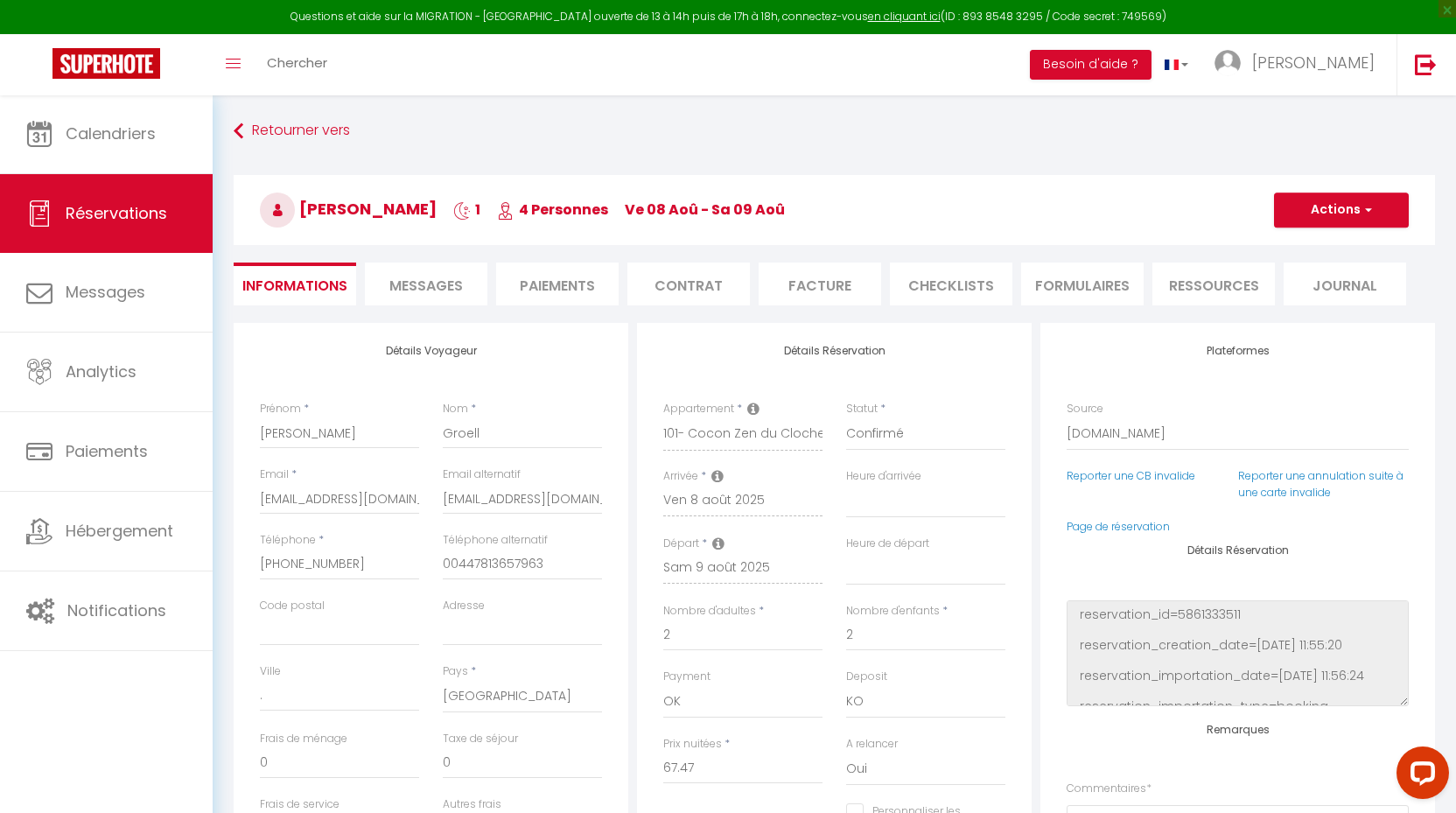
type input "42"
type input "2.23"
select select
checkbox input "false"
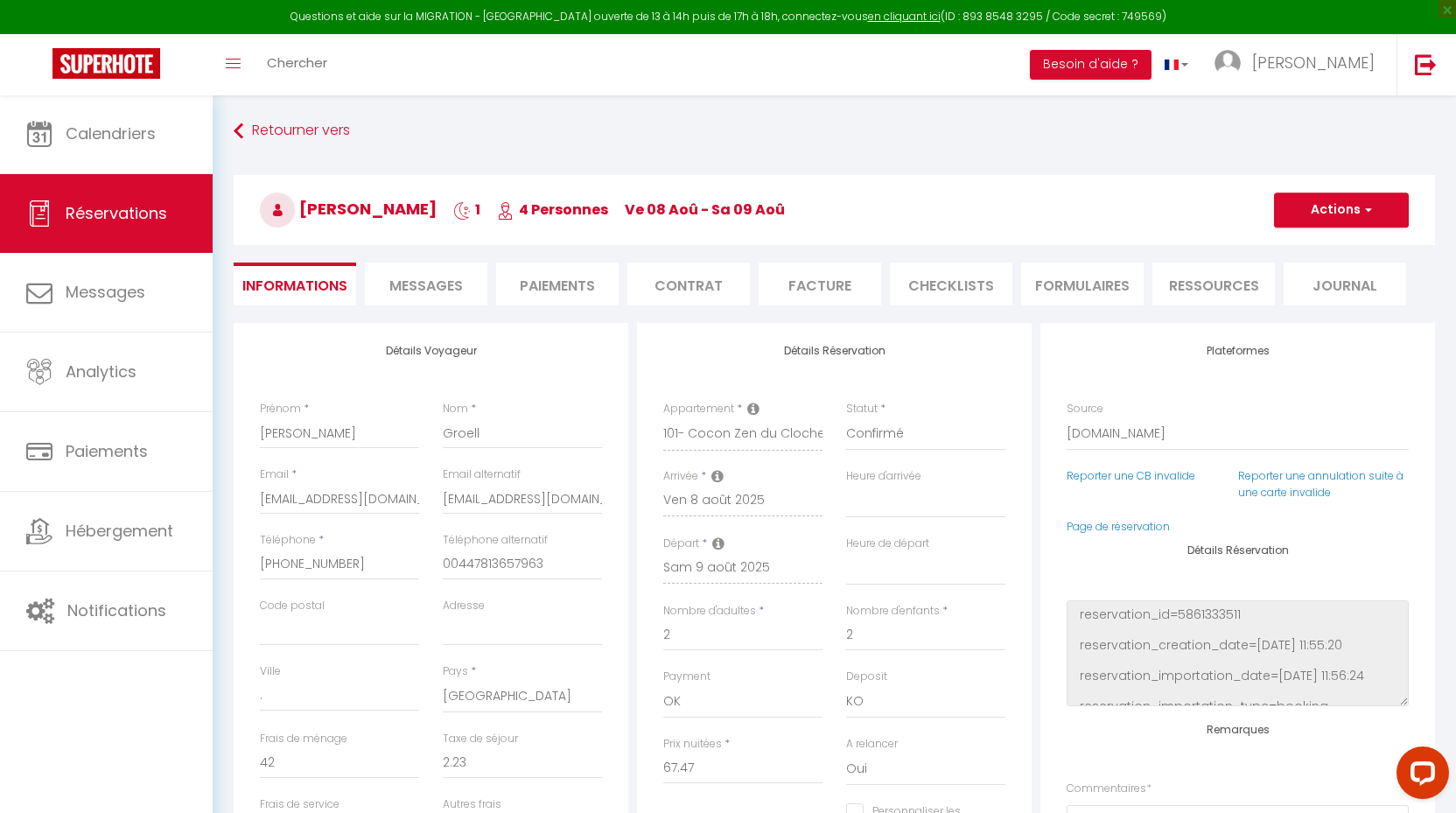
select select "17:30"
select select "11:00"
click at [925, 282] on li "CHECKLISTS" at bounding box center [951, 284] width 122 height 43
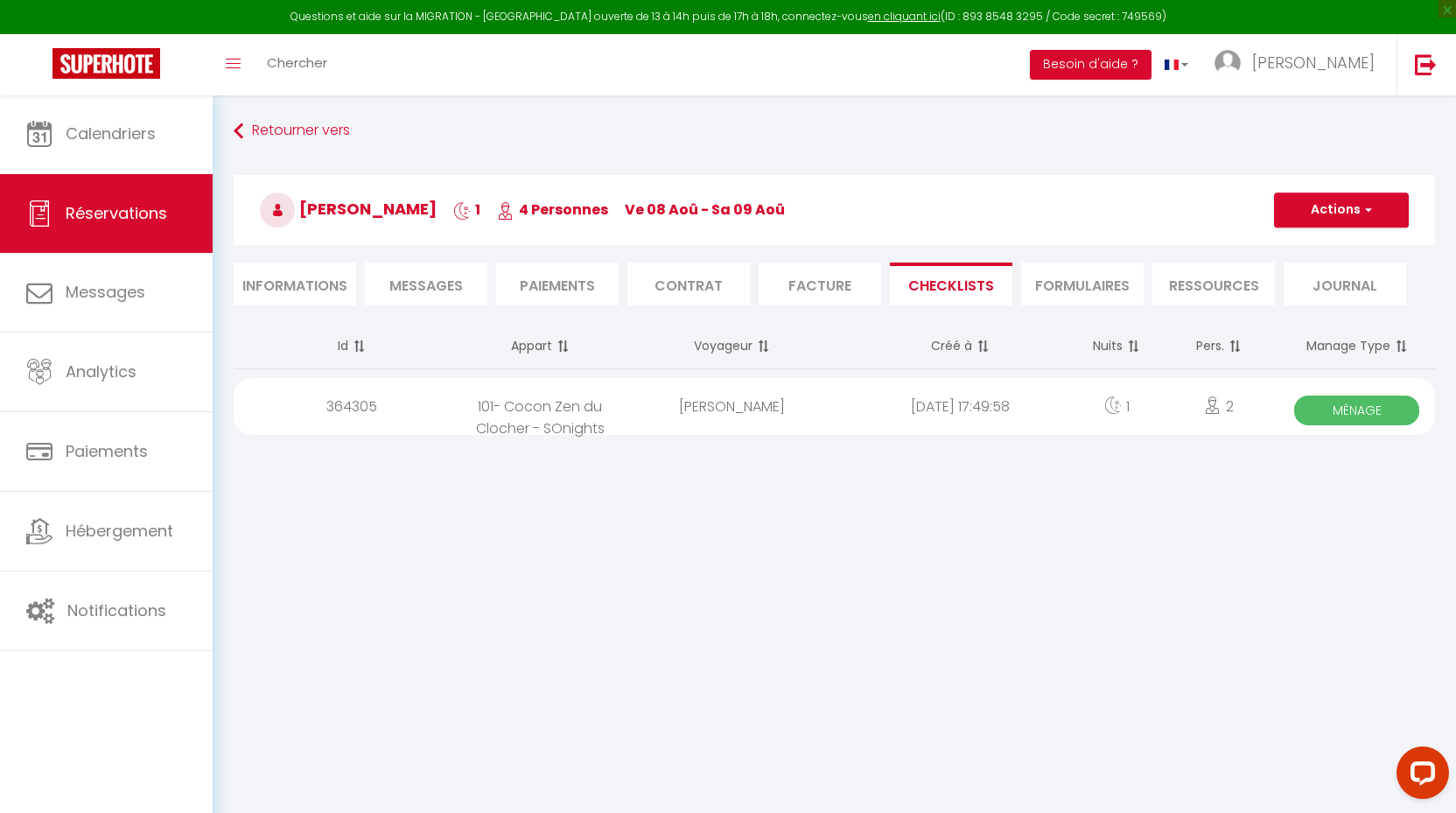
click at [1371, 410] on span "Ménage" at bounding box center [1356, 410] width 125 height 30
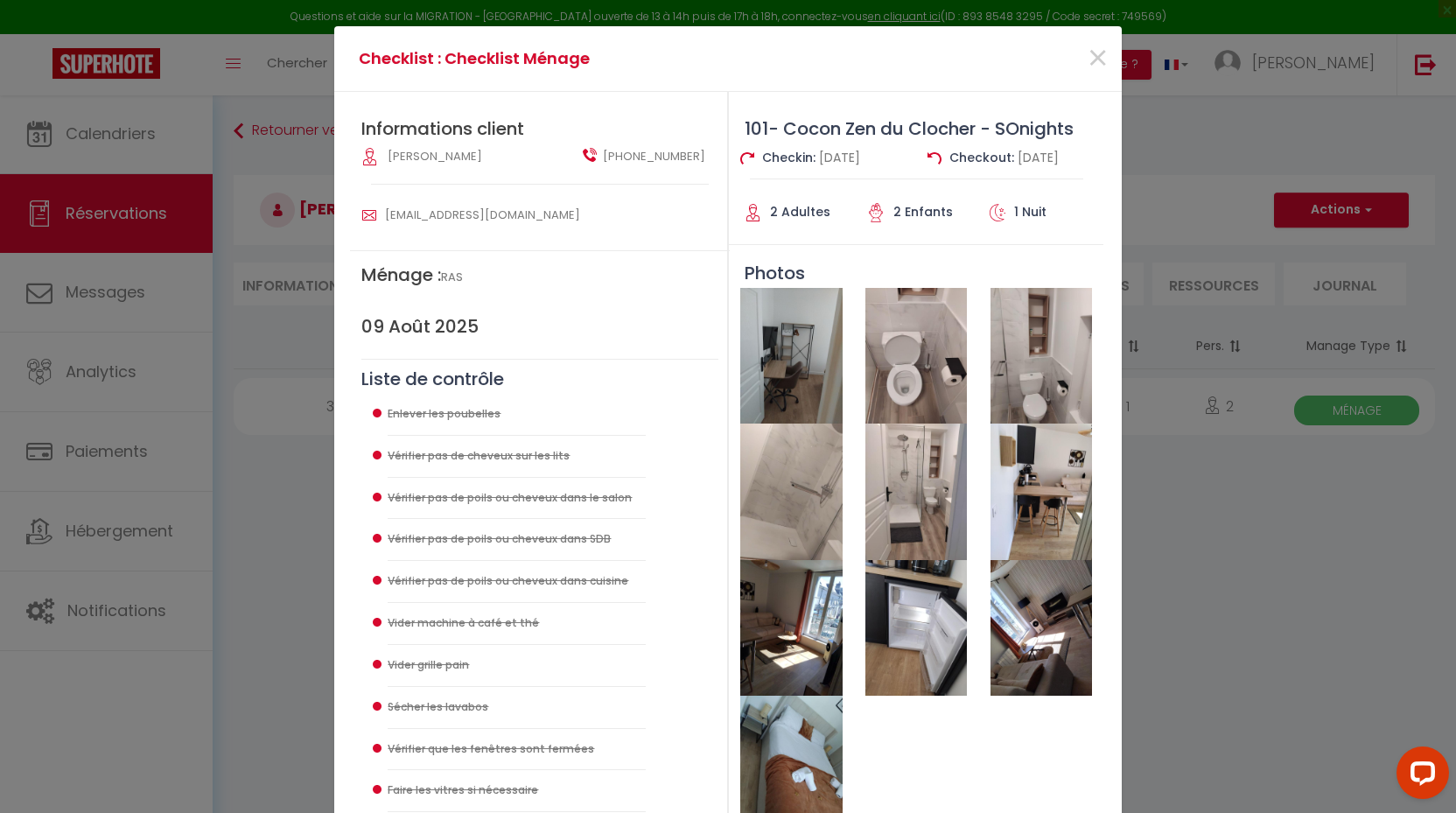
click at [783, 371] on img at bounding box center [790, 355] width 102 height 136
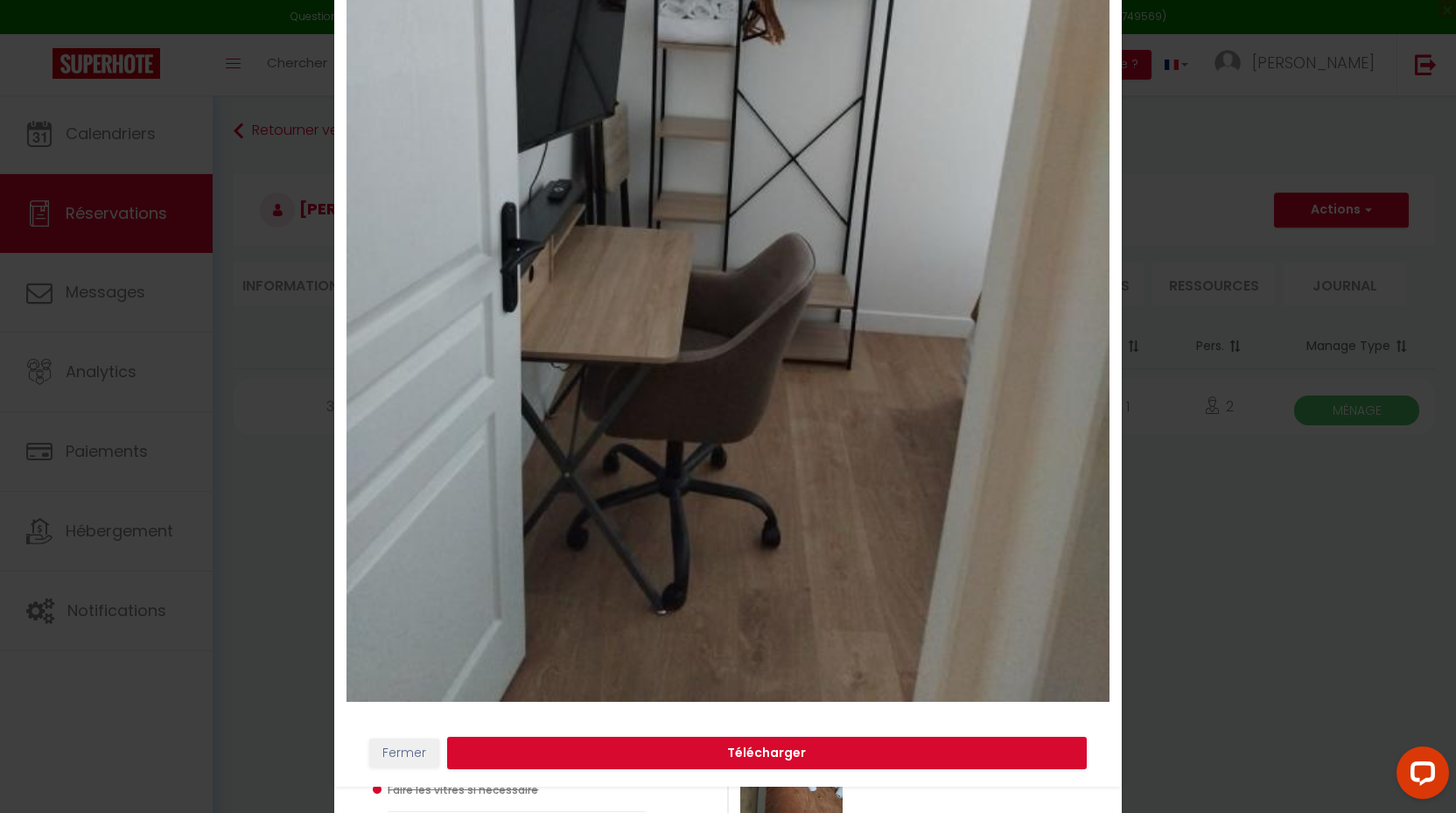
scroll to position [407, 0]
click at [410, 749] on button "Fermer" at bounding box center [403, 754] width 70 height 30
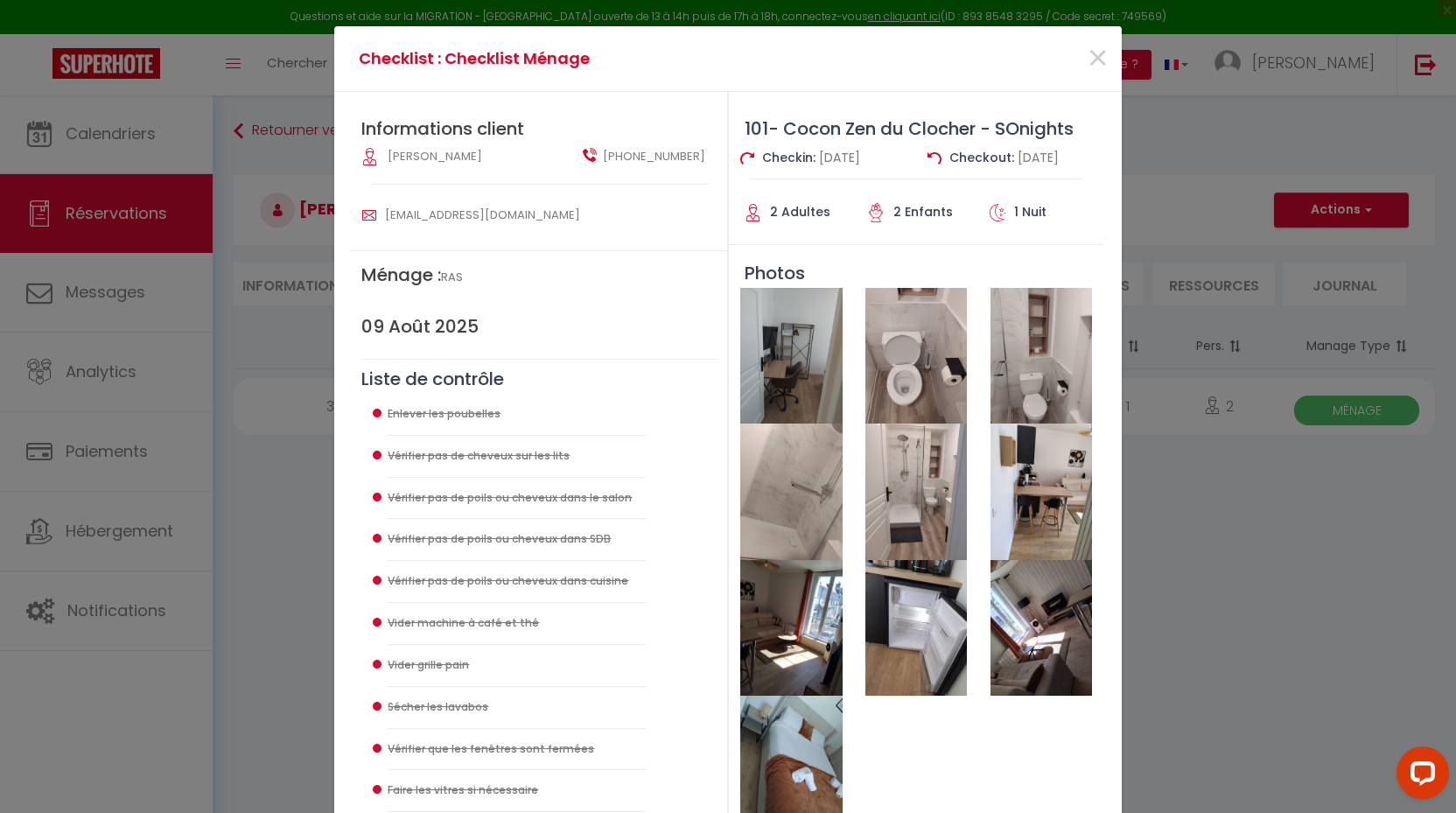
click at [914, 352] on img at bounding box center [915, 355] width 102 height 136
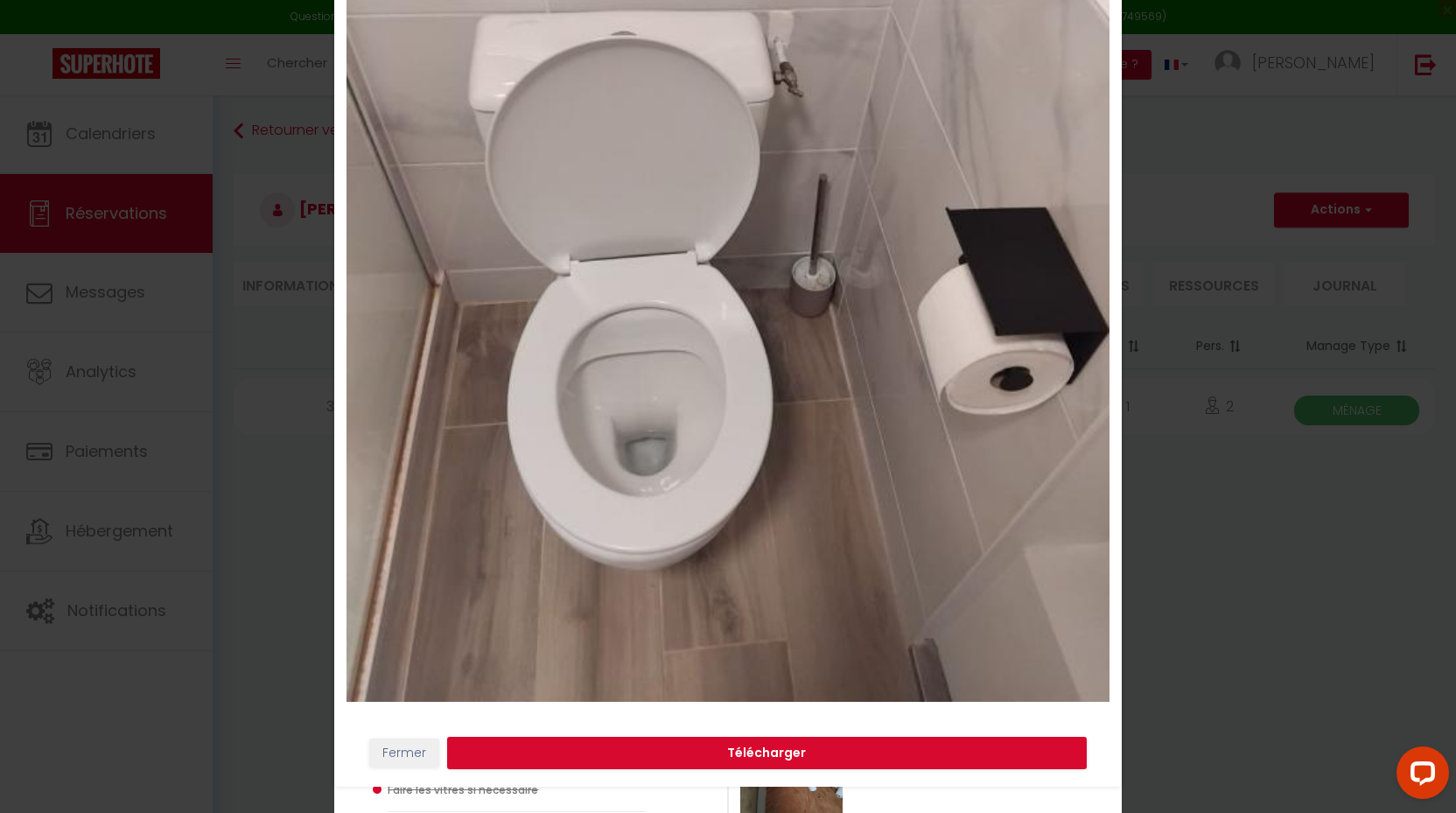
click at [406, 756] on button "Fermer" at bounding box center [403, 754] width 70 height 30
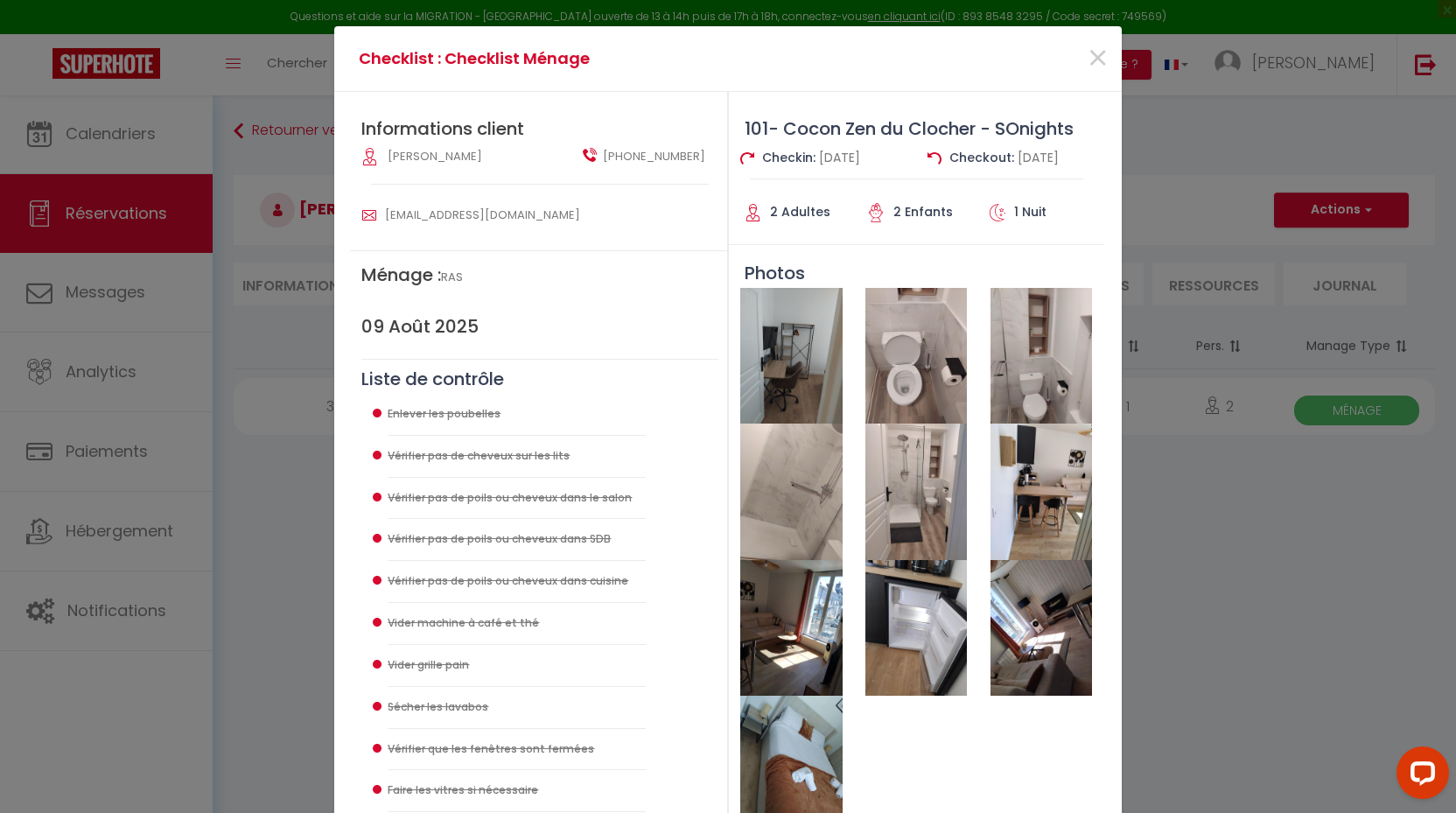
click at [1030, 391] on img at bounding box center [1040, 355] width 102 height 136
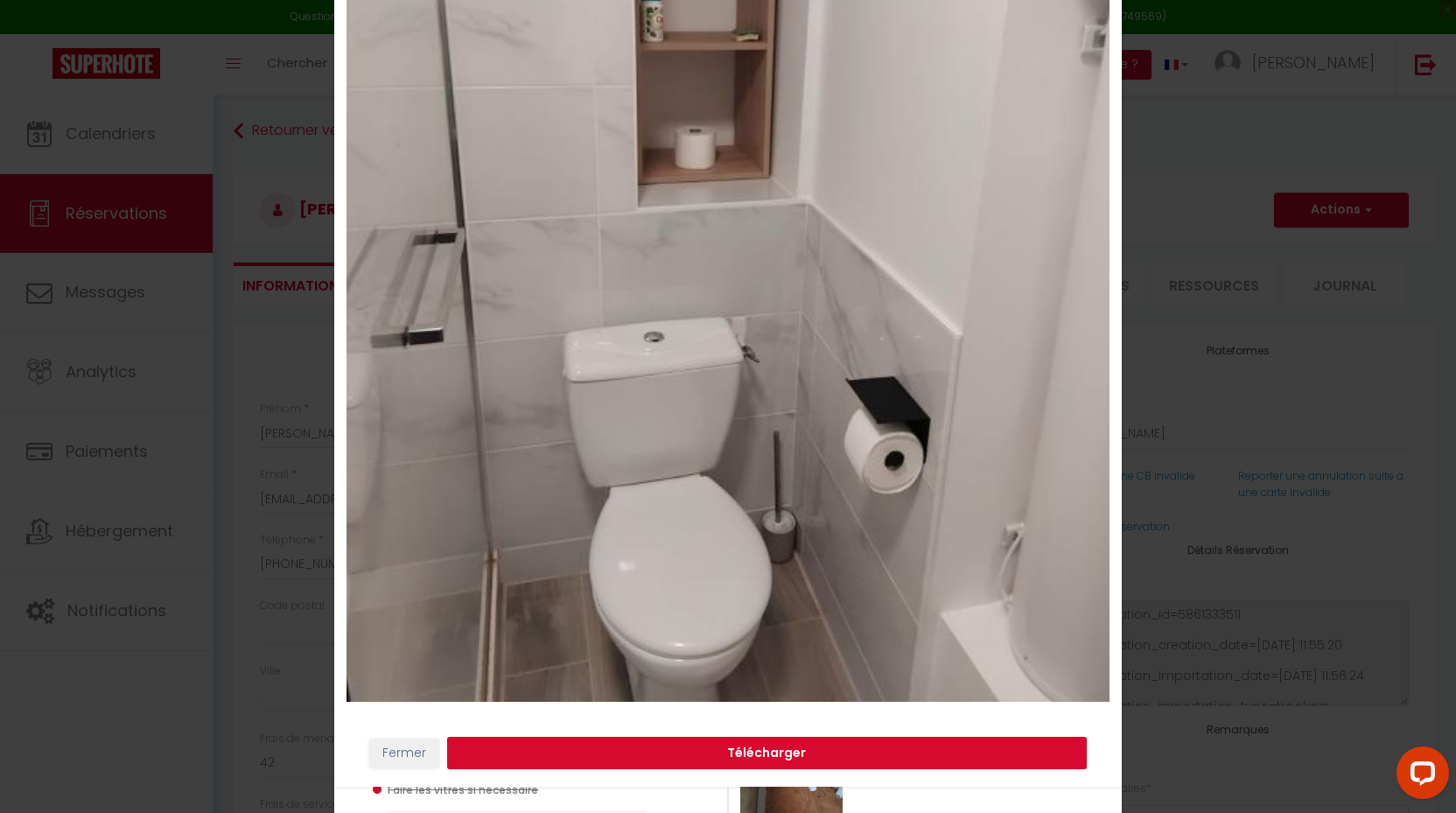
click at [409, 749] on button "Fermer" at bounding box center [403, 754] width 70 height 30
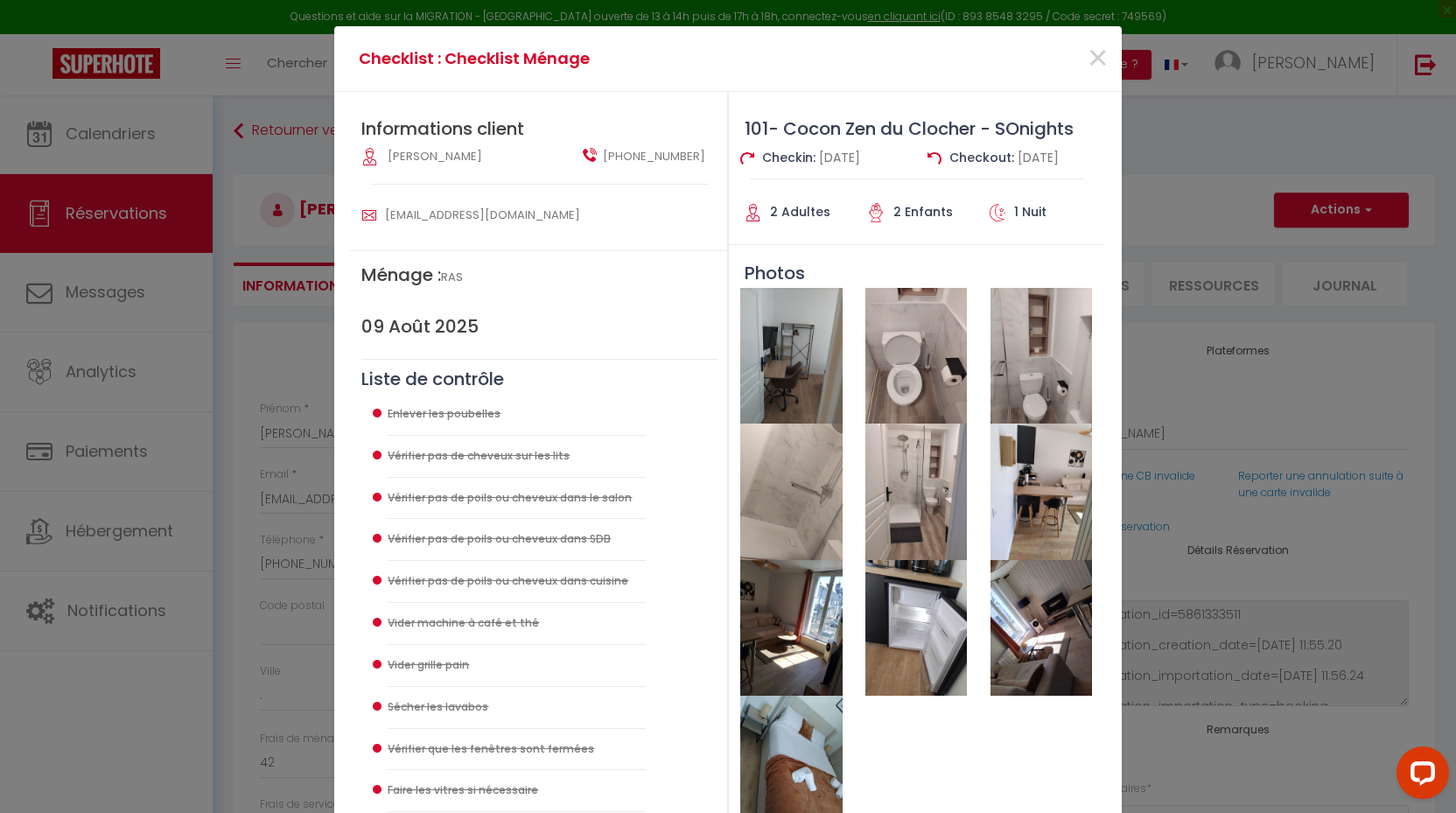
click at [810, 521] on img at bounding box center [790, 491] width 102 height 136
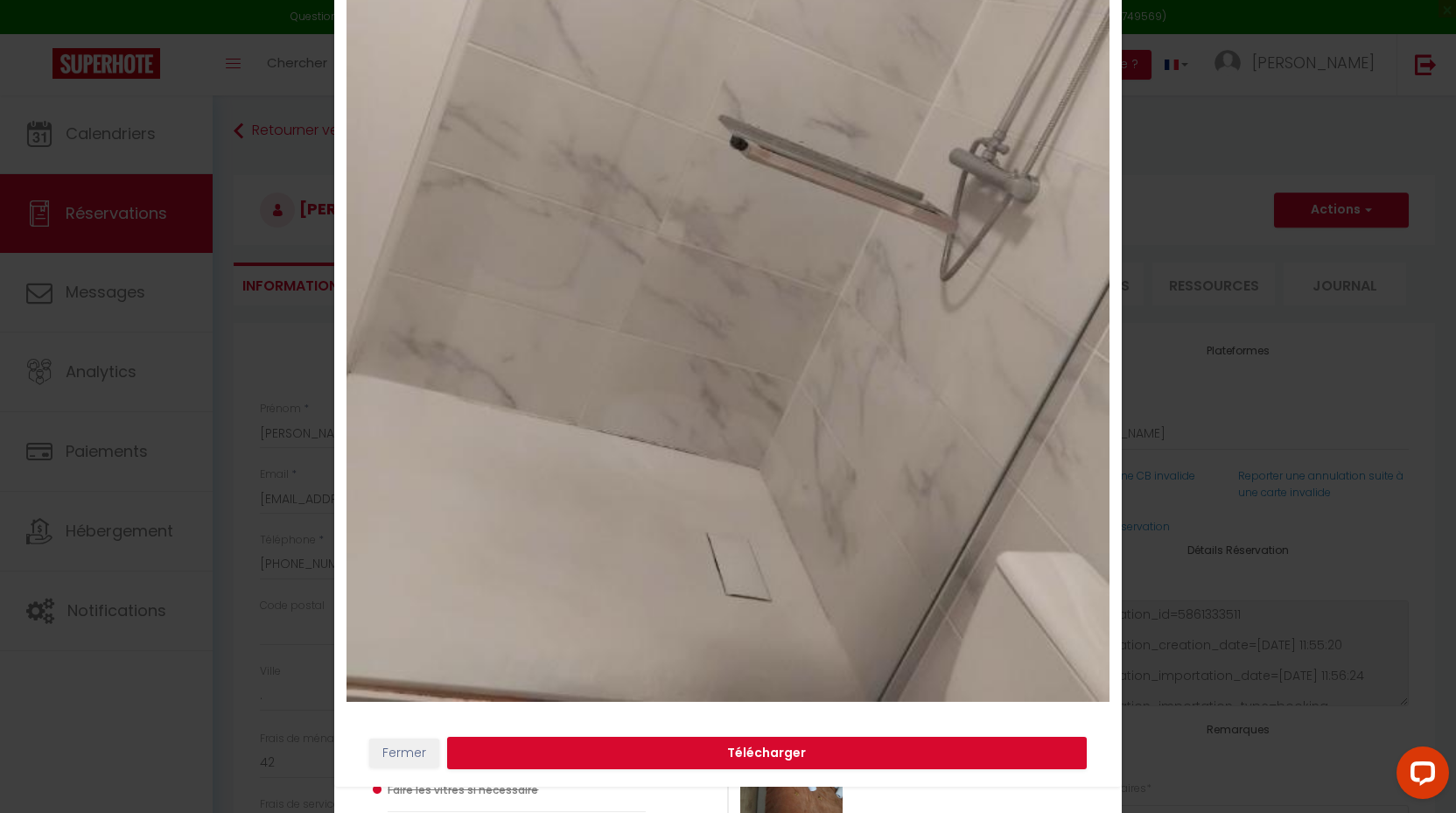
click at [408, 761] on button "Fermer" at bounding box center [403, 754] width 70 height 30
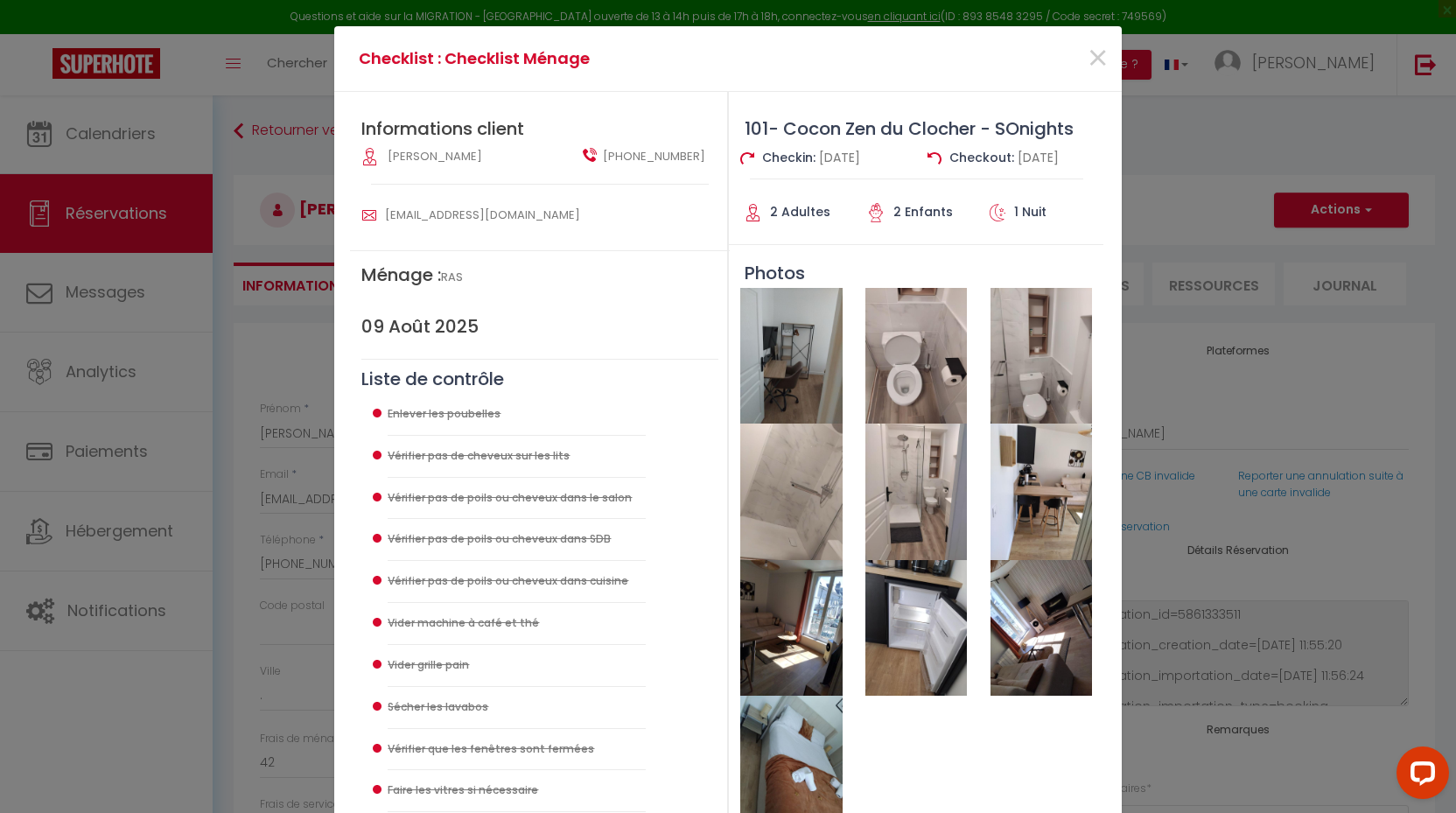
click at [937, 544] on img at bounding box center [915, 491] width 102 height 136
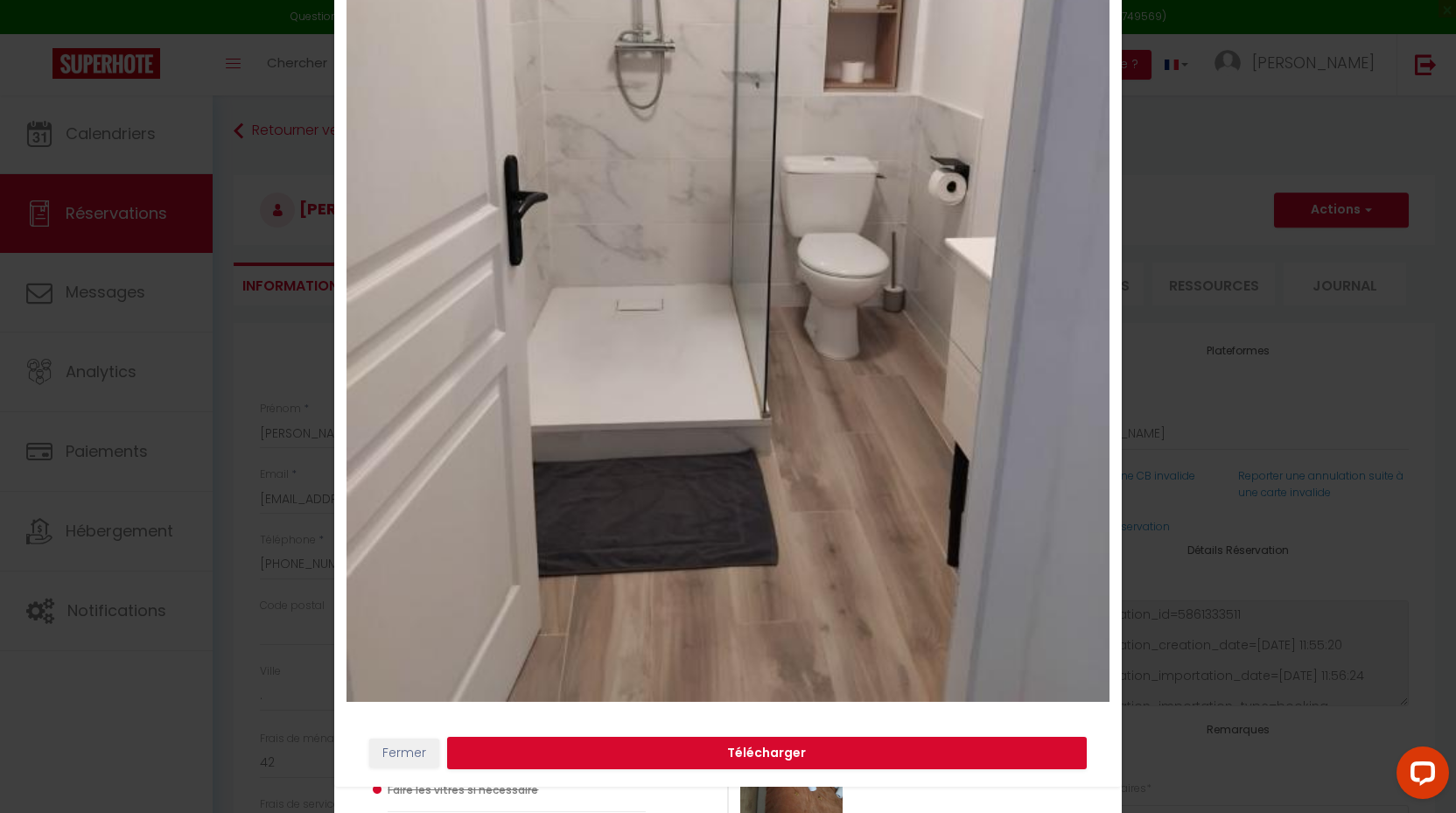
checkbox input "false"
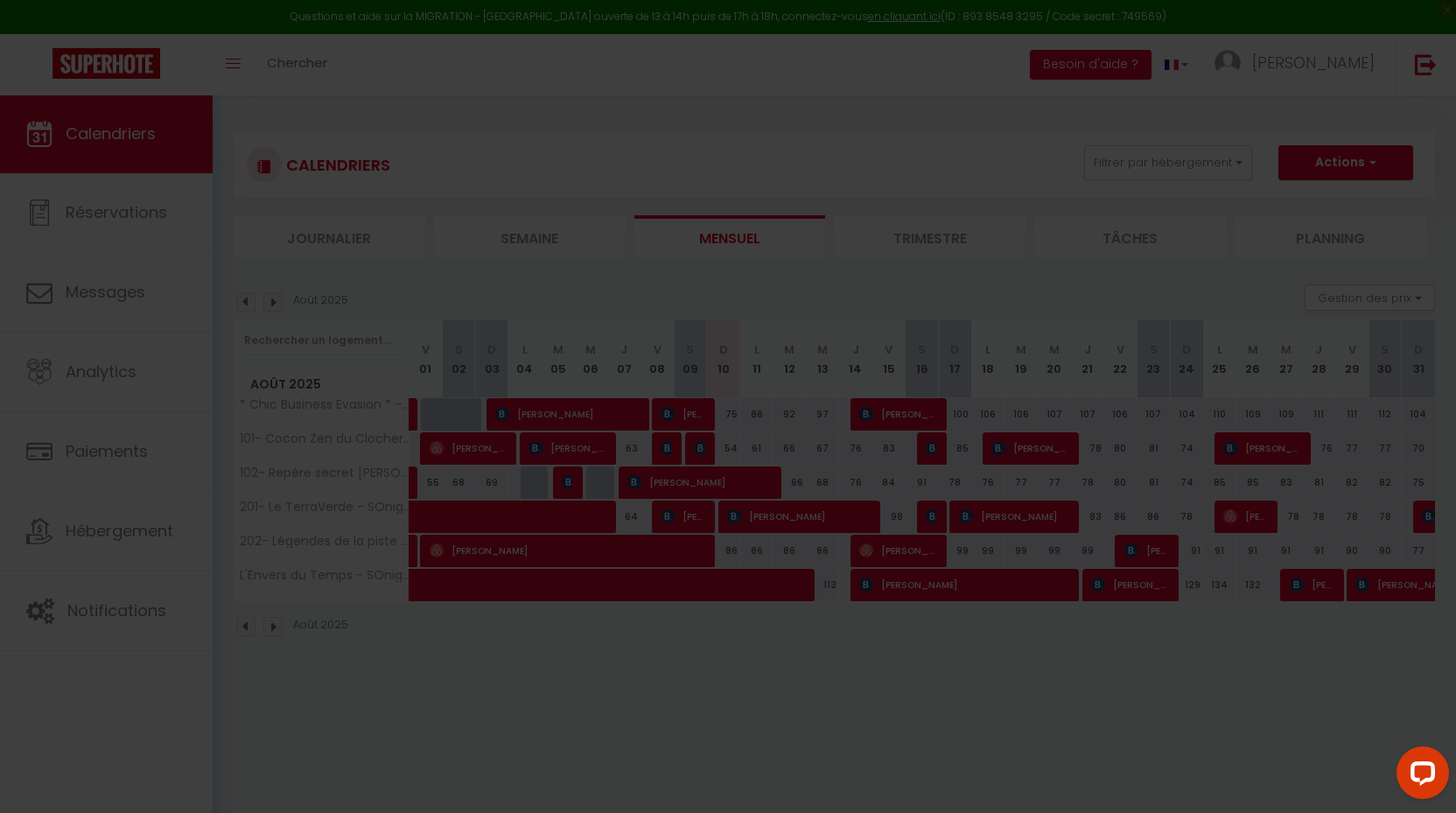
click at [704, 448] on div at bounding box center [728, 406] width 1456 height 813
click at [709, 606] on div at bounding box center [728, 406] width 1456 height 813
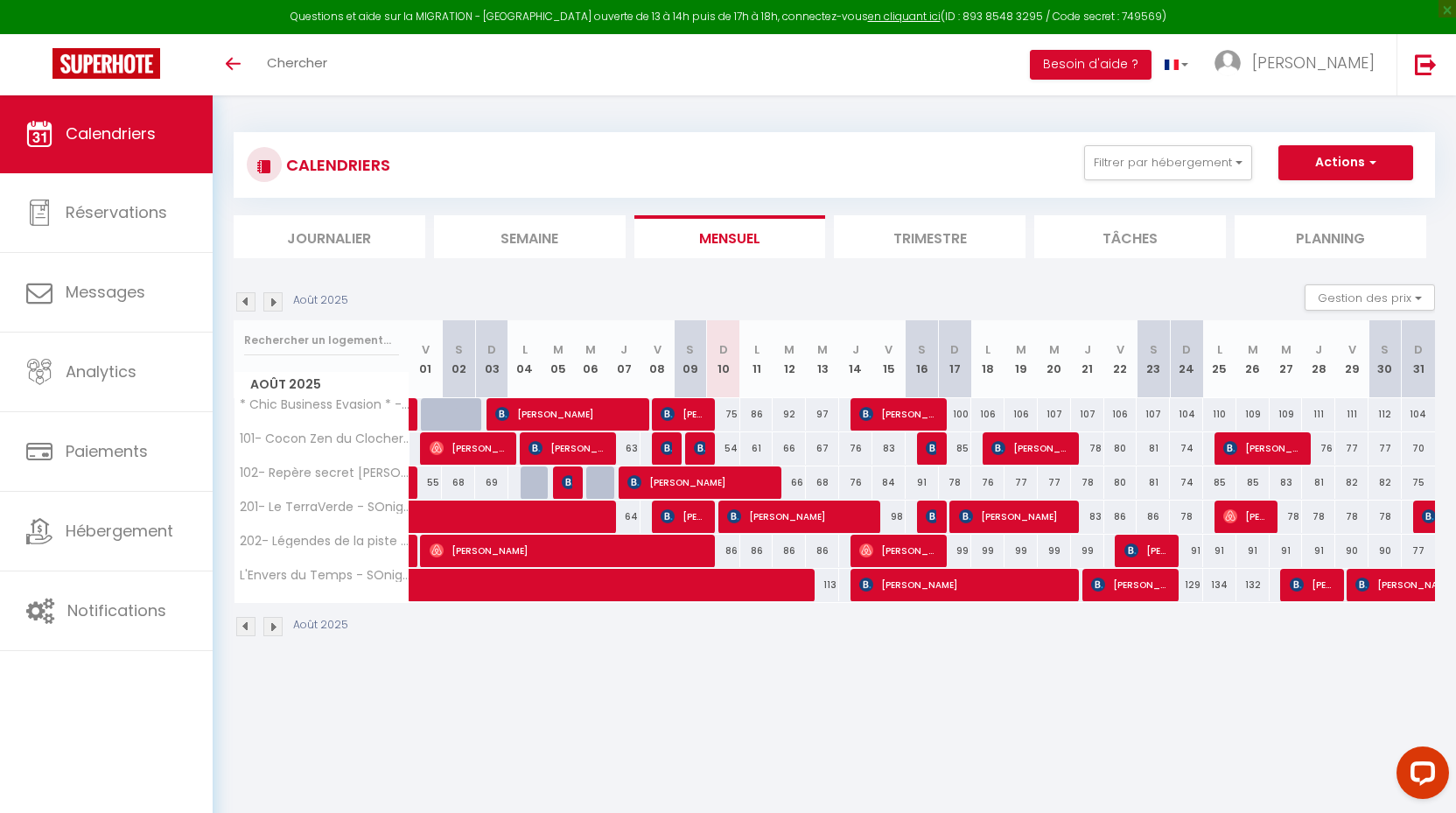
click at [701, 447] on img at bounding box center [700, 448] width 14 height 14
select select "OK"
select select "KO"
select select "1"
select select "0"
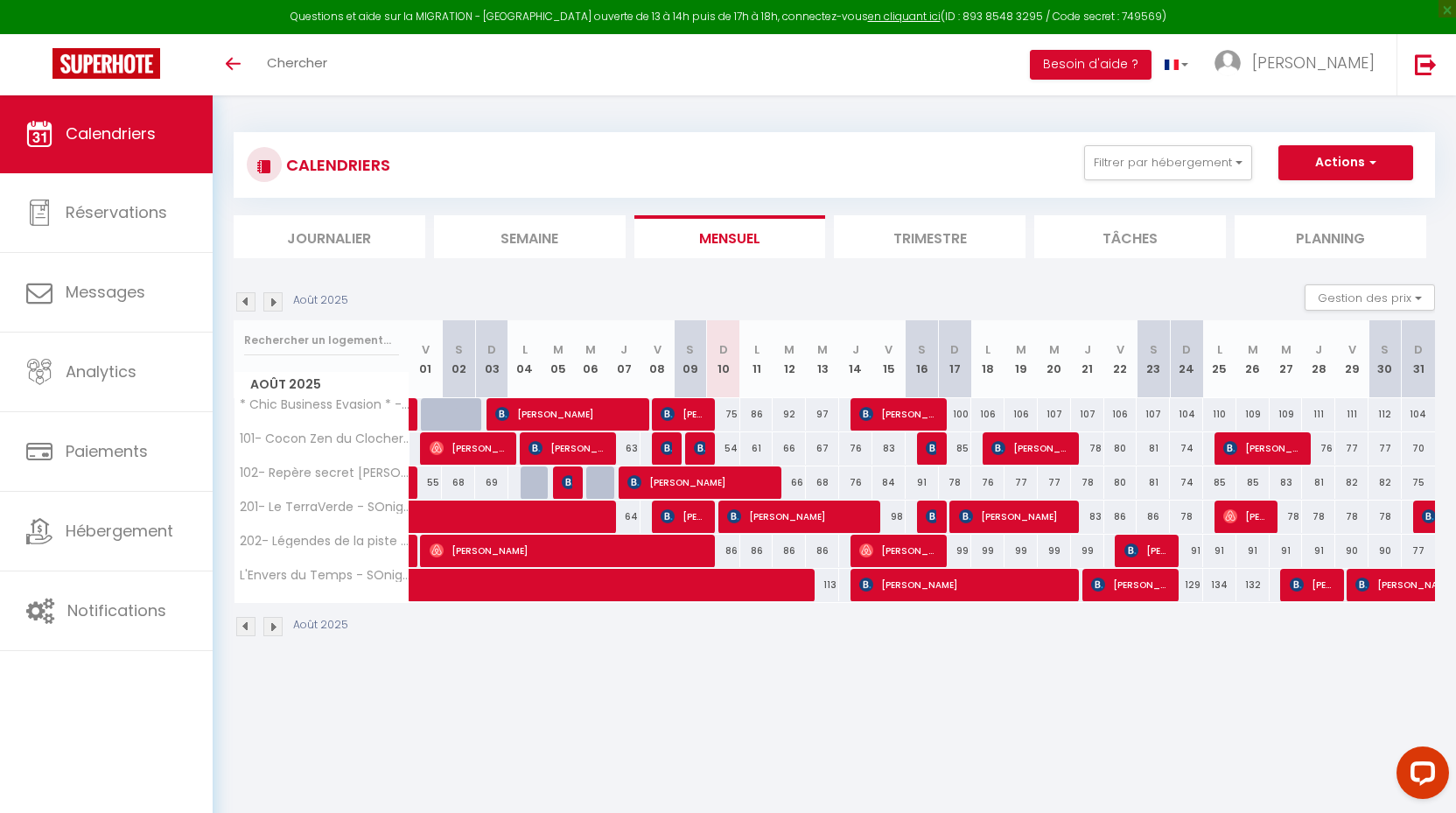
select select "1"
select select
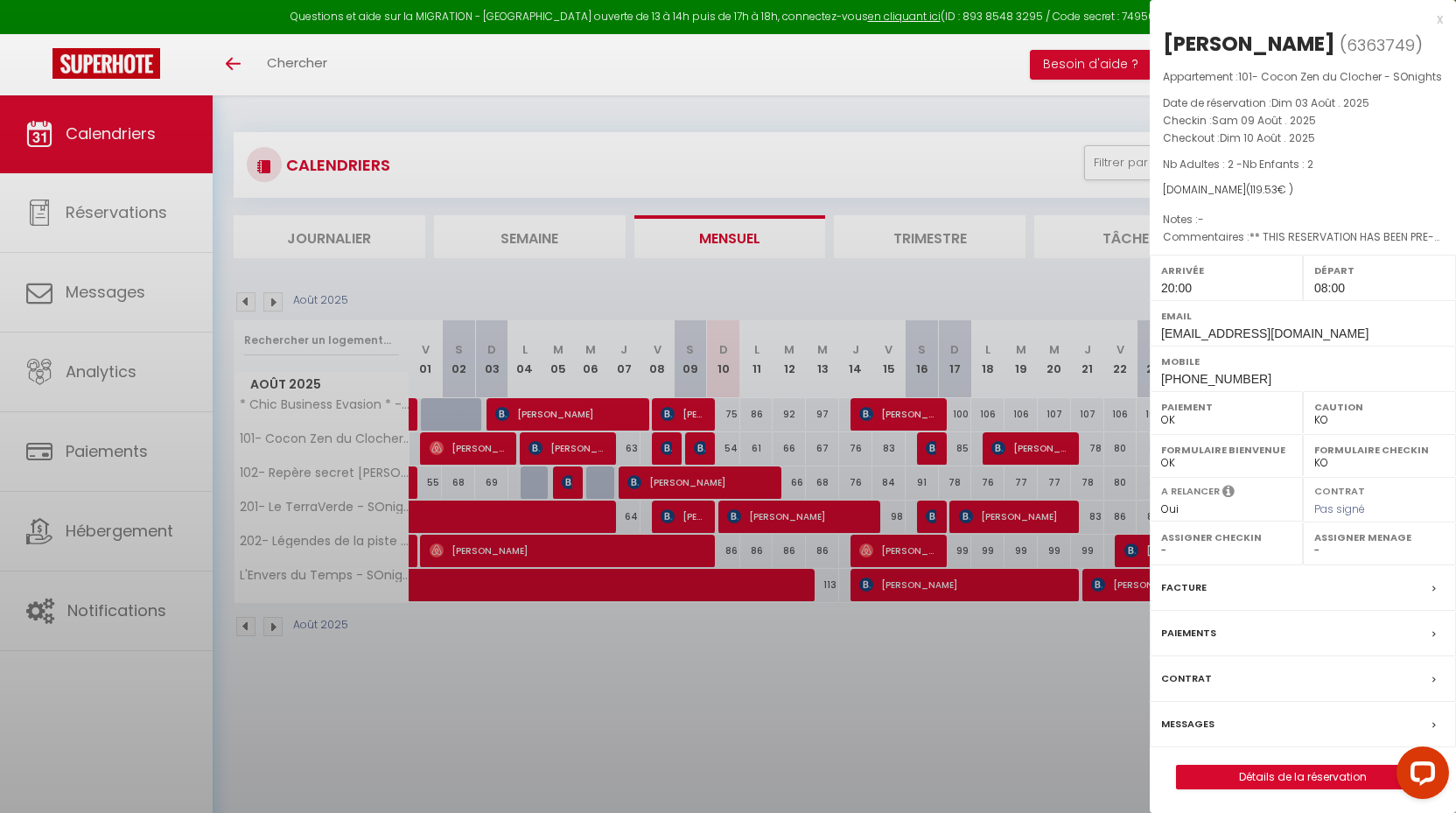
select select "24218"
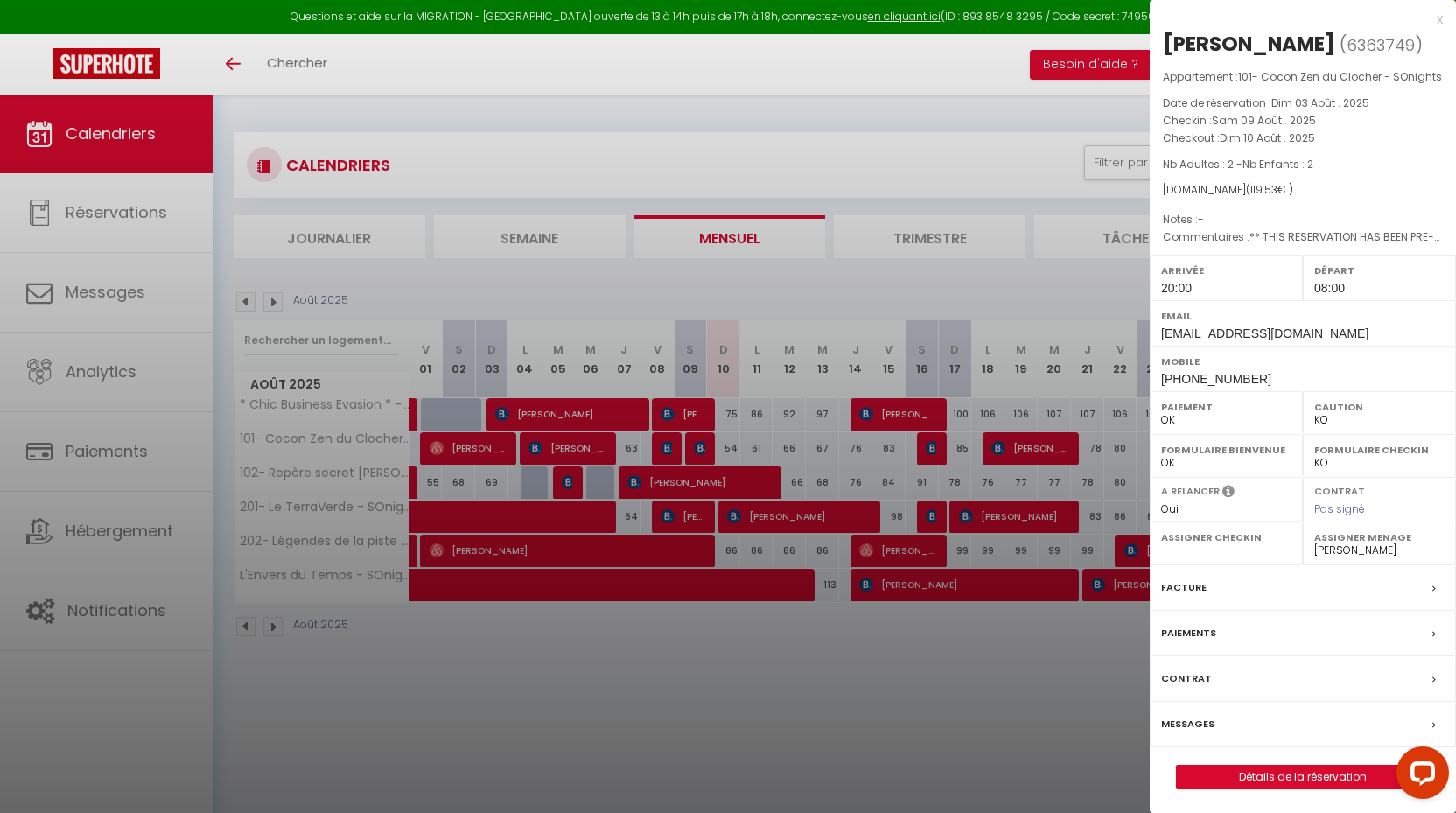
click at [1287, 767] on link "Détails de la réservation" at bounding box center [1303, 777] width 252 height 22
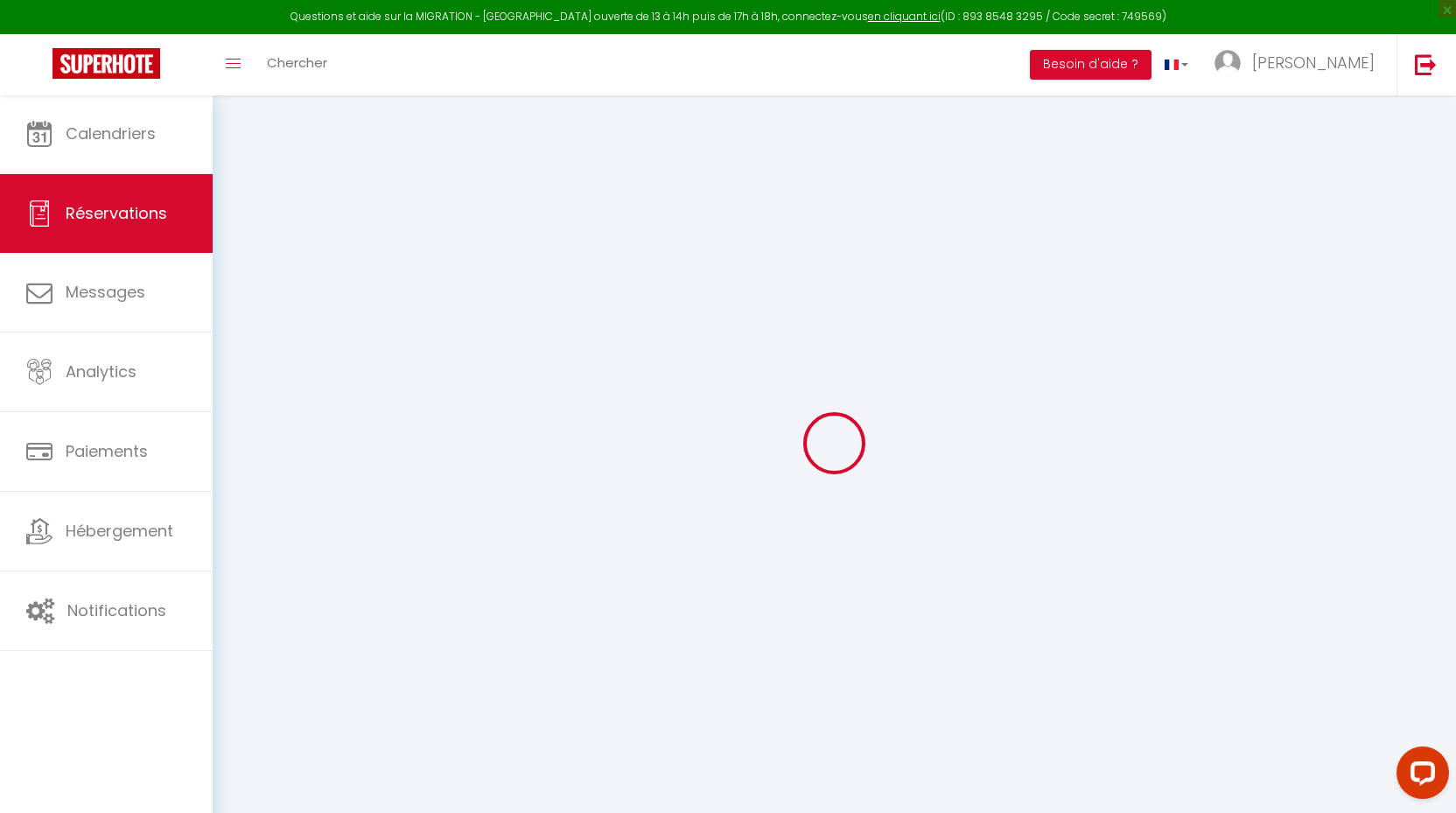
select select
checkbox input "false"
type textarea "** THIS RESERVATION HAS BEEN PRE-PAID ** Reservation has a cancellation grace p…"
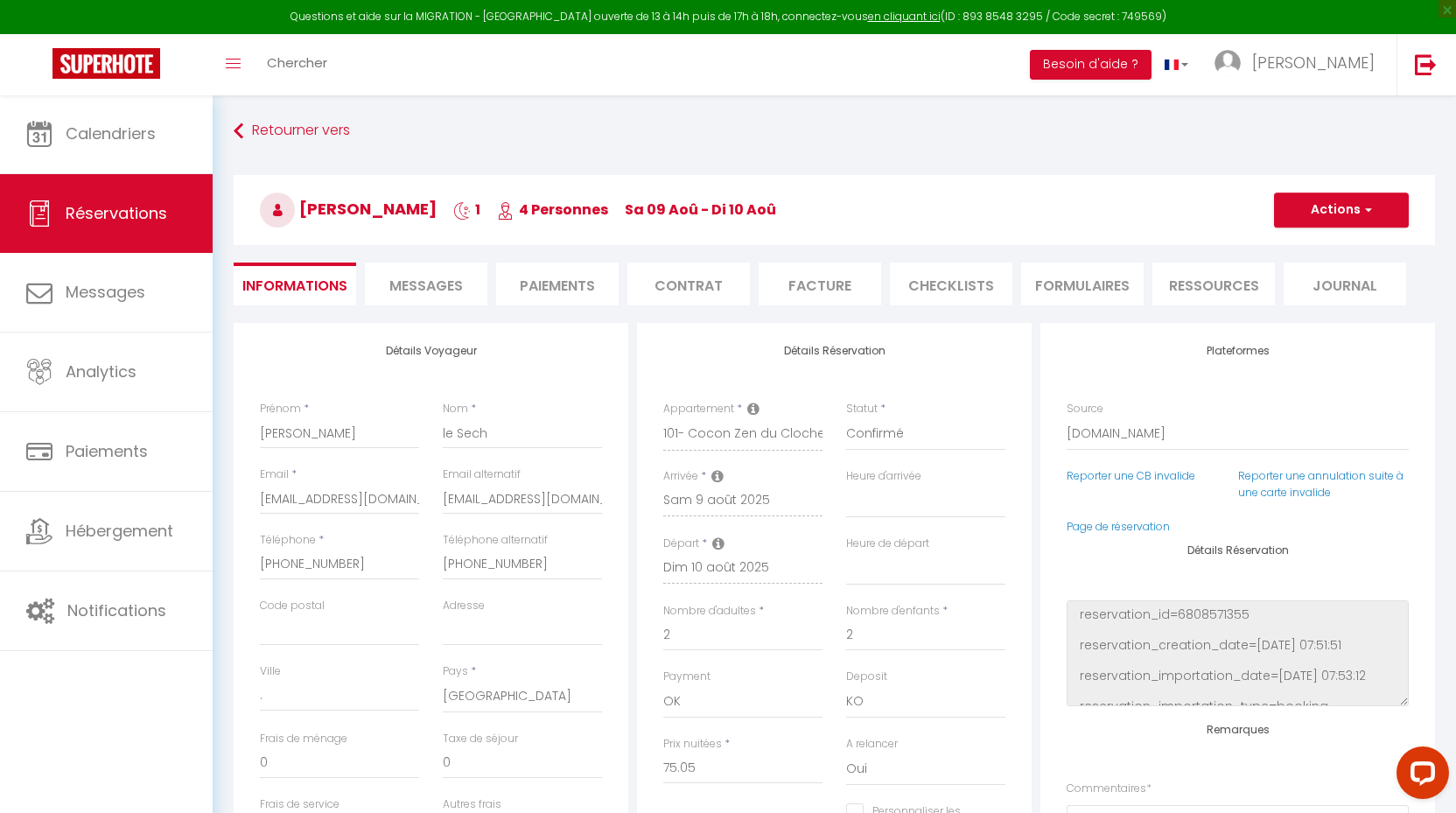
type input "42"
type input "2.48"
select select
checkbox input "false"
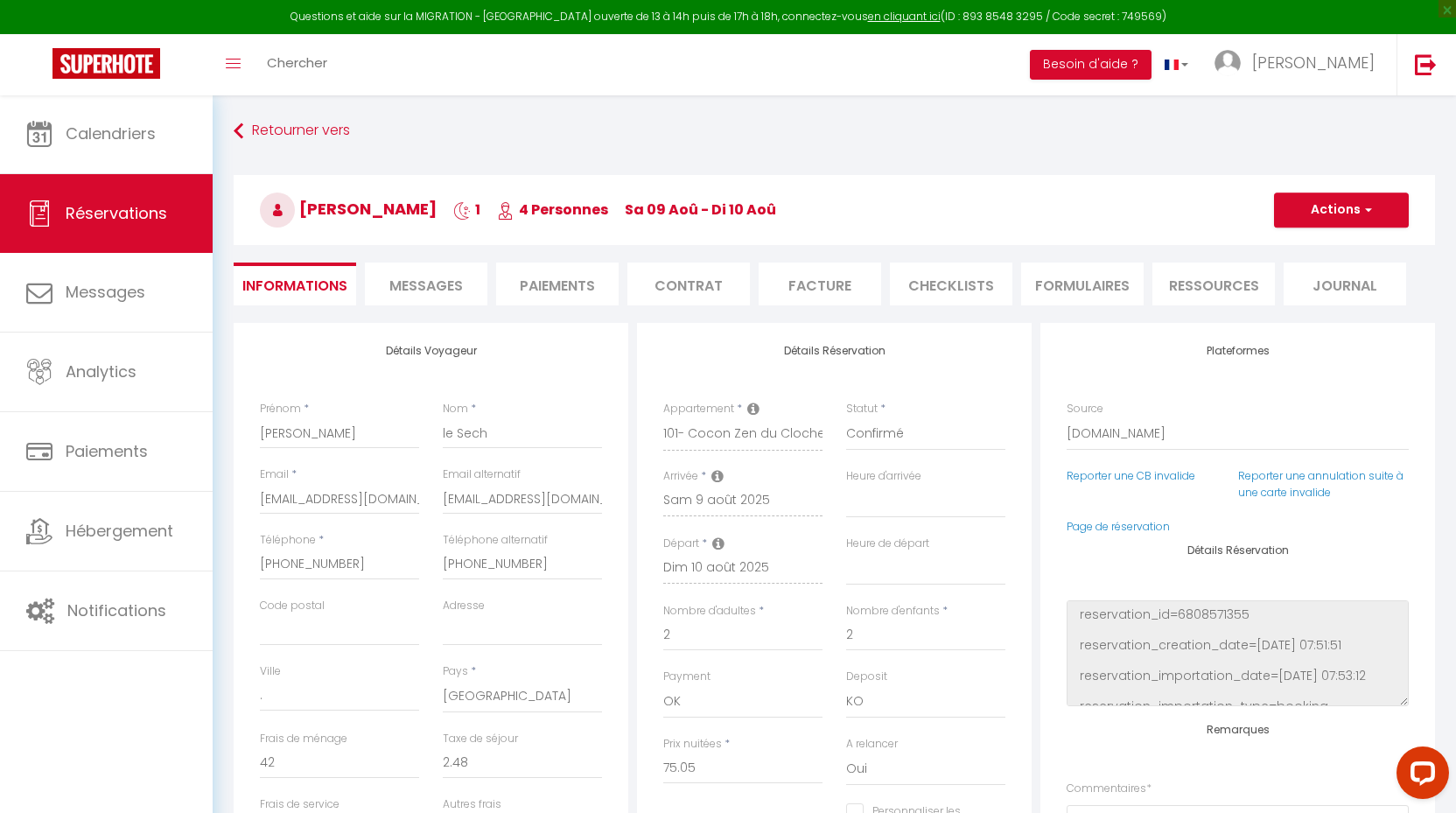
select select "20:00"
select select "08:00"
checkbox input "false"
click at [926, 278] on li "CHECKLISTS" at bounding box center [951, 284] width 122 height 43
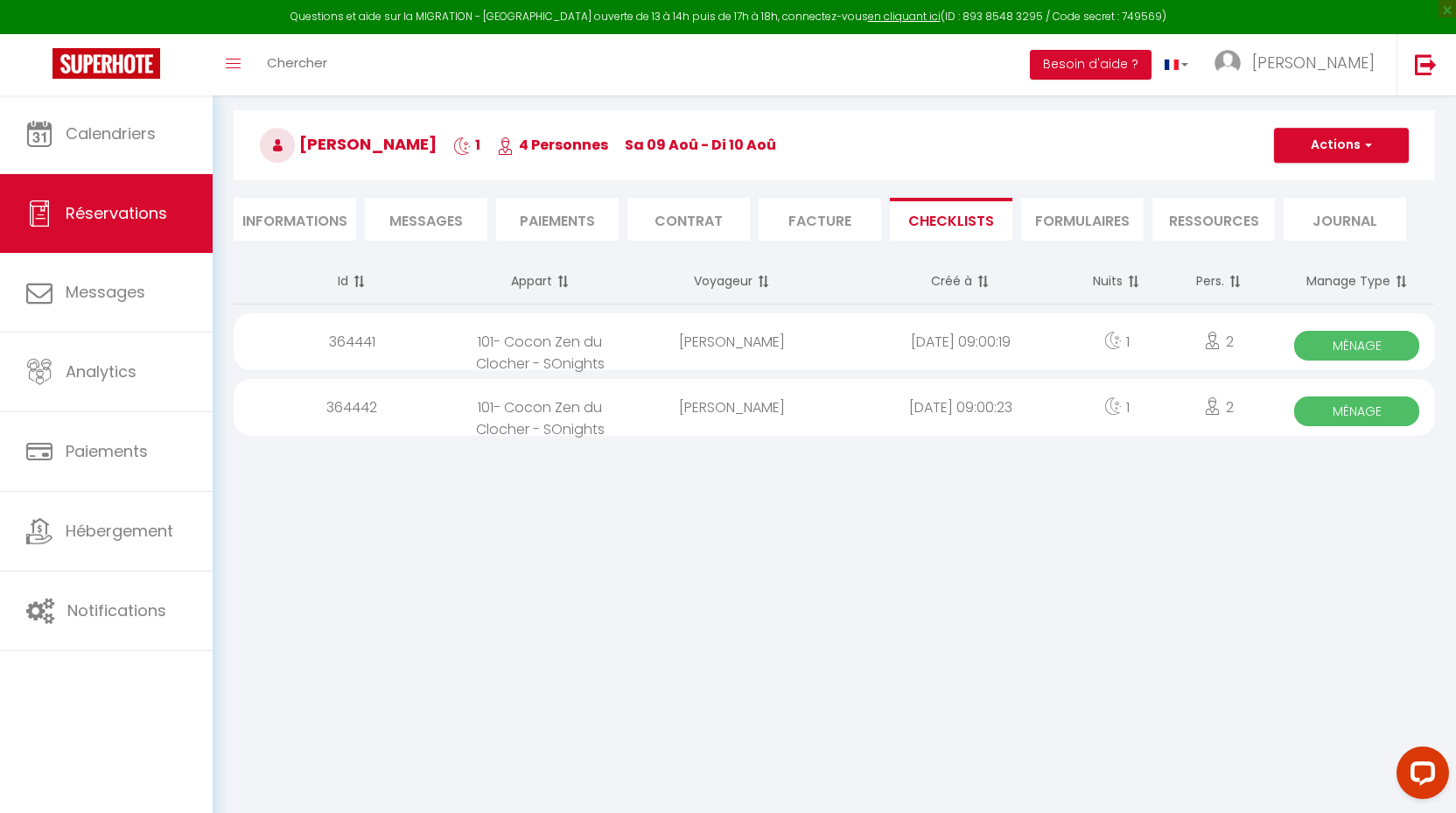
scroll to position [75, 0]
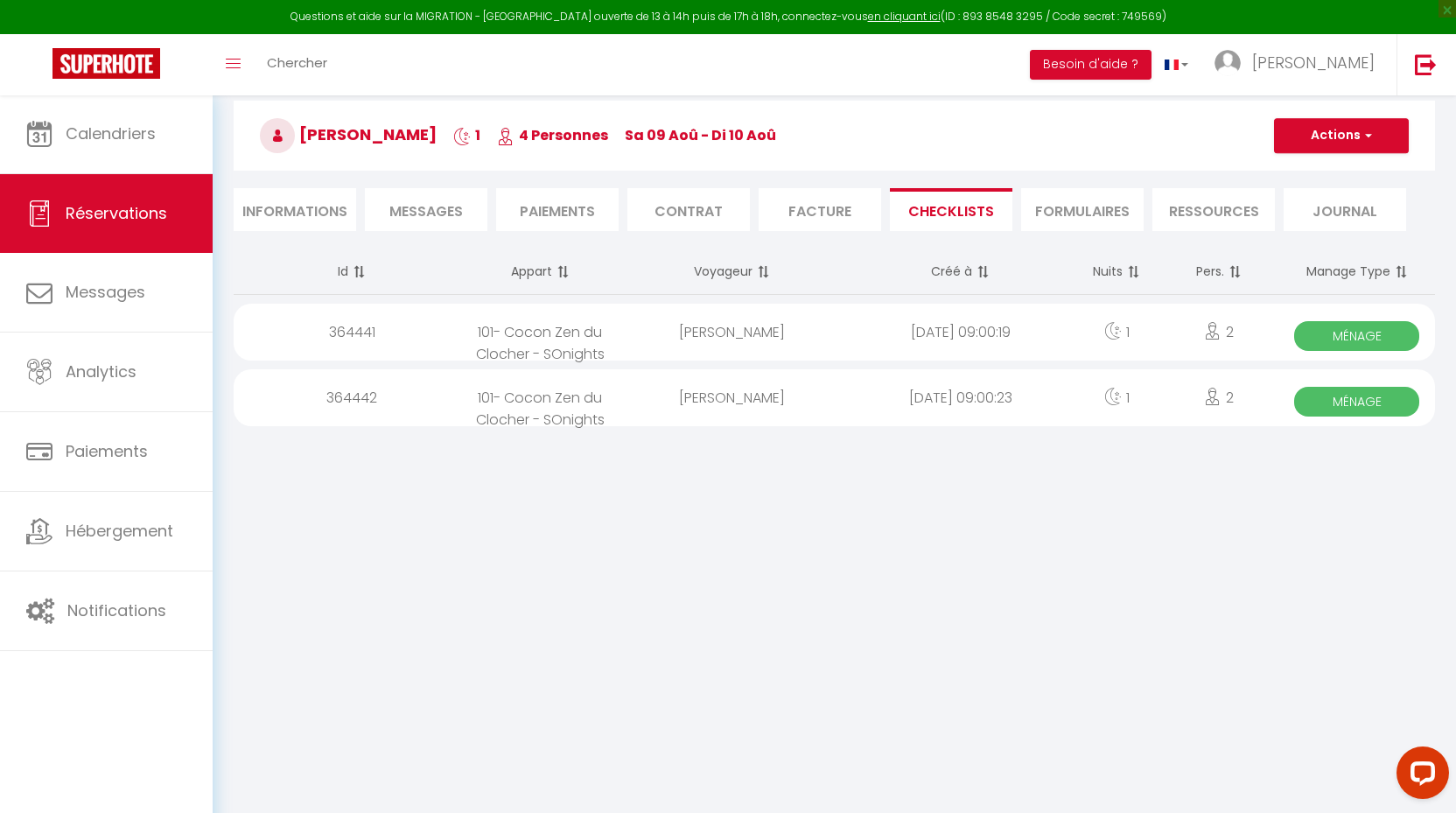
click at [1364, 333] on span "Ménage" at bounding box center [1356, 336] width 125 height 30
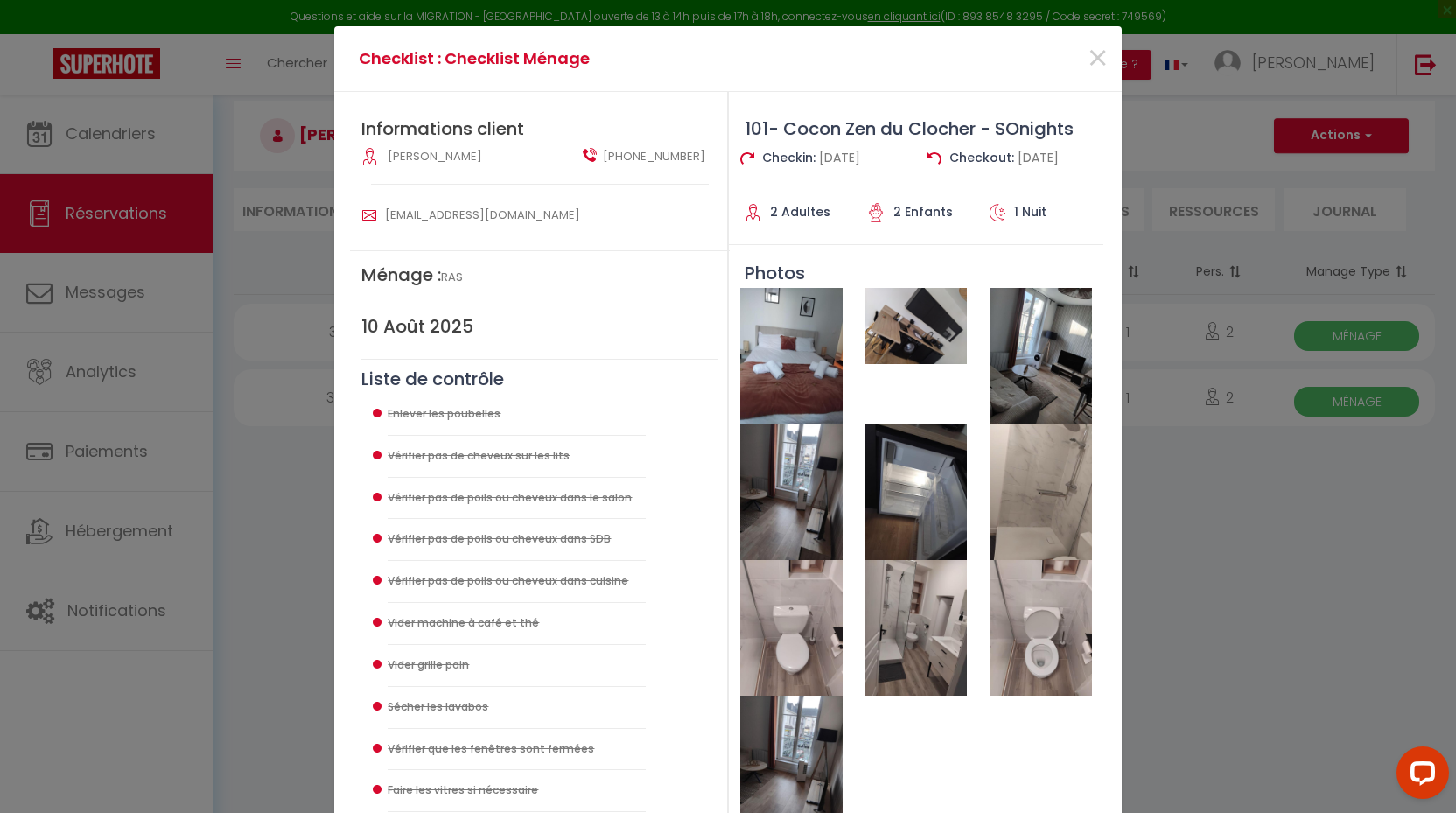
click at [793, 366] on img at bounding box center [790, 355] width 102 height 136
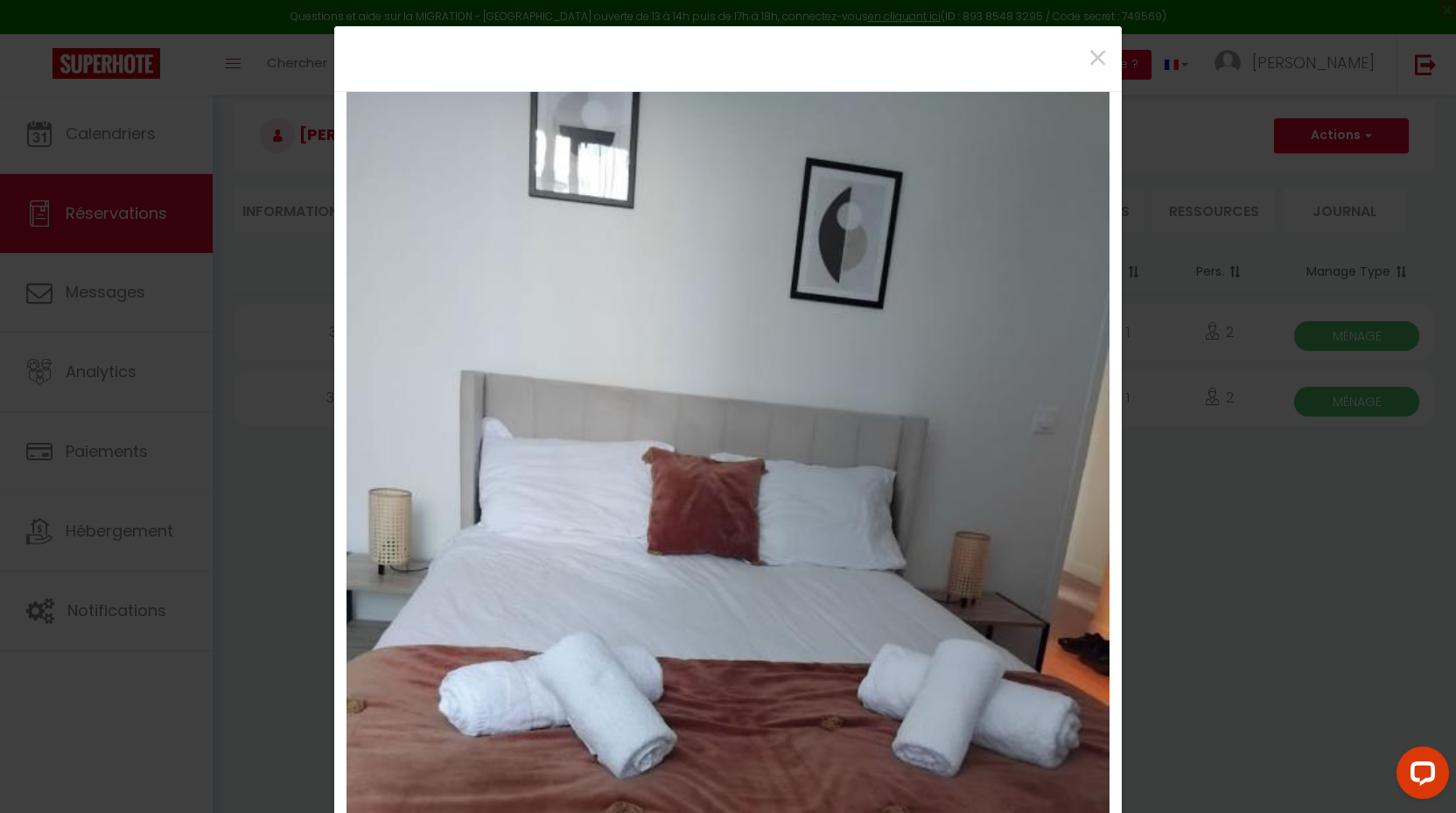
click at [772, 462] on img at bounding box center [728, 600] width 763 height 1018
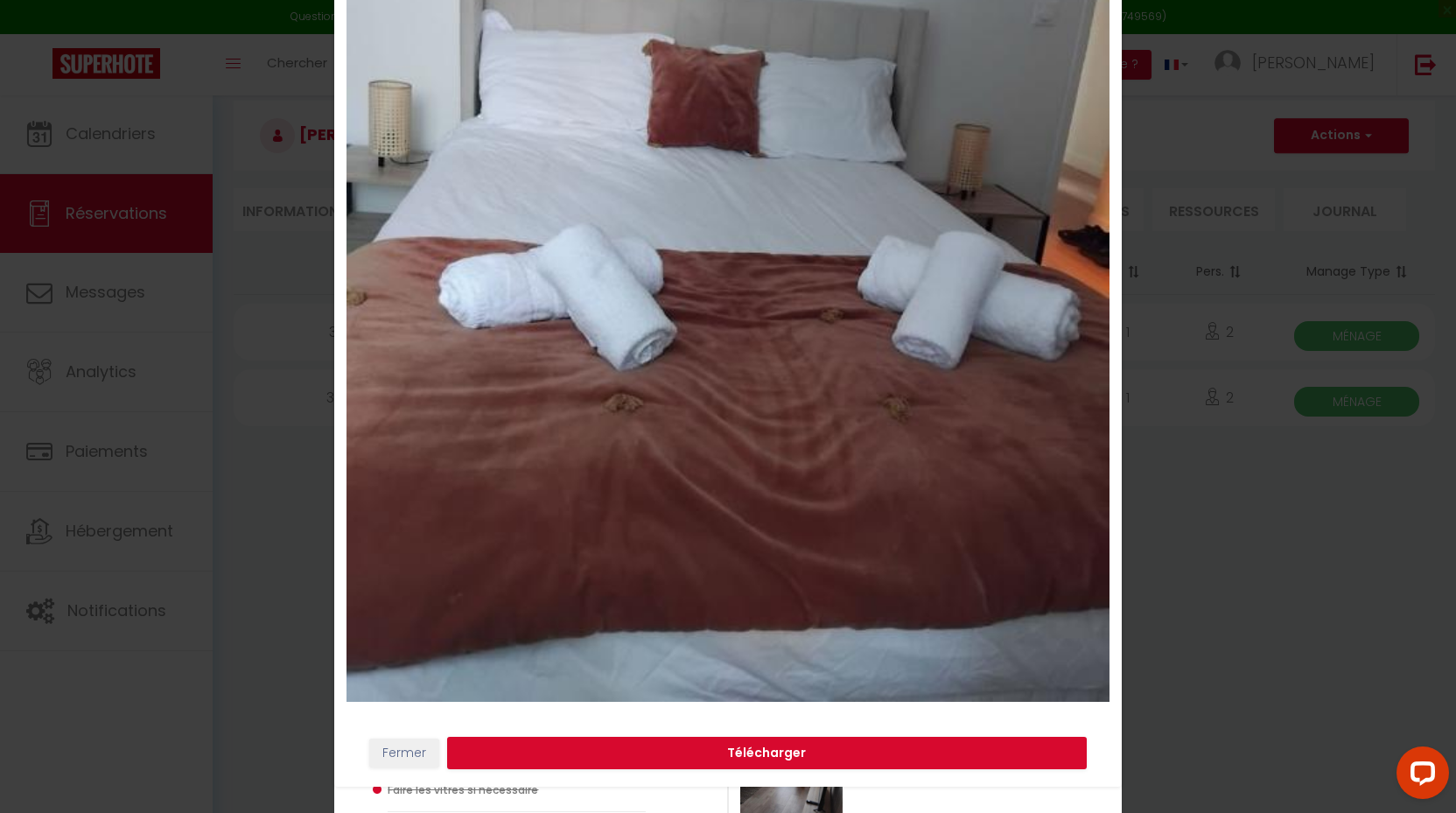
scroll to position [407, 0]
click at [403, 759] on button "Fermer" at bounding box center [403, 754] width 70 height 30
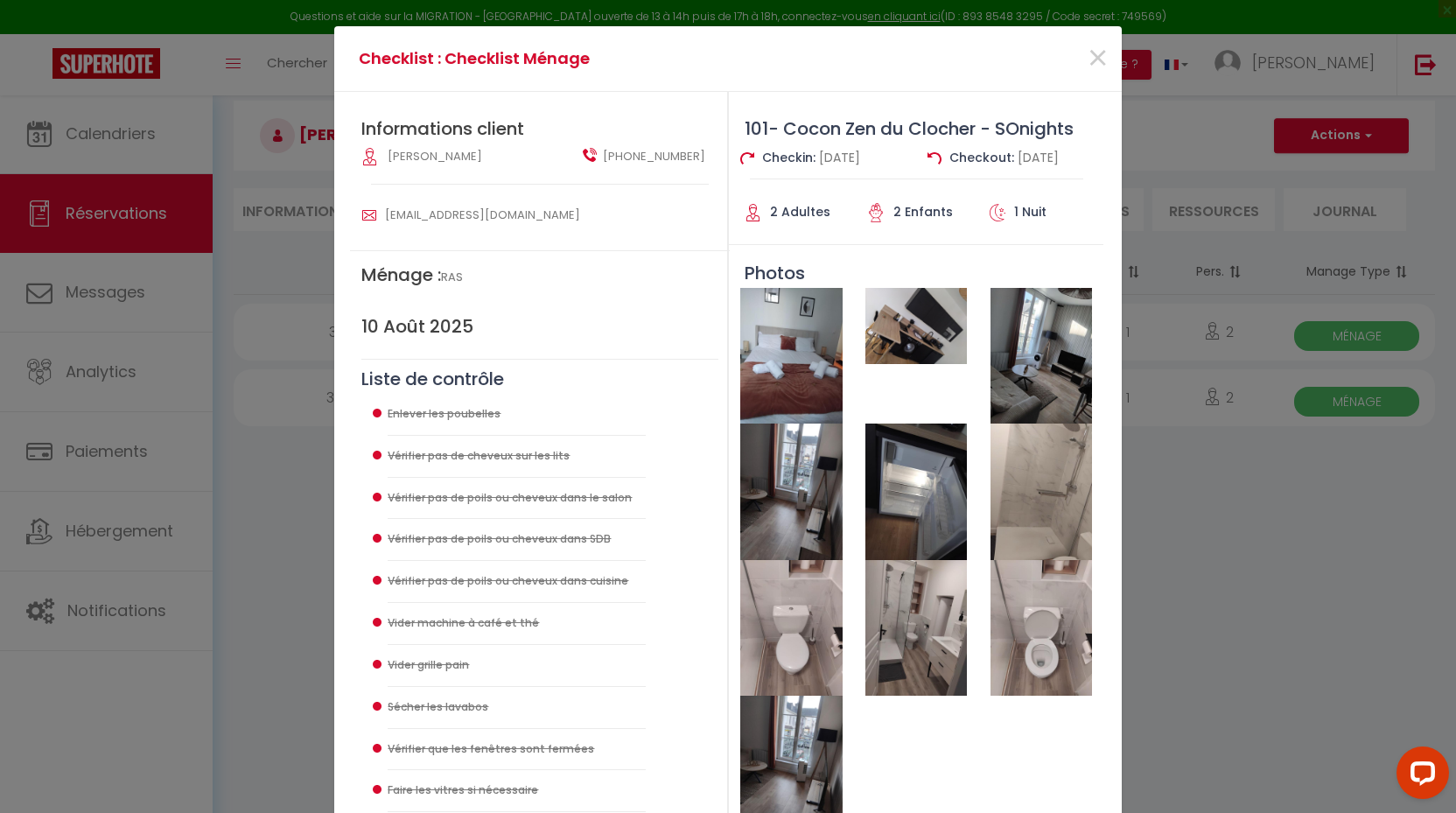
click at [917, 349] on img at bounding box center [915, 325] width 102 height 76
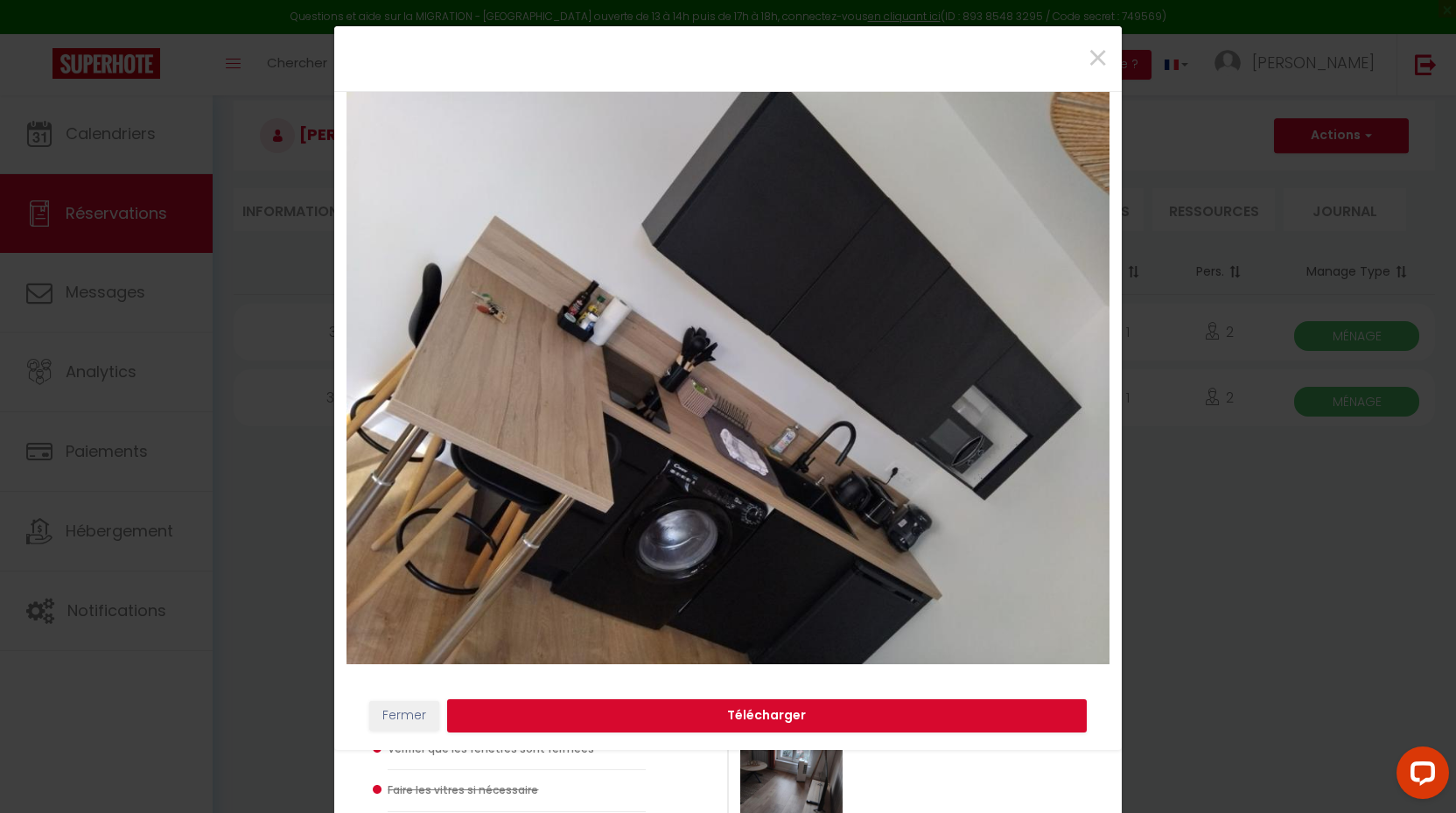
click at [415, 719] on button "Fermer" at bounding box center [403, 716] width 70 height 30
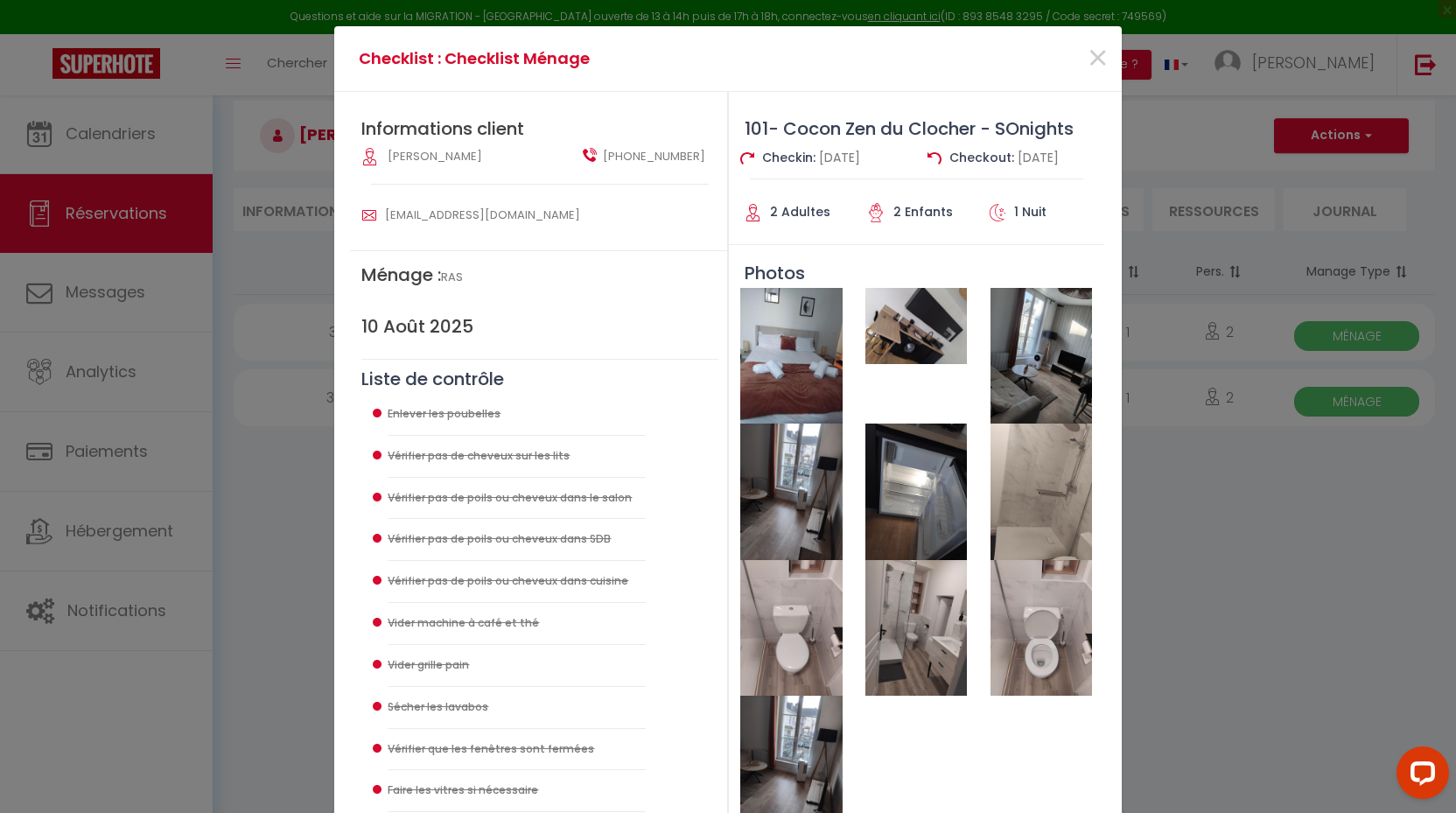
click at [811, 616] on img at bounding box center [790, 627] width 102 height 136
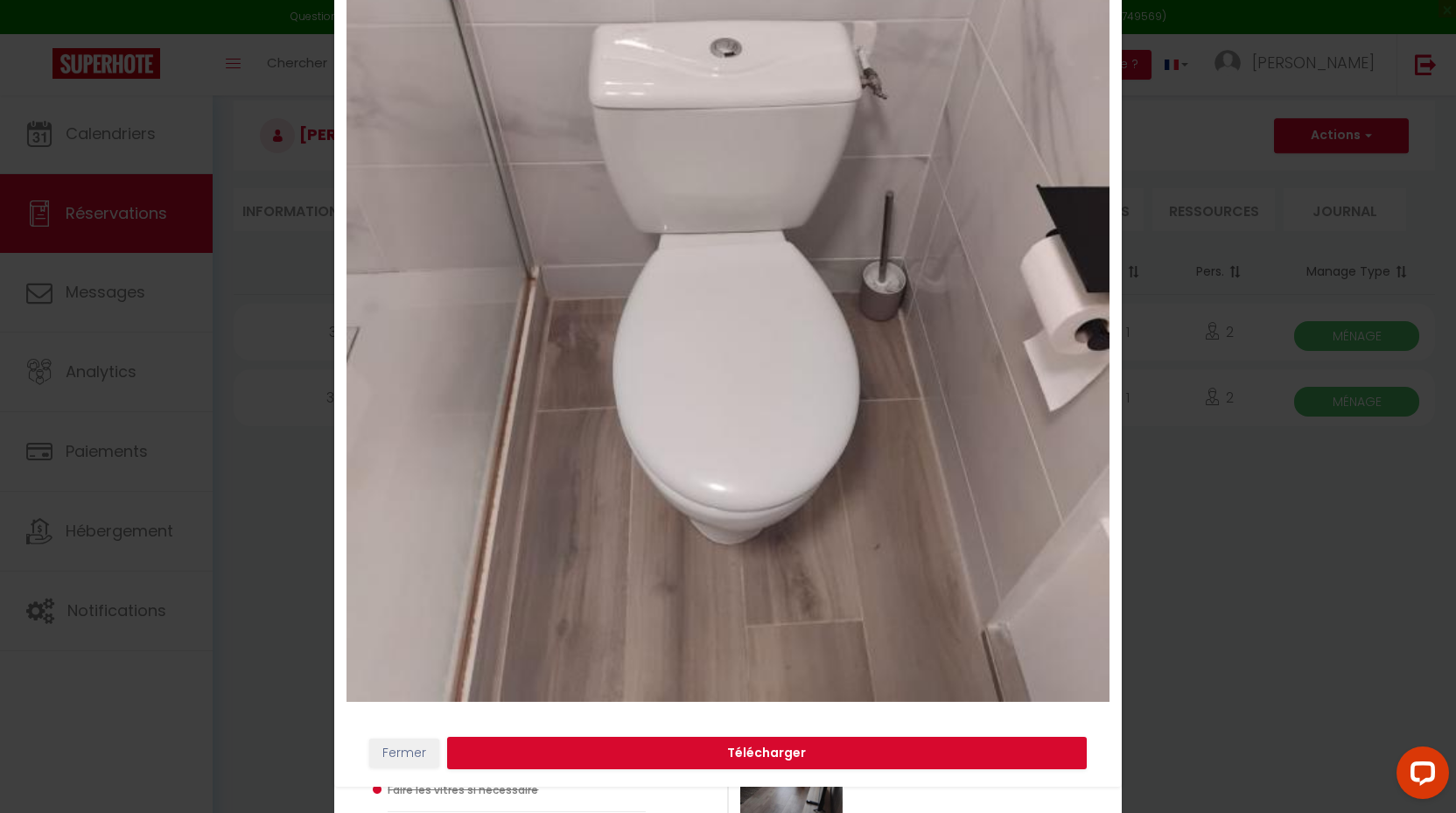
scroll to position [407, 0]
click at [405, 747] on button "Fermer" at bounding box center [403, 754] width 70 height 30
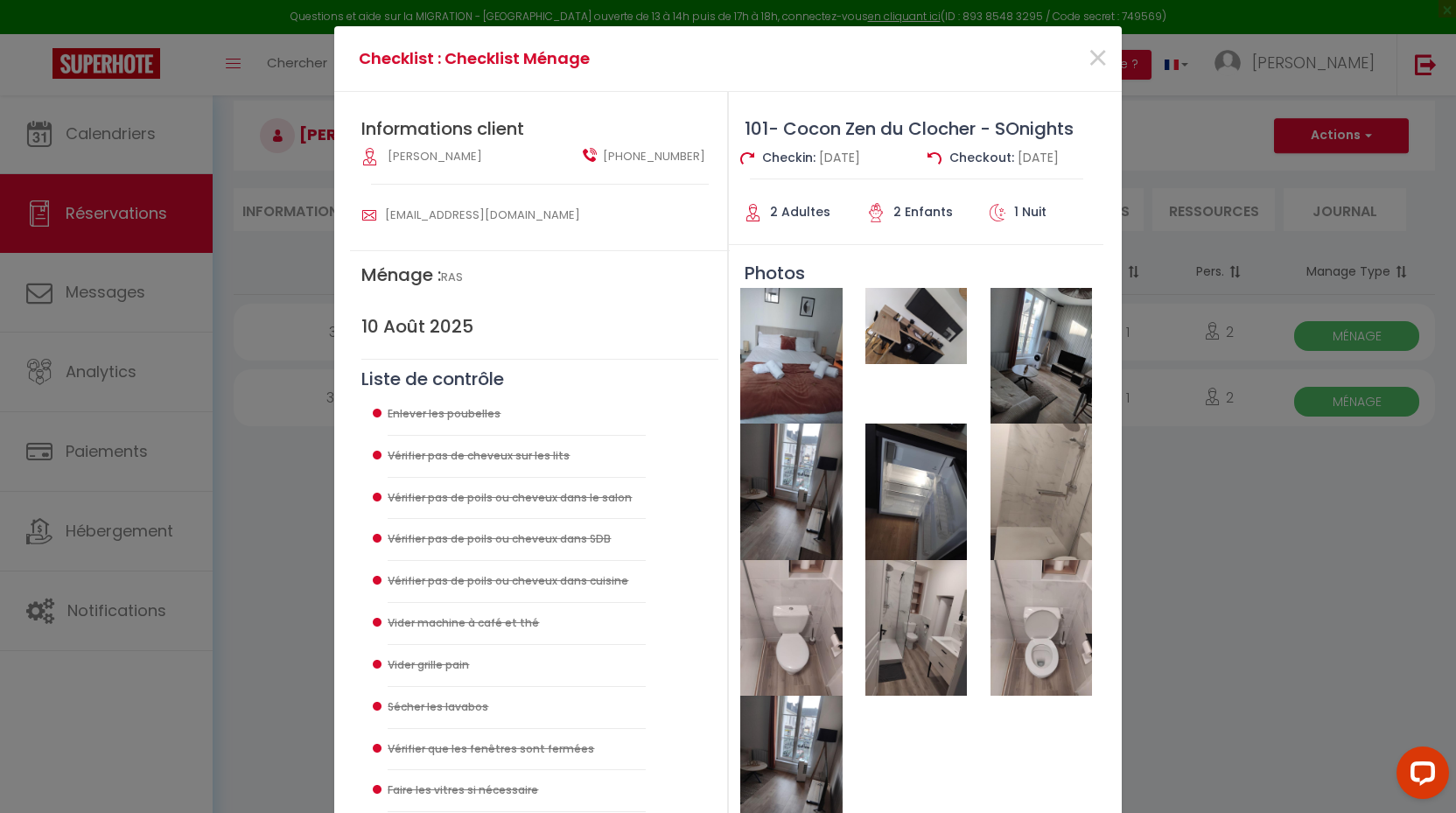
click at [928, 625] on img at bounding box center [915, 627] width 102 height 136
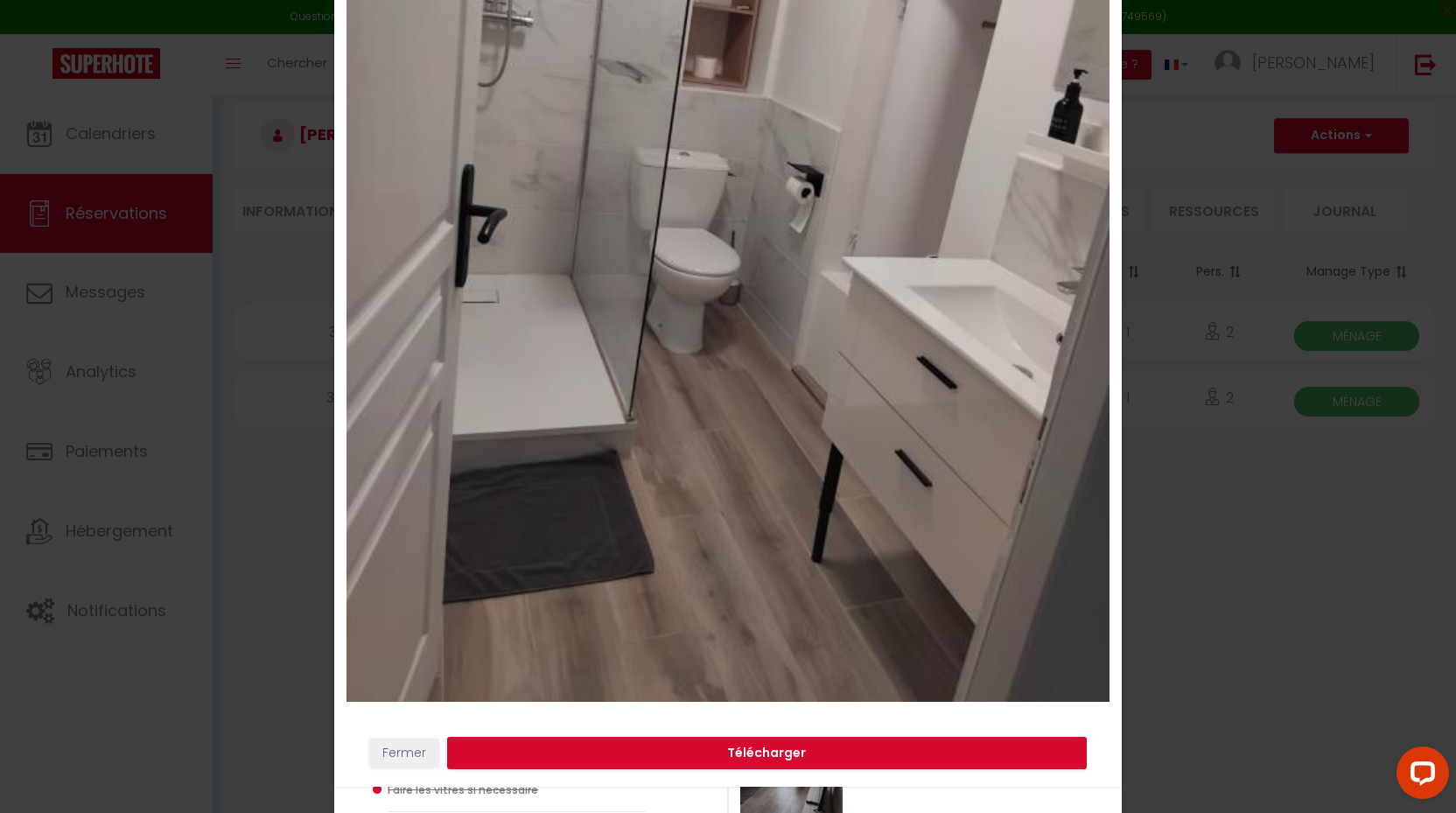
click at [388, 748] on button "Fermer" at bounding box center [403, 754] width 70 height 30
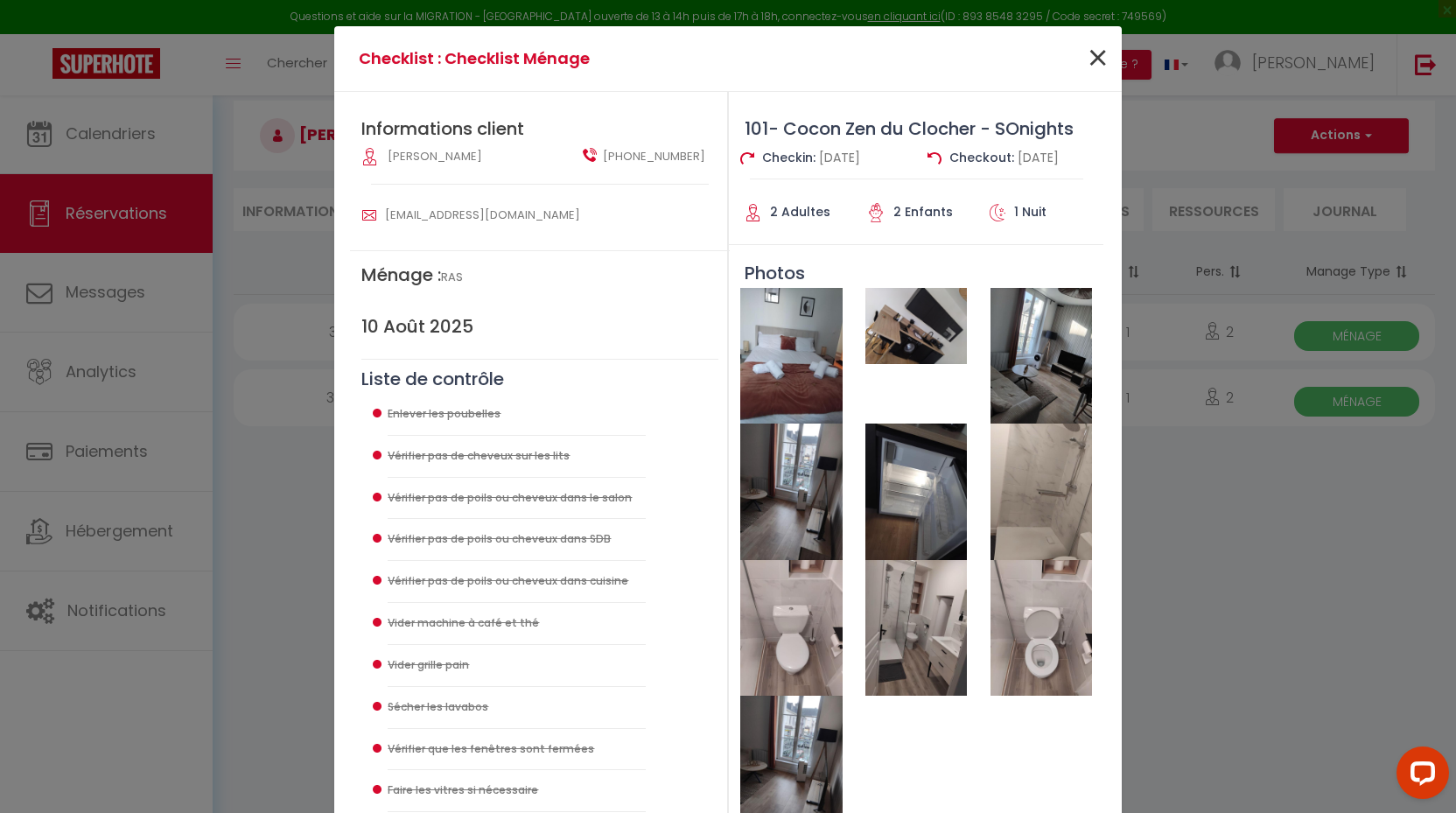
click at [1091, 51] on span "×" at bounding box center [1096, 59] width 21 height 52
